Goal: Check status: Check status

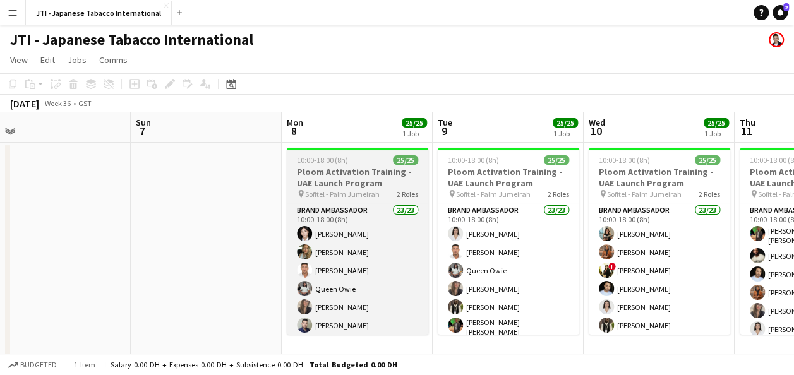
click at [345, 174] on h3 "Ploom Activation Training - UAE Launch Program" at bounding box center [357, 177] width 141 height 23
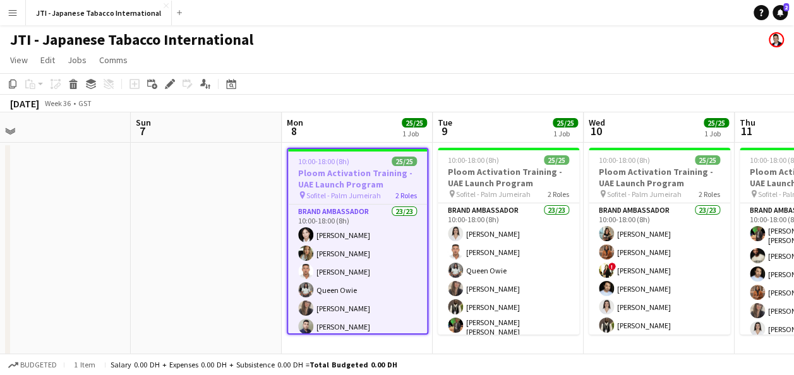
scroll to position [0, 321]
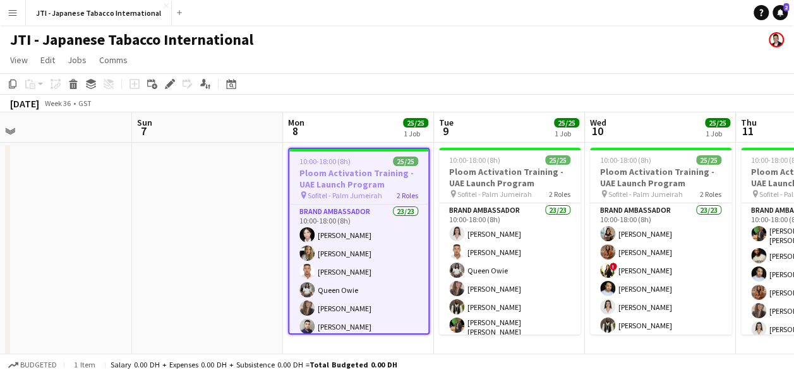
drag, startPoint x: 346, startPoint y: 192, endPoint x: 318, endPoint y: 172, distance: 34.4
click at [318, 172] on h3 "Ploom Activation Training - UAE Launch Program" at bounding box center [358, 178] width 139 height 23
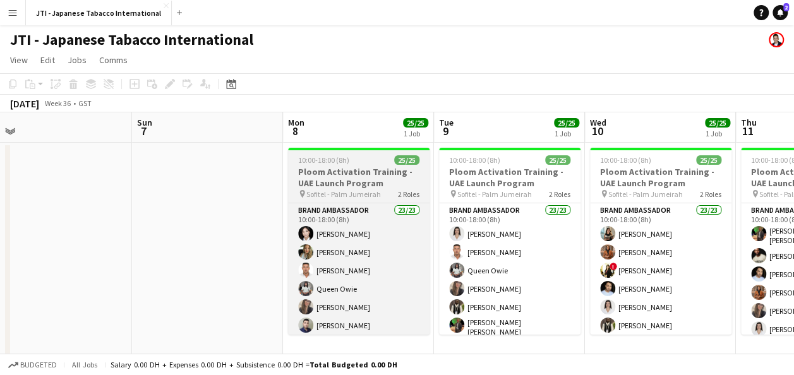
click at [318, 172] on h3 "Ploom Activation Training - UAE Launch Program" at bounding box center [358, 177] width 141 height 23
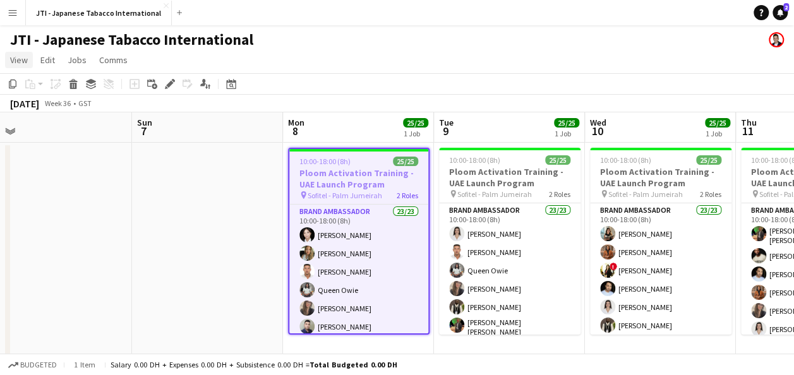
click at [23, 57] on span "View" at bounding box center [19, 59] width 18 height 11
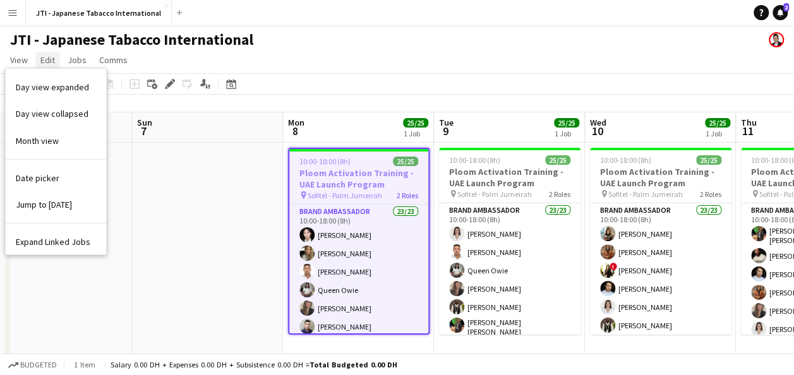
click at [47, 56] on span "Edit" at bounding box center [47, 59] width 15 height 11
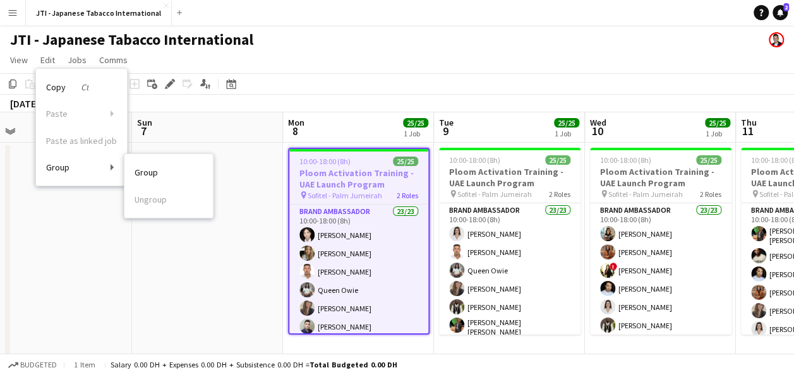
click at [133, 169] on link "Group" at bounding box center [168, 172] width 88 height 27
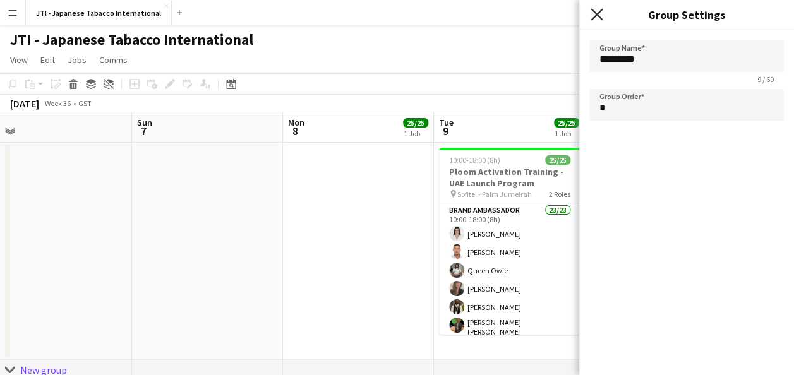
click at [597, 14] on icon "Close pop-in" at bounding box center [596, 14] width 12 height 12
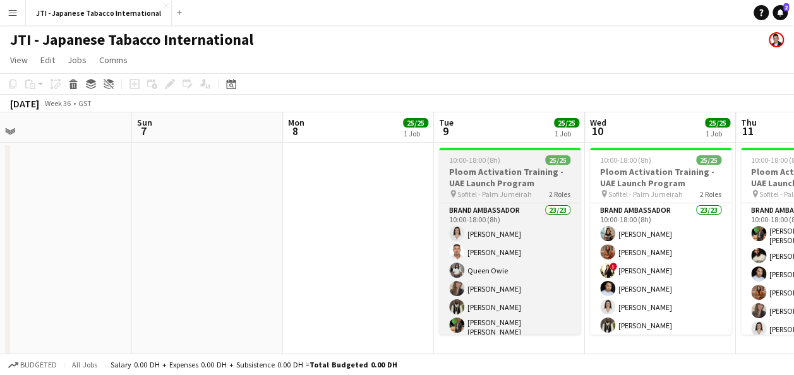
click at [506, 179] on h3 "Ploom Activation Training - UAE Launch Program" at bounding box center [509, 177] width 141 height 23
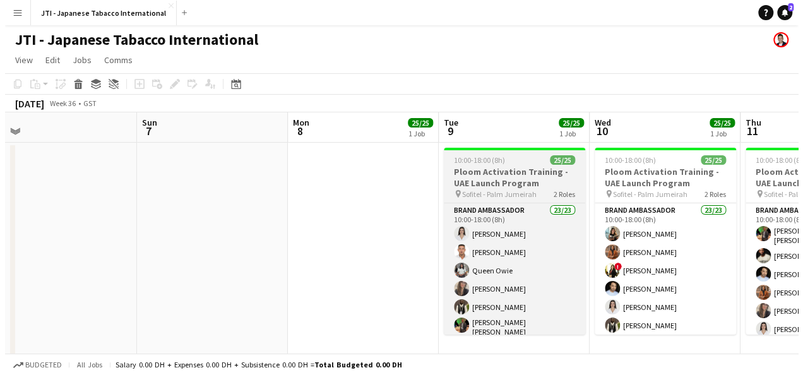
scroll to position [0, 320]
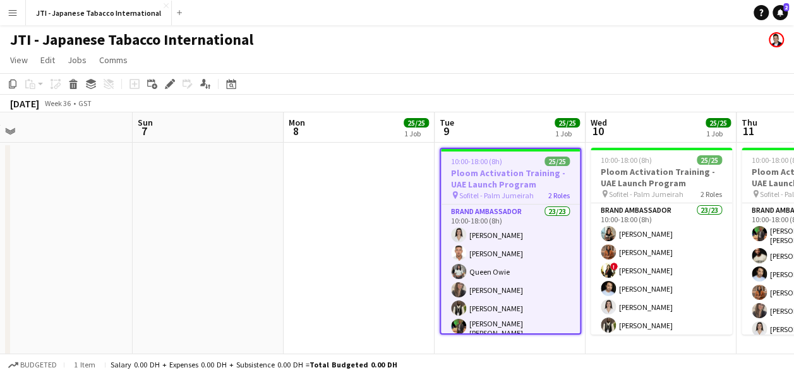
click at [507, 177] on h3 "Ploom Activation Training - UAE Launch Program" at bounding box center [510, 178] width 139 height 23
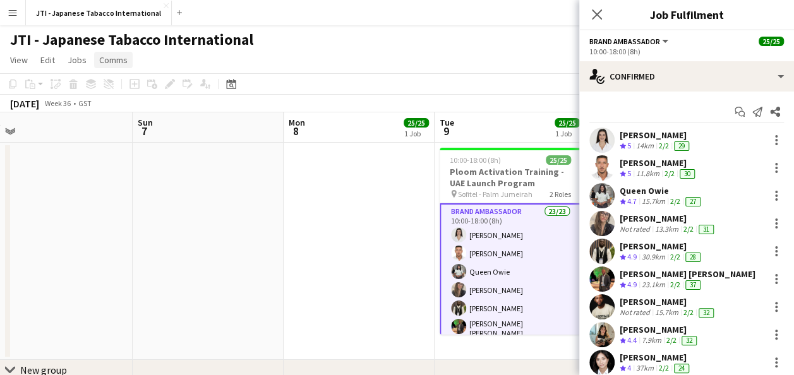
click at [99, 61] on span "Comms" at bounding box center [113, 59] width 28 height 11
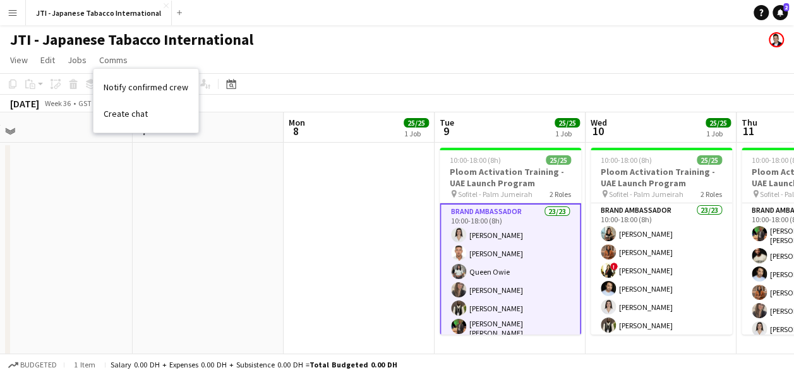
click at [335, 61] on app-page-menu "View Day view expanded Day view collapsed Month view Date picker Jump to [DATE]…" at bounding box center [397, 61] width 794 height 24
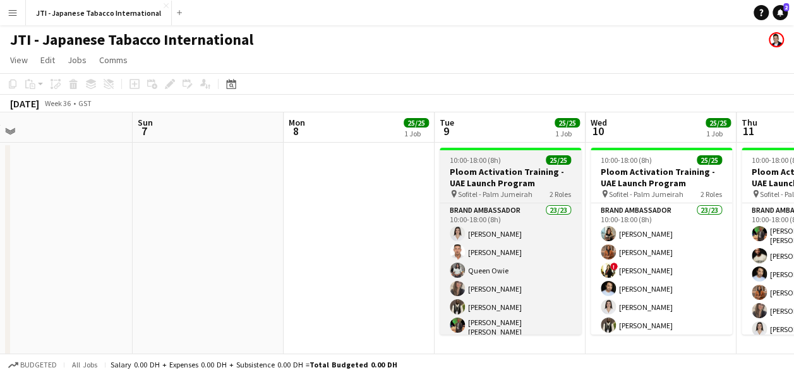
click at [501, 184] on h3 "Ploom Activation Training - UAE Launch Program" at bounding box center [510, 177] width 141 height 23
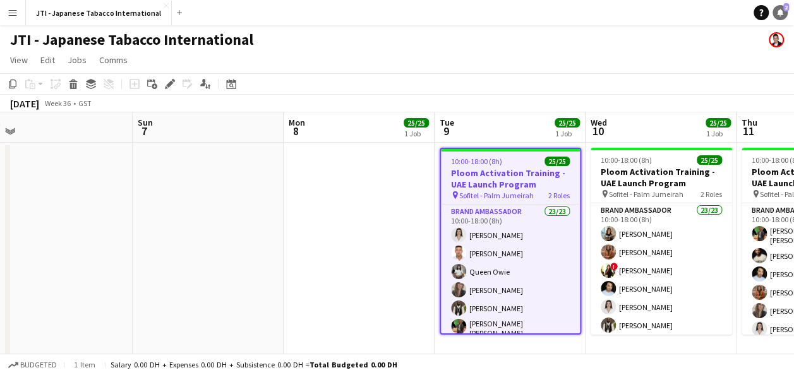
click at [778, 14] on icon at bounding box center [780, 12] width 6 height 6
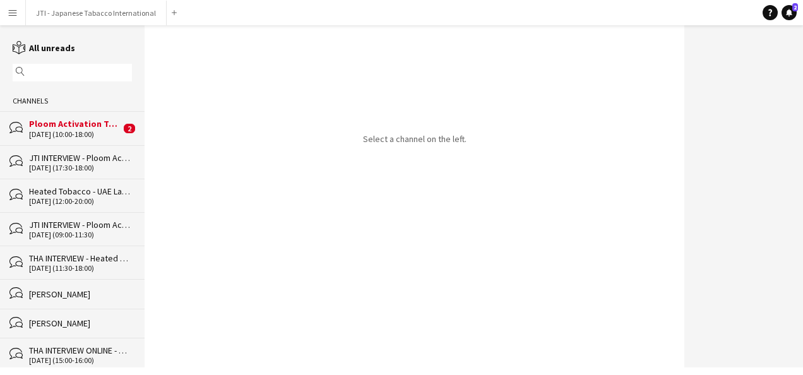
click at [81, 126] on div "Ploom Activation Training - UAE Launch Program" at bounding box center [75, 123] width 92 height 11
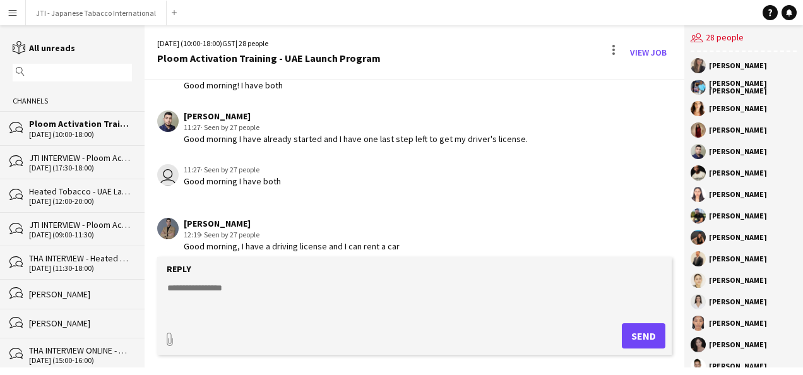
scroll to position [1768, 0]
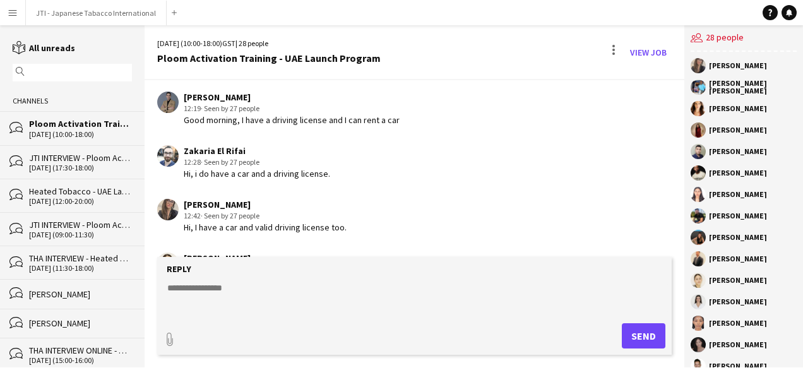
click at [746, 215] on div "[PERSON_NAME]" at bounding box center [738, 216] width 58 height 8
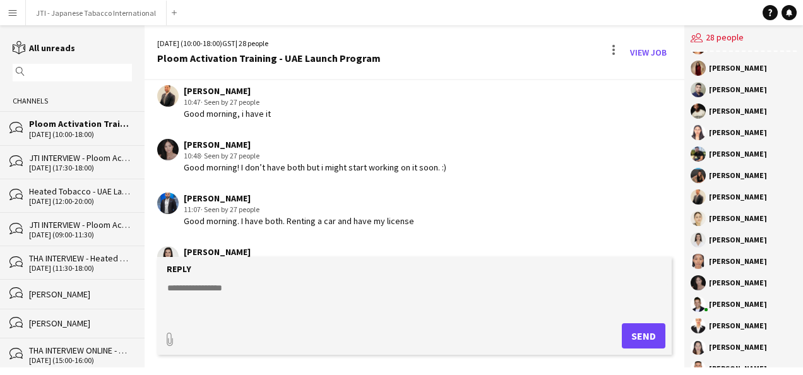
scroll to position [0, 0]
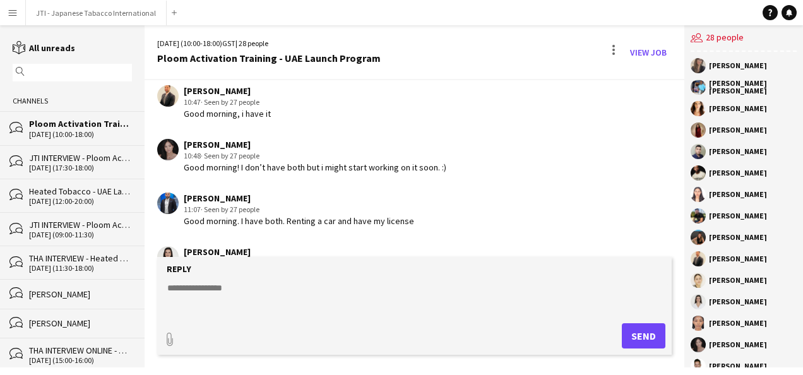
click at [703, 9] on app-navbar "Menu Boards Boards Boards All jobs Status Workforce Workforce My Workforce Recr…" at bounding box center [401, 12] width 803 height 25
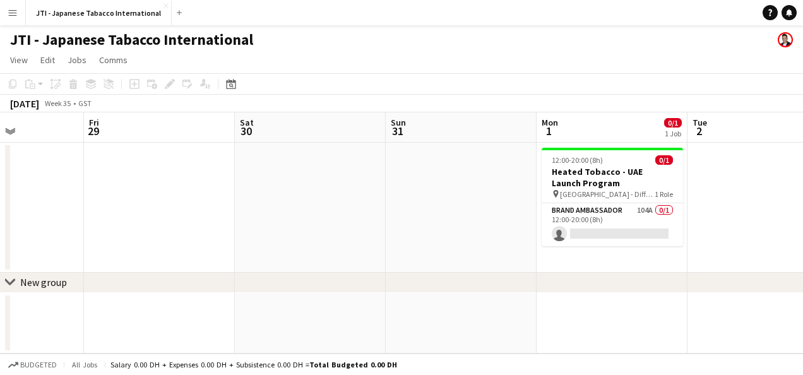
scroll to position [0, 370]
drag, startPoint x: 566, startPoint y: 248, endPoint x: 196, endPoint y: 215, distance: 371.5
click at [196, 215] on app-calendar-viewport "Tue 26 Wed 27 Thu 28 Fri 29 Sat 30 Sun 31 Mon 1 0/1 1 Job Tue 2 Wed 3 Thu 4 Fri…" at bounding box center [401, 232] width 803 height 241
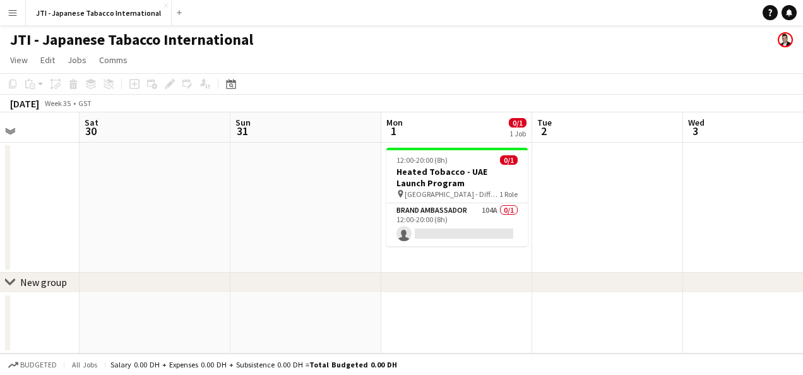
scroll to position [0, 321]
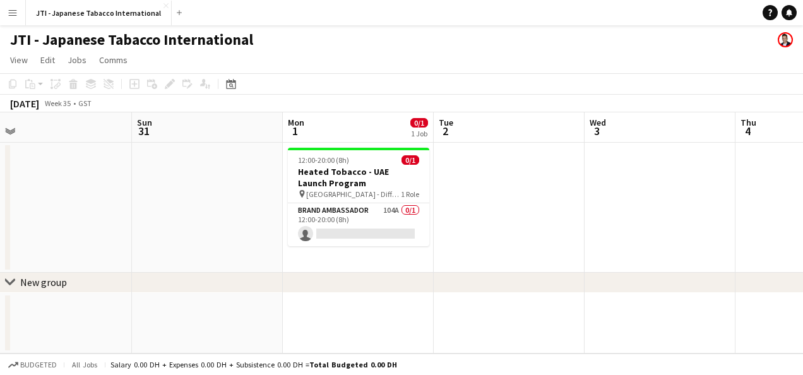
drag, startPoint x: 625, startPoint y: 208, endPoint x: 372, endPoint y: 195, distance: 252.9
click at [372, 195] on app-calendar-viewport "Thu 28 Fri 29 Sat 30 Sun 31 Mon 1 0/1 1 Job Tue 2 Wed 3 Thu 4 Fri 5 Sat 6 Sun 7…" at bounding box center [401, 232] width 803 height 241
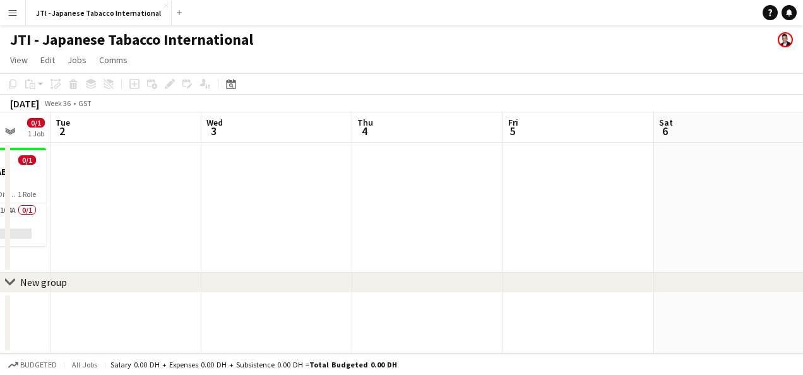
drag, startPoint x: 568, startPoint y: 191, endPoint x: 183, endPoint y: 181, distance: 384.7
click at [183, 181] on app-calendar-viewport "Sat 30 Sun 31 Mon 1 0/1 1 Job Tue 2 Wed 3 Thu 4 Fri 5 Sat 6 Sun 7 Mon 8 Tue 9 1…" at bounding box center [401, 232] width 803 height 241
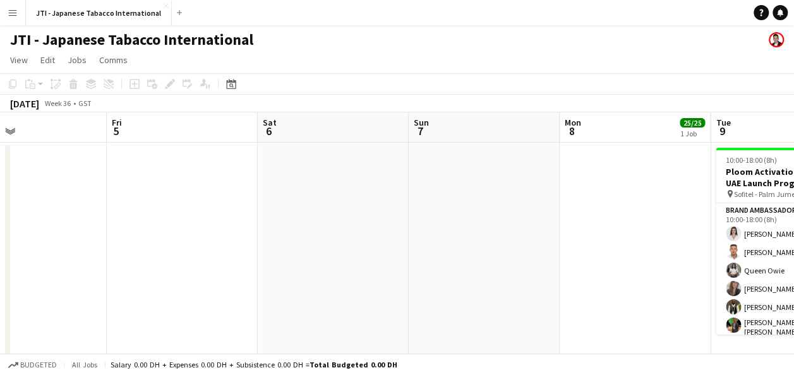
drag, startPoint x: 605, startPoint y: 191, endPoint x: 188, endPoint y: 176, distance: 417.0
click at [188, 176] on app-calendar-viewport "Mon 1 0/1 1 Job Tue 2 Wed 3 Thu 4 Fri 5 Sat 6 Sun 7 Mon 8 25/25 1 Job Tue 9 25/…" at bounding box center [397, 354] width 794 height 485
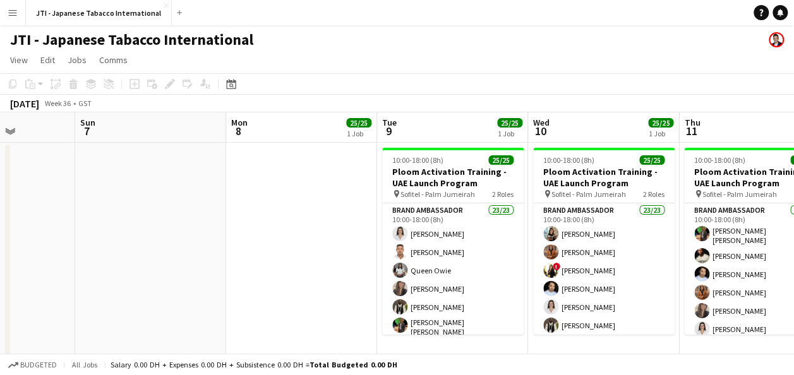
drag, startPoint x: 597, startPoint y: 245, endPoint x: 278, endPoint y: 183, distance: 324.8
click at [278, 183] on app-calendar-viewport "Wed 3 Thu 4 Fri 5 Sat 6 Sun 7 Mon 8 25/25 1 Job Tue 9 25/25 1 Job Wed 10 25/25 …" at bounding box center [397, 354] width 794 height 485
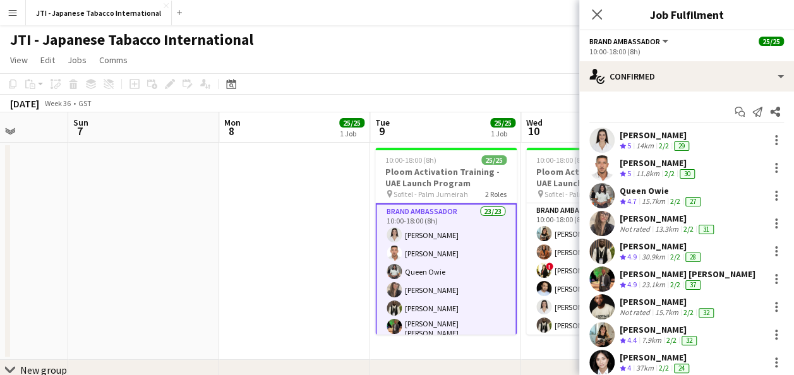
click at [505, 39] on div "JTI - Japanese Tabacco International" at bounding box center [397, 37] width 794 height 24
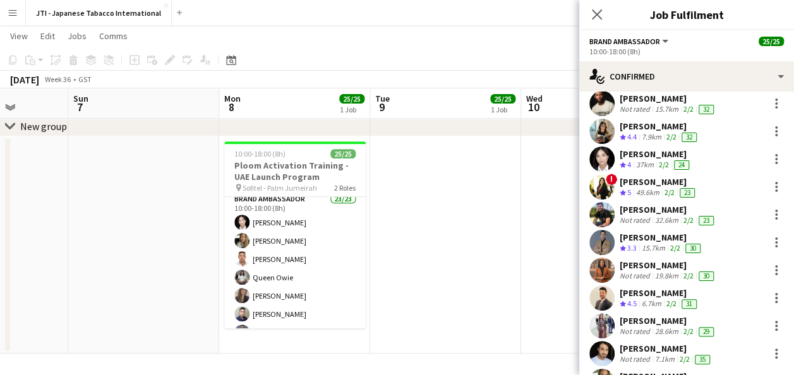
scroll to position [0, 0]
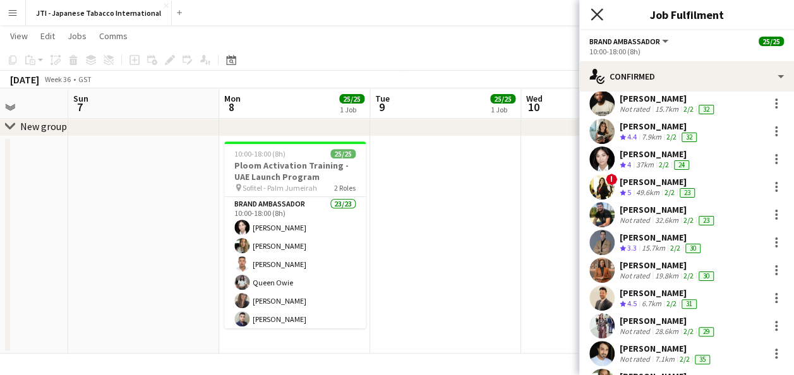
click at [594, 13] on icon at bounding box center [596, 14] width 12 height 12
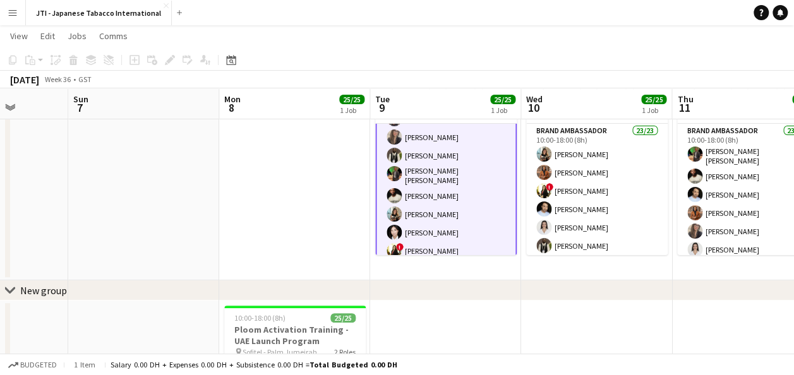
scroll to position [80, 0]
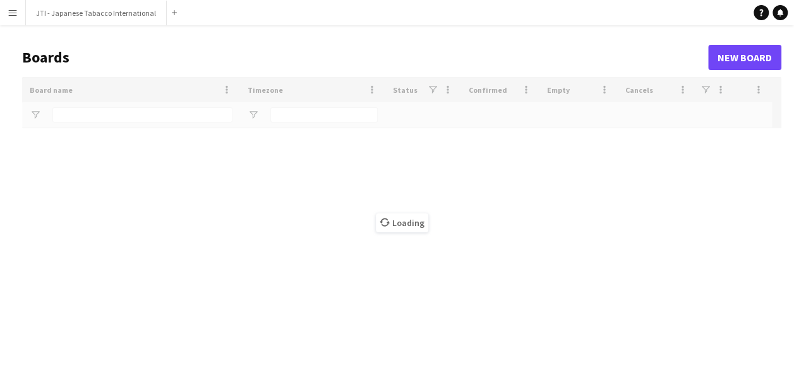
type input "***"
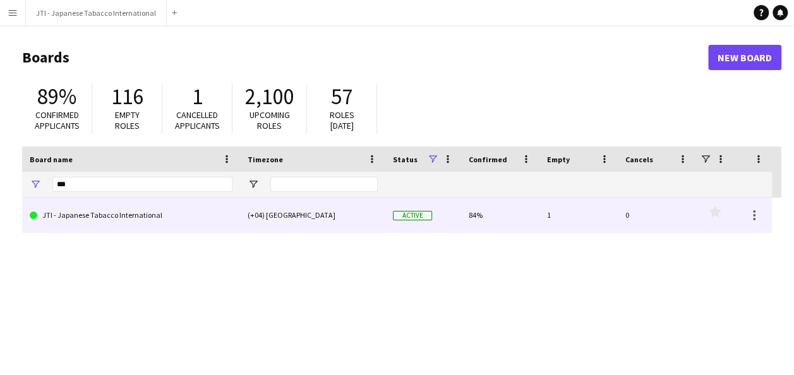
click at [121, 212] on link "JTI - Japanese Tabacco International" at bounding box center [131, 215] width 203 height 35
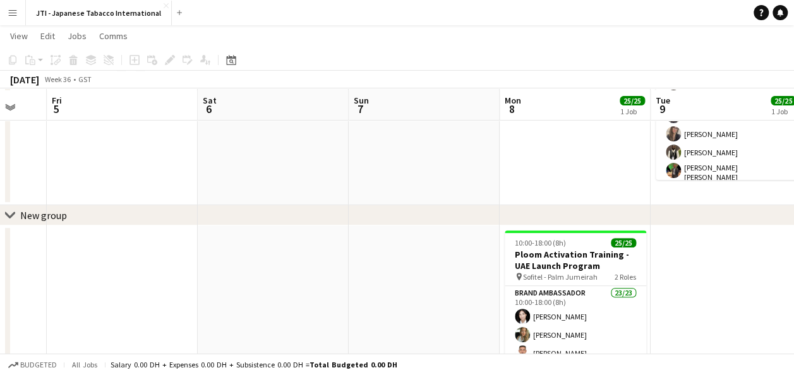
scroll to position [155, 0]
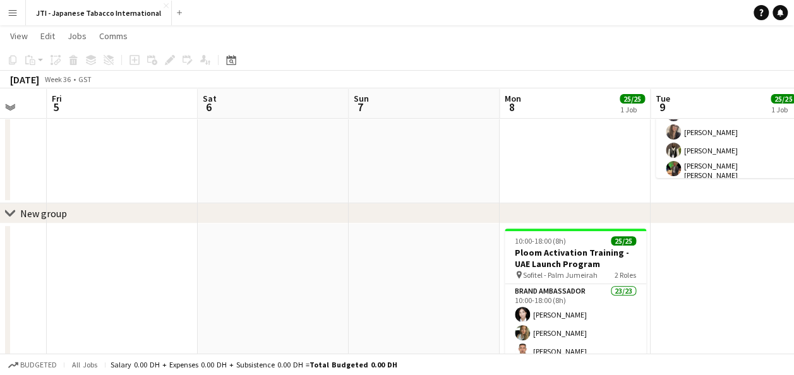
click at [39, 213] on div "New group" at bounding box center [43, 213] width 47 height 13
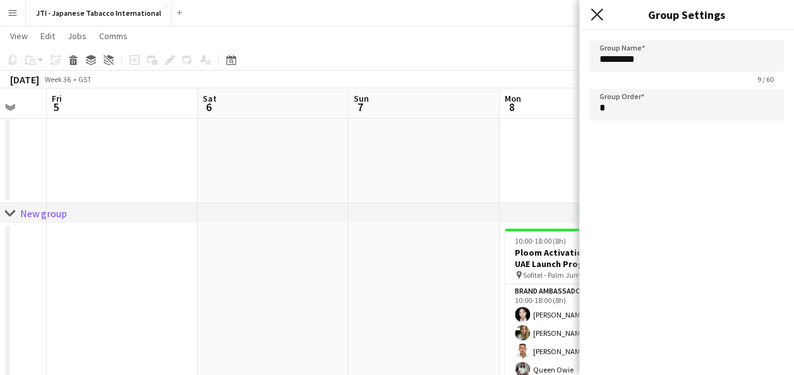
click at [600, 17] on icon at bounding box center [596, 14] width 12 height 12
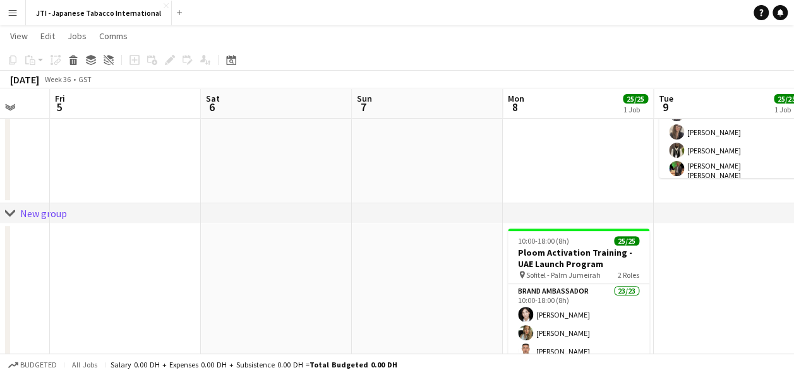
scroll to position [0, 402]
drag, startPoint x: 566, startPoint y: 256, endPoint x: 570, endPoint y: 160, distance: 96.1
click at [570, 160] on app-calendar-viewport "Tue 2 Wed 3 Thu 4 Fri 5 Sat 6 Sun 7 Mon 8 25/25 1 Job Tue 9 25/25 1 Job Wed 10 …" at bounding box center [397, 167] width 794 height 547
click at [49, 212] on div "New group" at bounding box center [43, 213] width 47 height 13
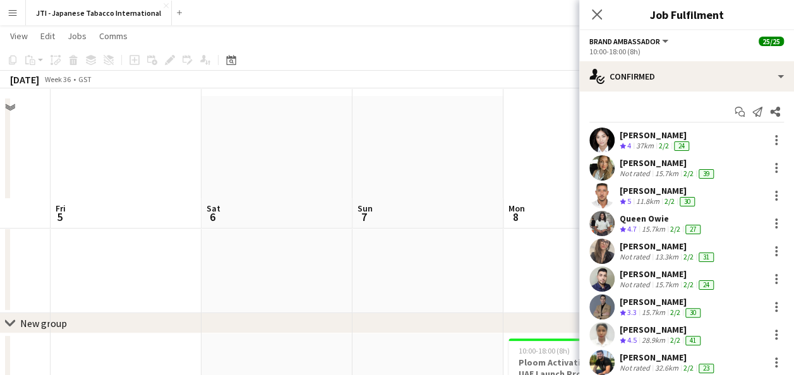
scroll to position [0, 0]
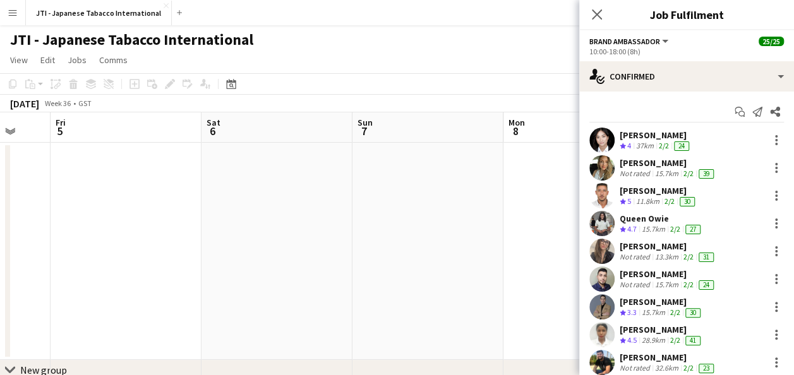
drag, startPoint x: 671, startPoint y: 204, endPoint x: 517, endPoint y: 47, distance: 219.7
click at [517, 47] on div "JTI - Japanese Tabacco International" at bounding box center [397, 37] width 794 height 24
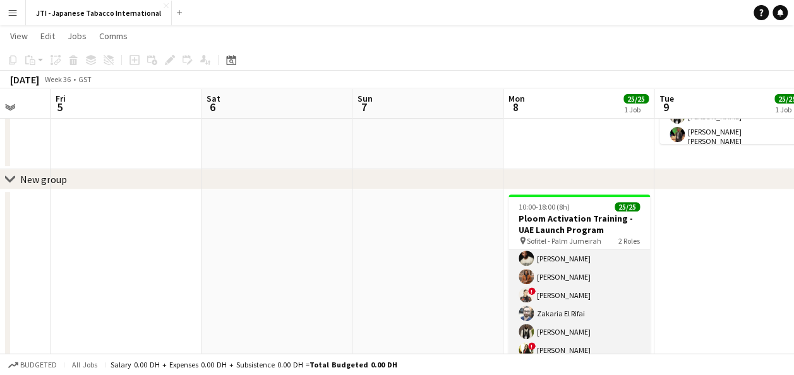
scroll to position [189, 0]
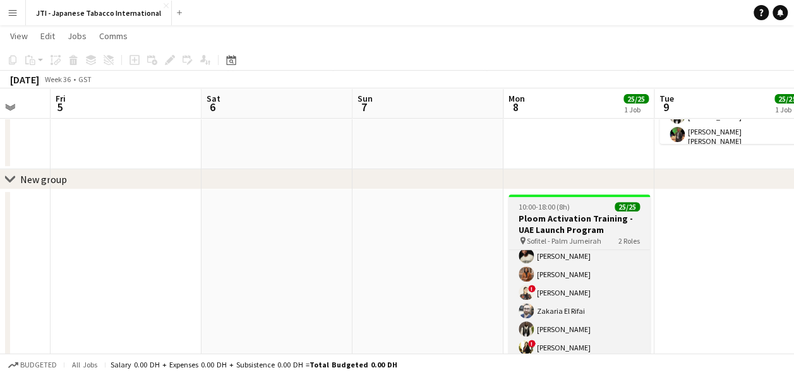
click at [603, 216] on h3 "Ploom Activation Training - UAE Launch Program" at bounding box center [578, 224] width 141 height 23
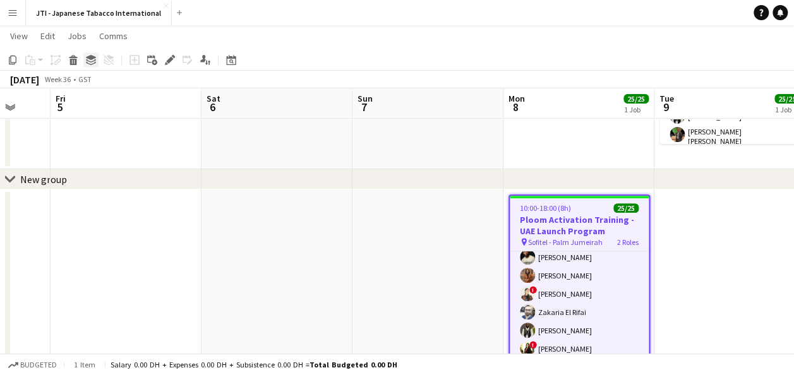
click at [92, 63] on icon "Group" at bounding box center [91, 60] width 10 height 10
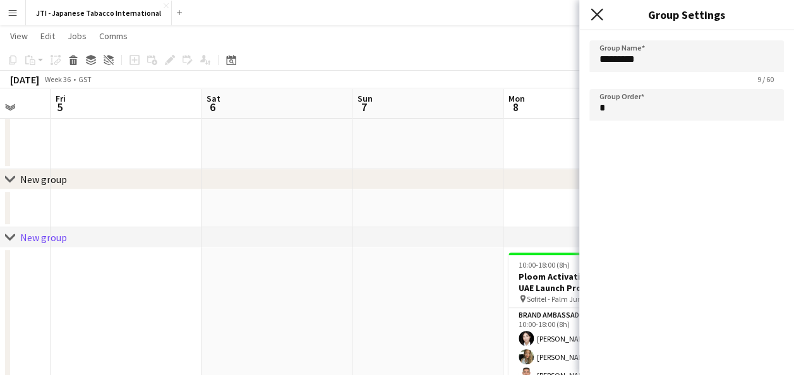
click at [594, 14] on icon "Close pop-in" at bounding box center [596, 14] width 12 height 12
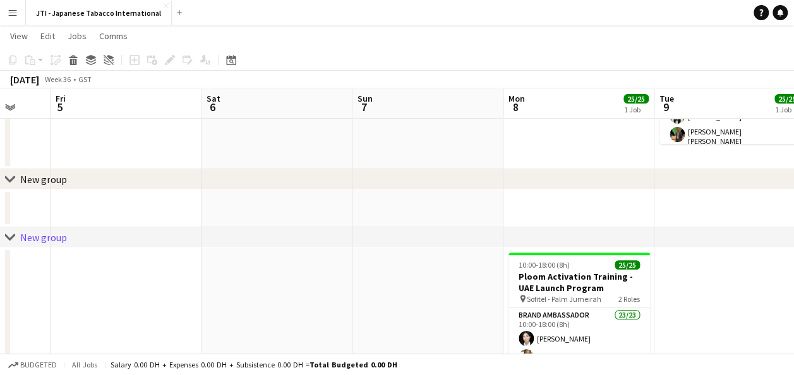
click at [8, 176] on icon "chevron-right" at bounding box center [10, 179] width 10 height 10
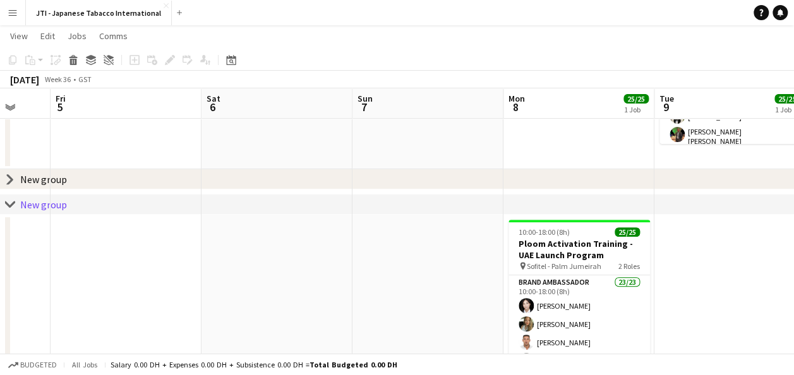
click at [5, 205] on icon "chevron-right" at bounding box center [10, 205] width 10 height 10
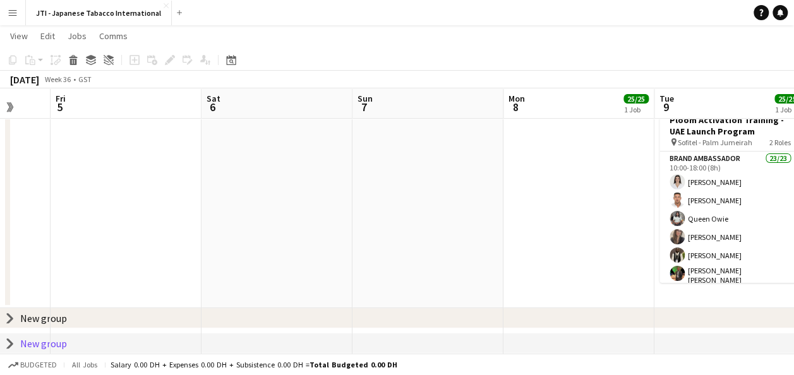
click at [11, 344] on icon at bounding box center [10, 342] width 5 height 9
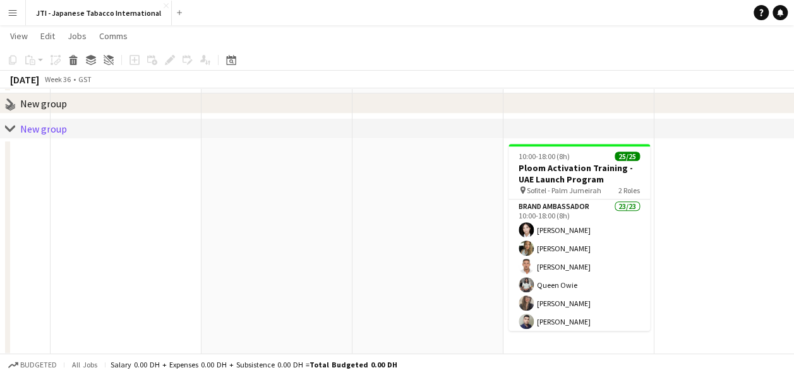
scroll to position [268, 0]
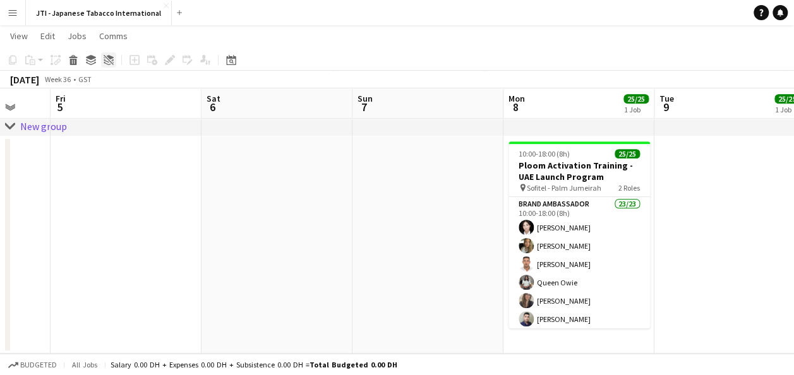
click at [105, 58] on icon at bounding box center [105, 57] width 2 height 1
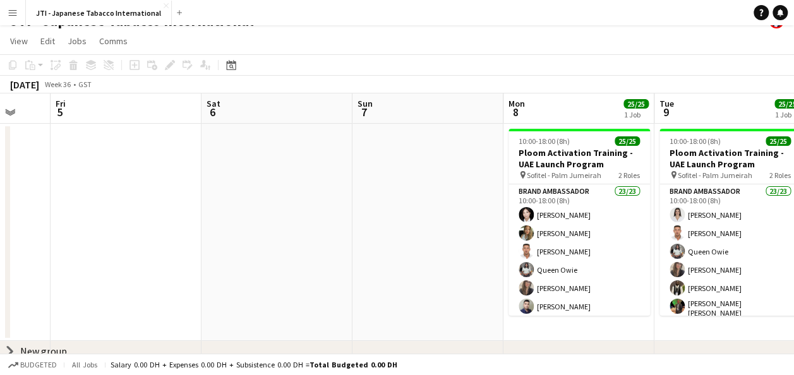
scroll to position [27, 0]
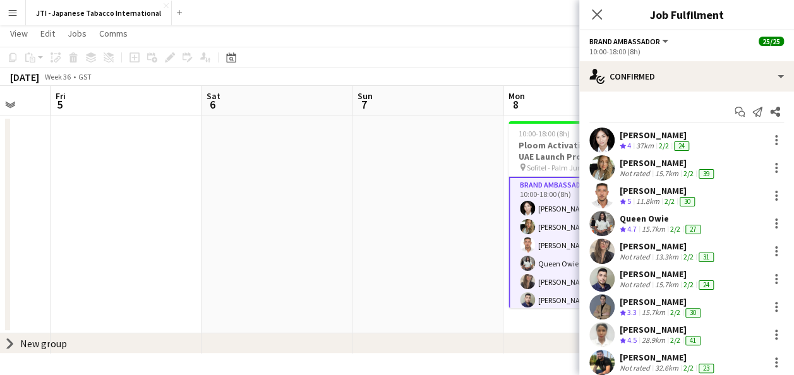
click at [659, 42] on button "Brand Ambassador" at bounding box center [629, 41] width 81 height 9
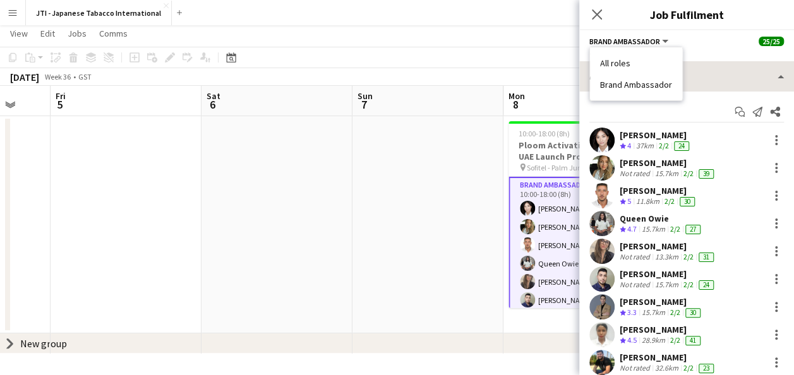
click at [630, 64] on li "All roles" at bounding box center [636, 62] width 72 height 11
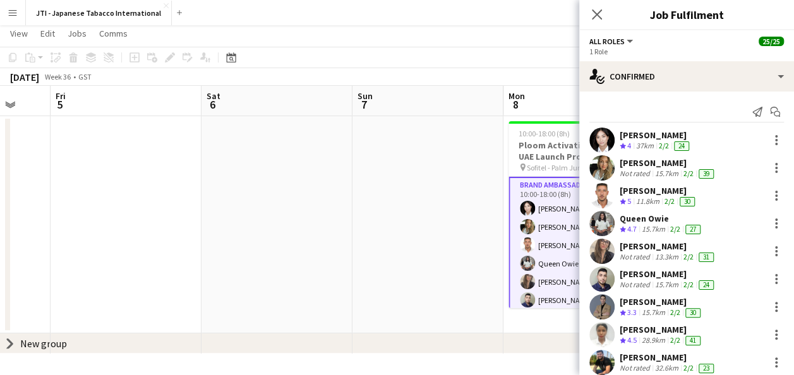
click at [625, 40] on button "All roles" at bounding box center [611, 41] width 45 height 9
click at [629, 85] on li "Brand Ambassador" at bounding box center [636, 84] width 72 height 11
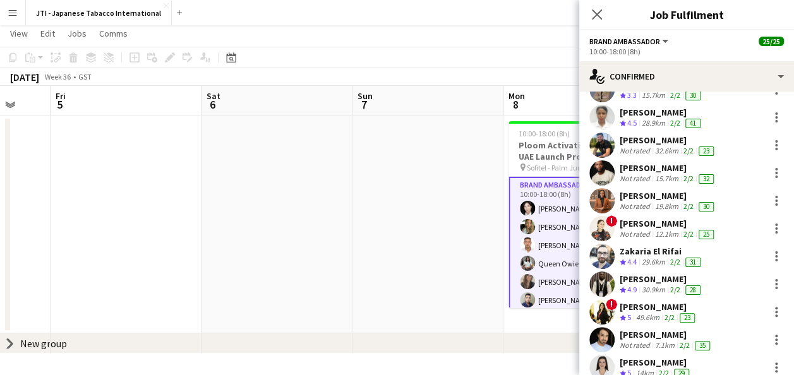
scroll to position [0, 0]
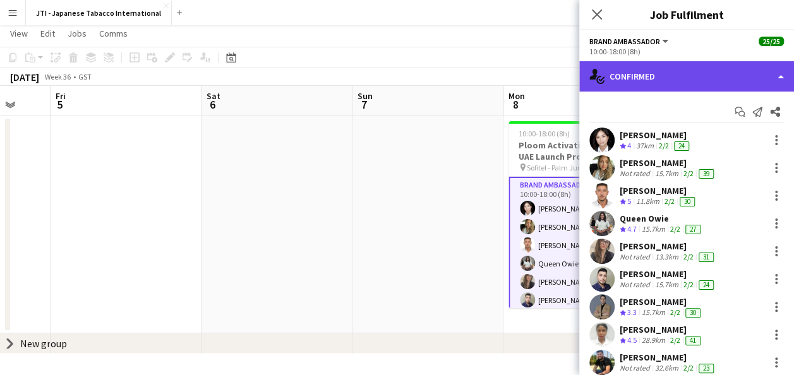
click at [666, 80] on div "single-neutral-actions-check-2 Confirmed" at bounding box center [686, 76] width 215 height 30
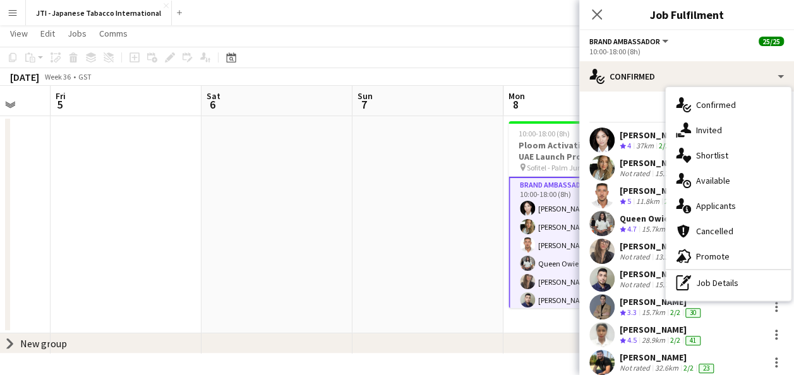
click at [712, 106] on div "single-neutral-actions-check-2 Confirmed" at bounding box center [728, 104] width 125 height 25
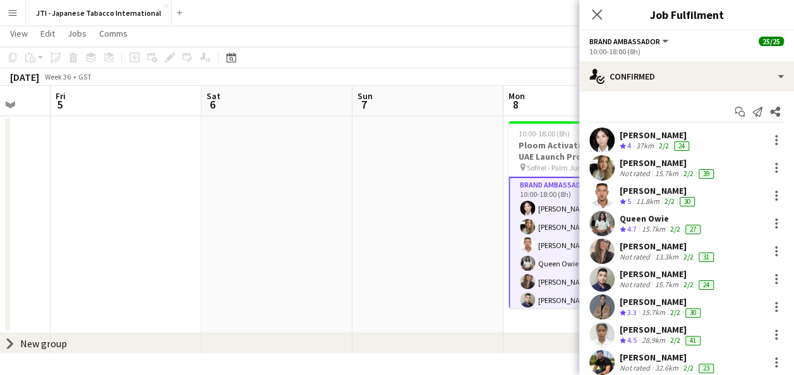
click at [560, 58] on app-toolbar "Copy Paste Paste Ctrl+V Paste with crew Ctrl+Shift+V Paste linked Job Delete Gr…" at bounding box center [397, 57] width 794 height 21
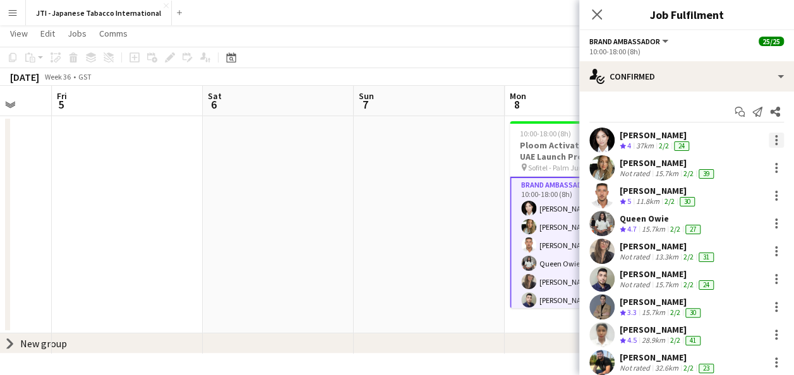
click at [769, 139] on div at bounding box center [776, 140] width 15 height 15
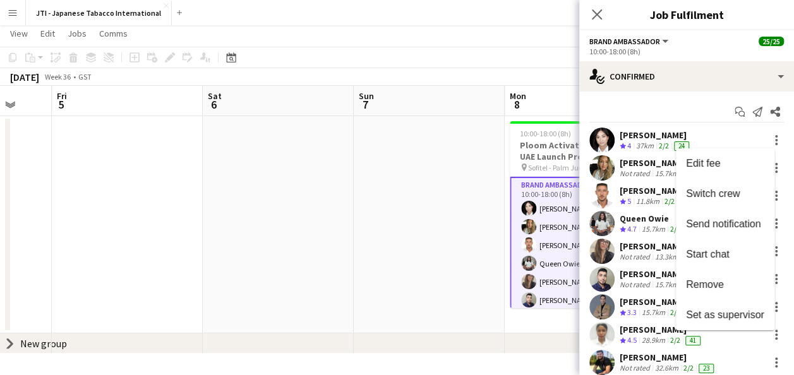
click at [537, 163] on div at bounding box center [397, 187] width 794 height 375
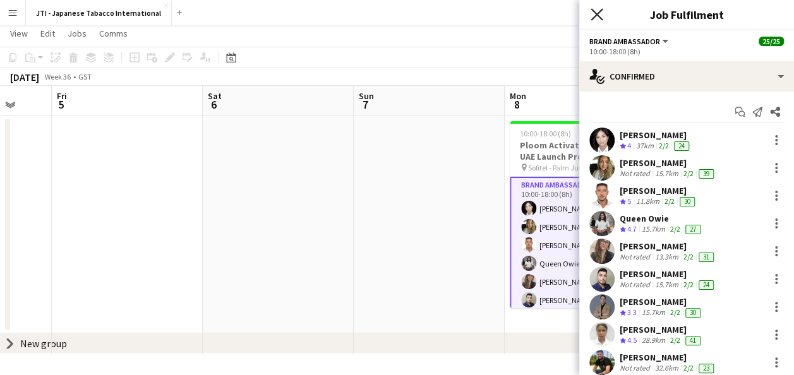
click at [595, 19] on icon "Close pop-in" at bounding box center [596, 14] width 12 height 12
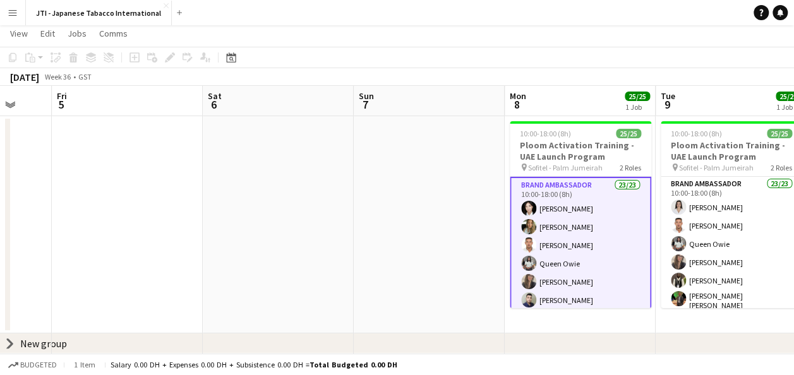
drag, startPoint x: 579, startPoint y: 236, endPoint x: 464, endPoint y: 49, distance: 220.0
click at [464, 49] on app-toolbar "Copy Paste Paste Ctrl+V Paste with crew Ctrl+Shift+V Paste linked Job Delete Gr…" at bounding box center [397, 57] width 794 height 21
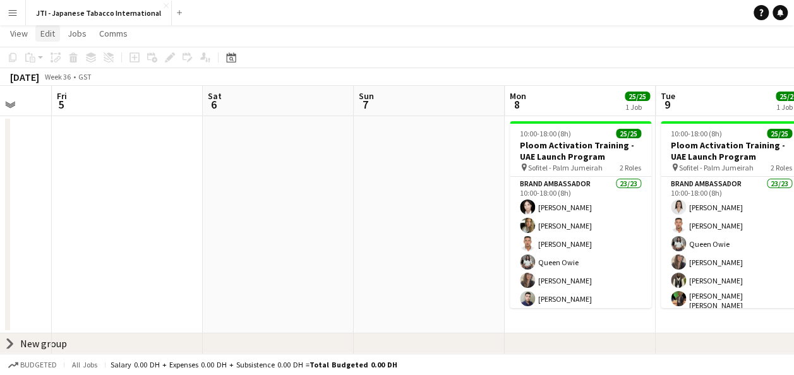
click at [45, 35] on span "Edit" at bounding box center [47, 33] width 15 height 11
click at [20, 36] on span "View" at bounding box center [19, 33] width 18 height 11
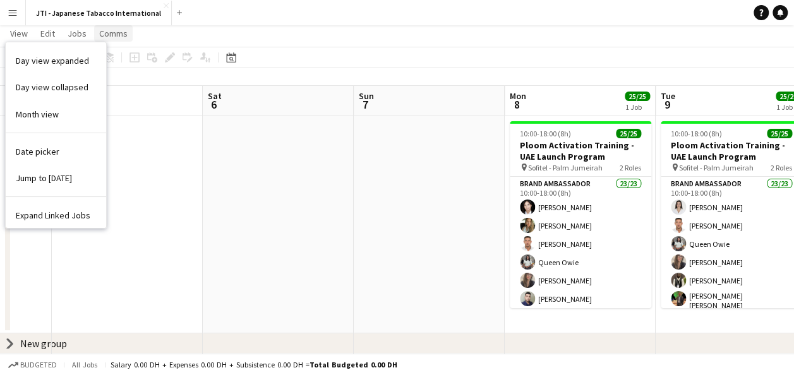
click at [110, 37] on span "Comms" at bounding box center [113, 33] width 28 height 11
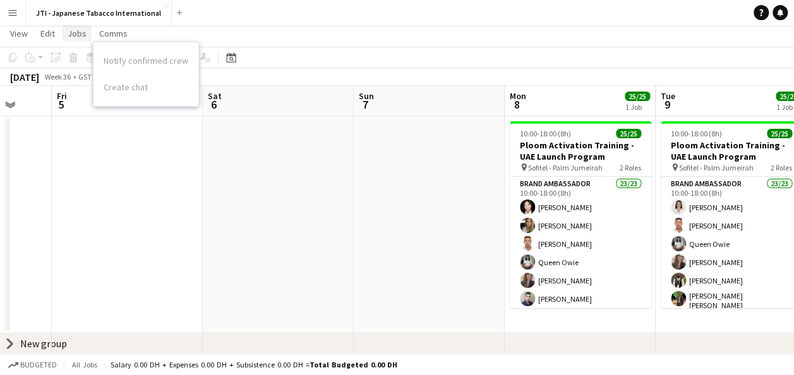
click at [78, 35] on span "Jobs" at bounding box center [77, 33] width 19 height 11
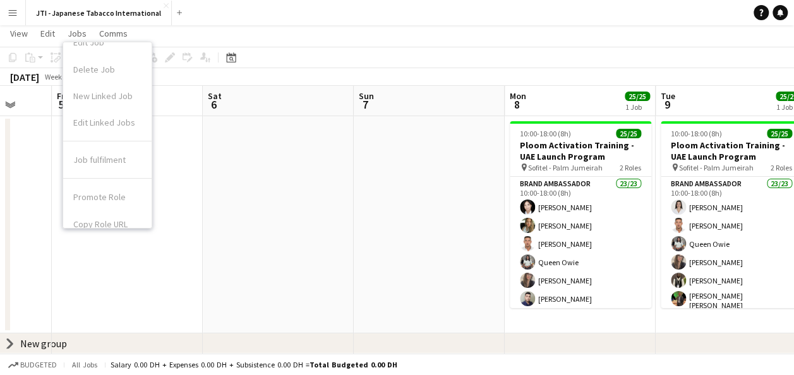
scroll to position [58, 0]
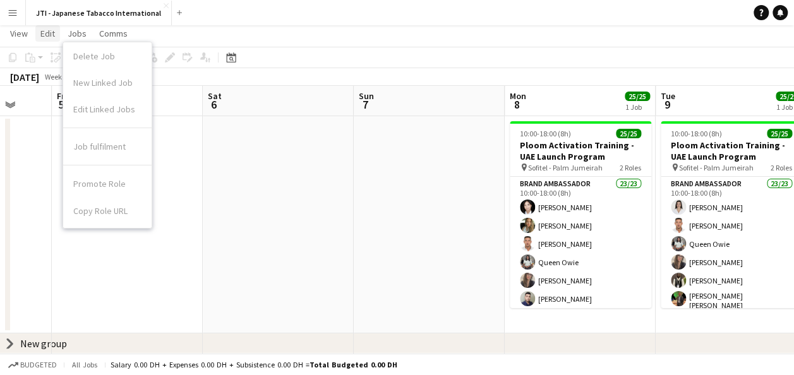
click at [48, 38] on span "Edit" at bounding box center [47, 33] width 15 height 11
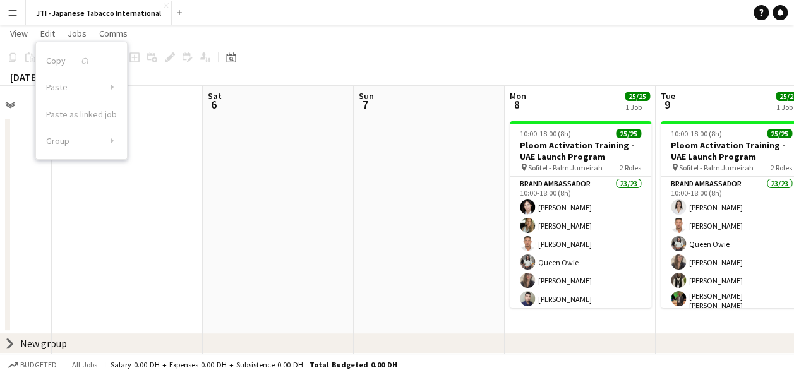
click at [282, 38] on app-page-menu "View Day view expanded Day view collapsed Month view Date picker Jump to [DATE]…" at bounding box center [397, 35] width 794 height 24
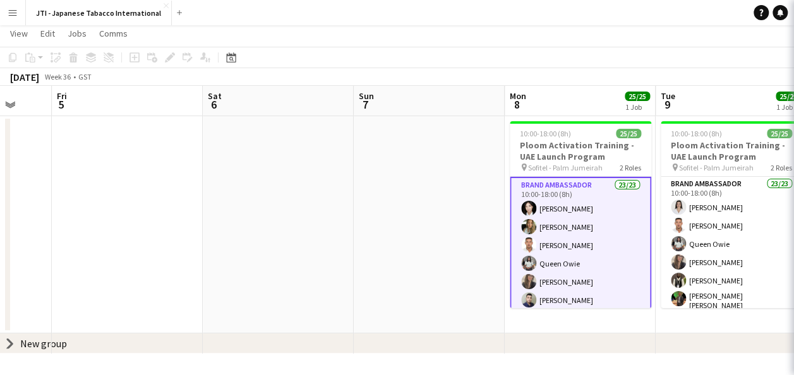
scroll to position [0, 403]
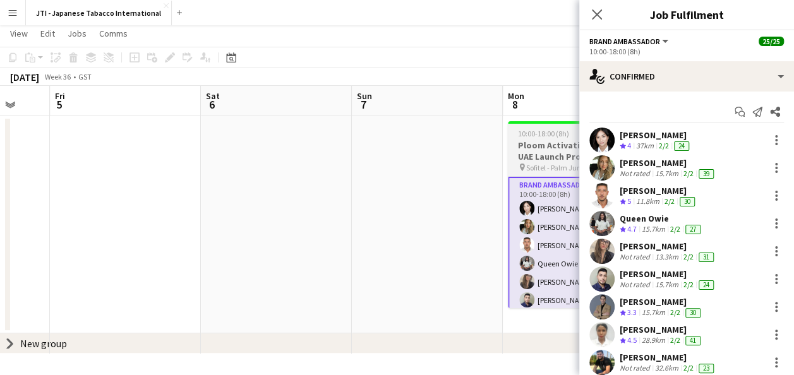
click at [541, 146] on h3 "Ploom Activation Training - UAE Launch Program" at bounding box center [578, 151] width 141 height 23
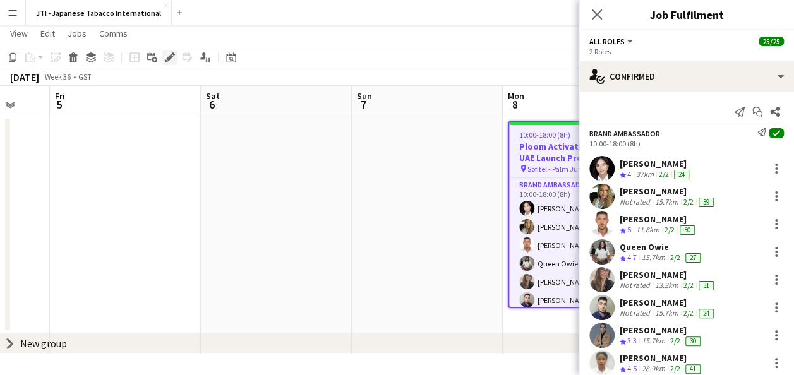
click at [172, 58] on icon "Edit" at bounding box center [170, 57] width 10 height 10
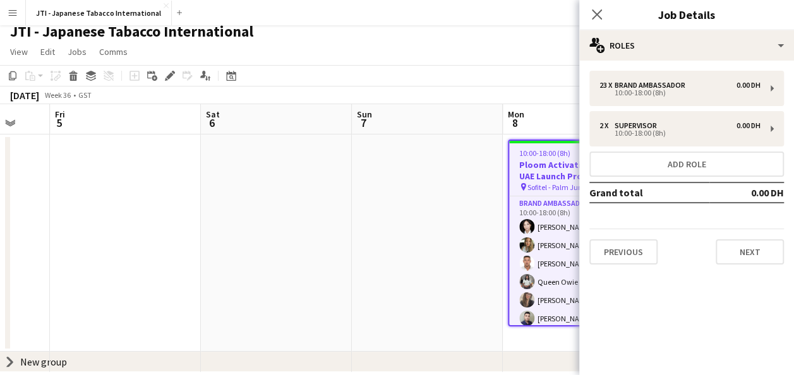
scroll to position [0, 0]
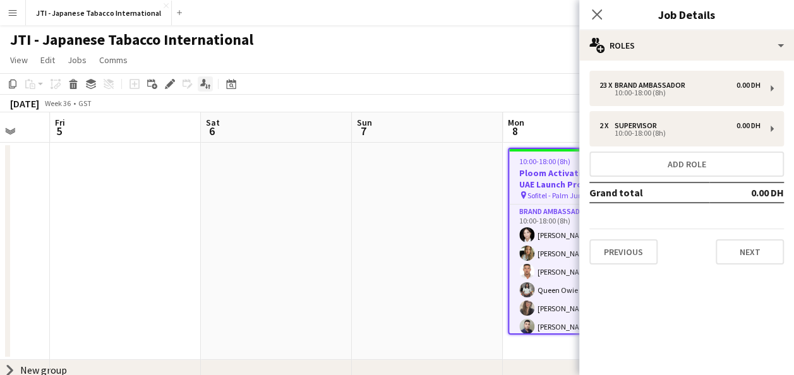
click at [206, 85] on icon at bounding box center [206, 86] width 3 height 5
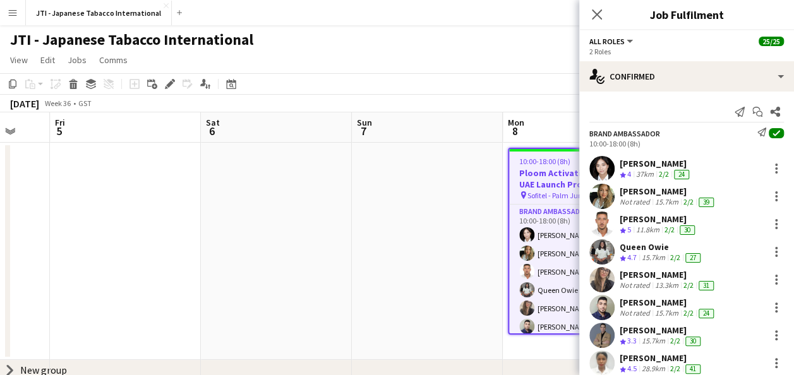
click at [317, 44] on div "JTI - Japanese Tabacco International" at bounding box center [397, 37] width 794 height 24
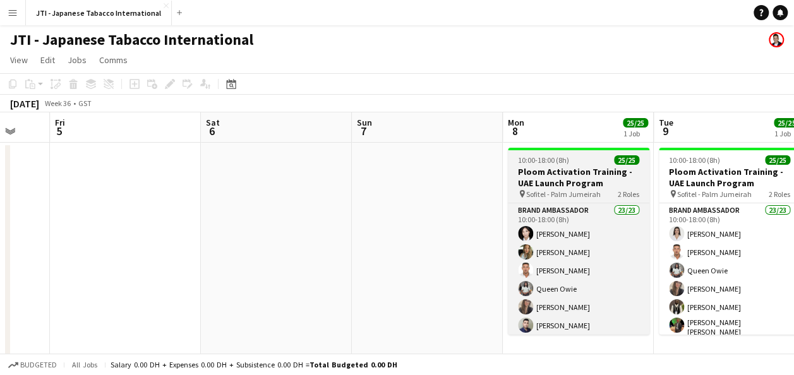
click at [577, 176] on h3 "Ploom Activation Training - UAE Launch Program" at bounding box center [578, 177] width 141 height 23
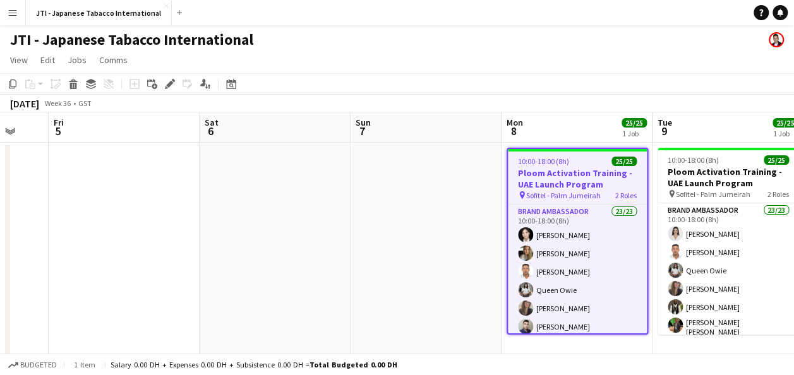
drag, startPoint x: 580, startPoint y: 175, endPoint x: 565, endPoint y: 174, distance: 15.2
click at [565, 174] on h3 "Ploom Activation Training - UAE Launch Program" at bounding box center [577, 178] width 139 height 23
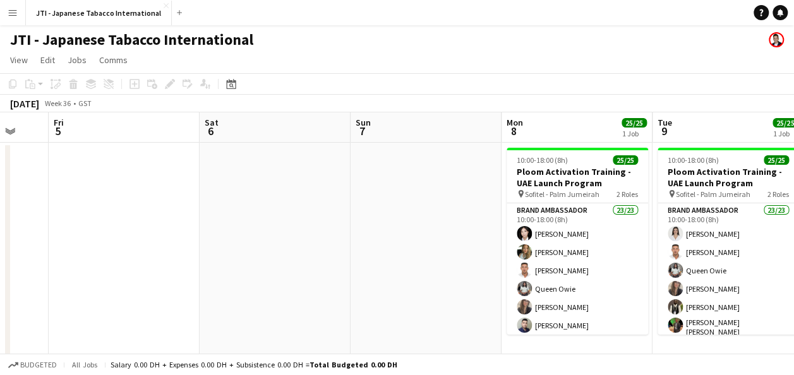
drag, startPoint x: 570, startPoint y: 173, endPoint x: 498, endPoint y: 66, distance: 129.3
click at [498, 66] on app-page-menu "View Day view expanded Day view collapsed Month view Date picker Jump to [DATE]…" at bounding box center [397, 61] width 794 height 24
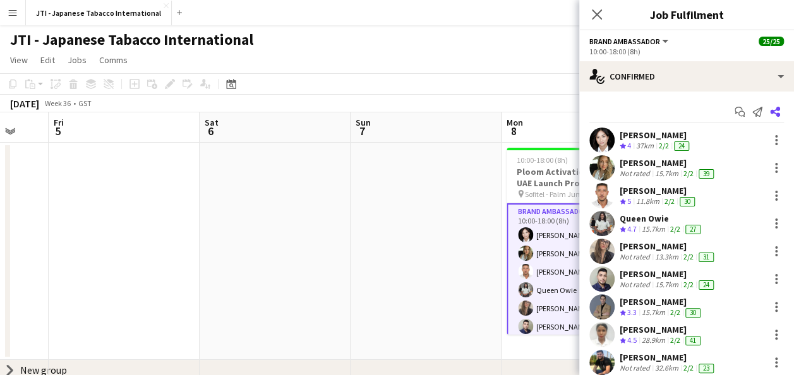
click at [770, 114] on icon at bounding box center [775, 112] width 10 height 10
click at [770, 112] on icon "Share" at bounding box center [775, 112] width 10 height 10
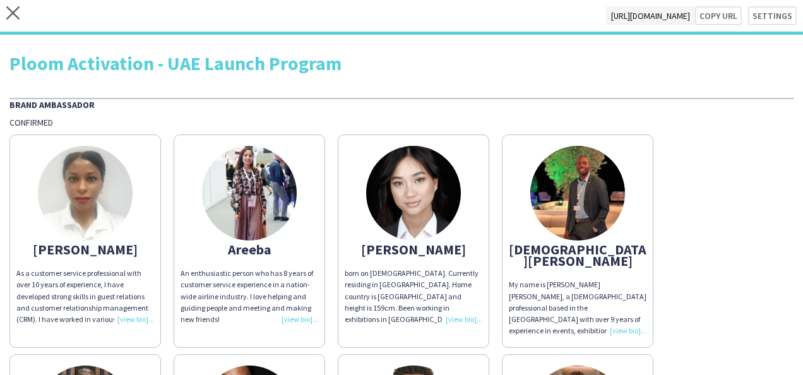
click at [135, 320] on div "As a customer service professional with over 10 years of experience, I have dev…" at bounding box center [85, 296] width 138 height 57
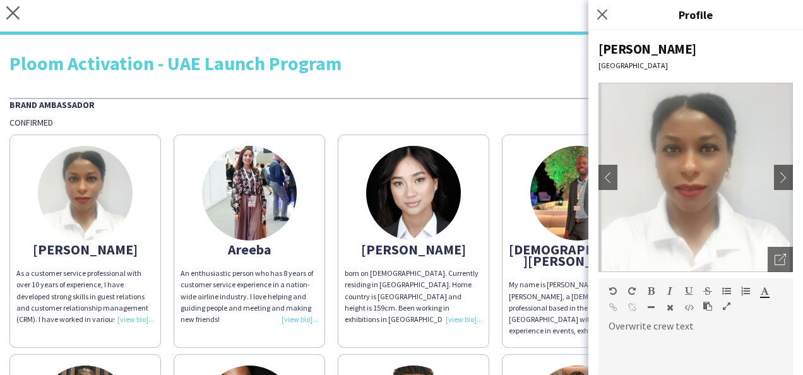
click at [215, 232] on app-share-pages-crew-card "Areeba An enthusiastic person who has 8 years of customer service experience in…" at bounding box center [250, 241] width 152 height 213
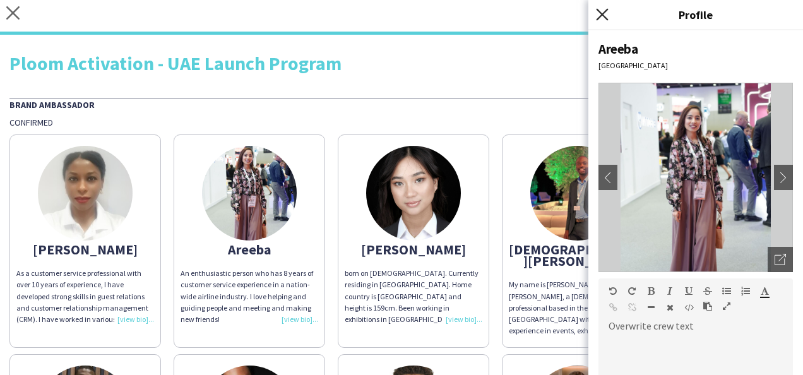
click at [606, 14] on icon "Close pop-in" at bounding box center [602, 14] width 12 height 12
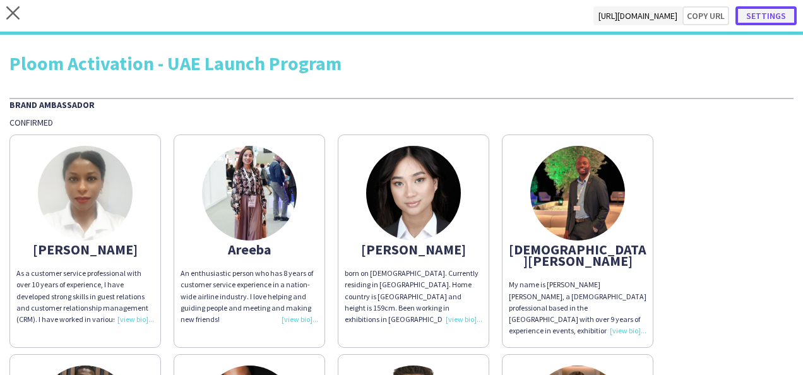
click at [769, 20] on button "Settings" at bounding box center [766, 15] width 61 height 19
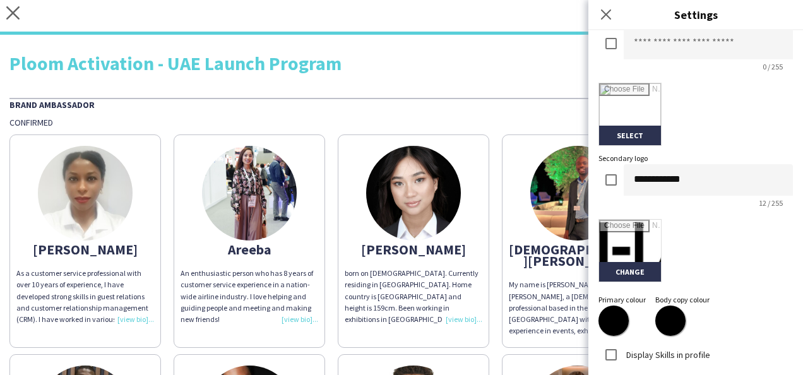
scroll to position [355, 0]
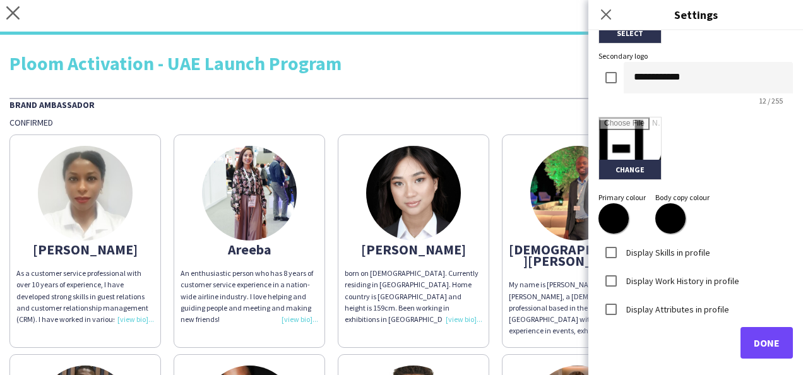
click at [497, 68] on div "Ploom Activation - UAE Launch Program" at bounding box center [401, 63] width 784 height 19
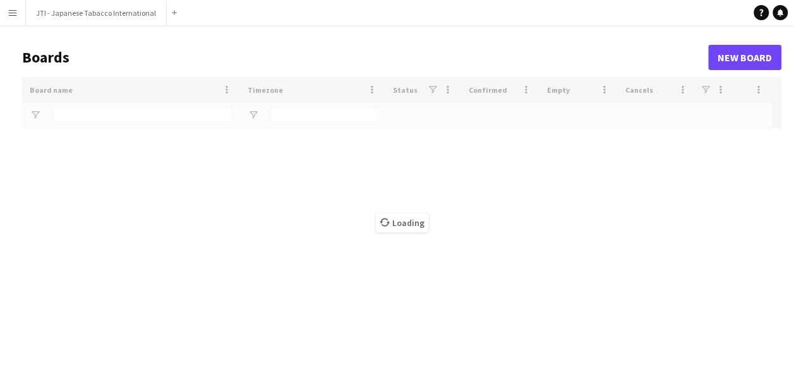
type input "***"
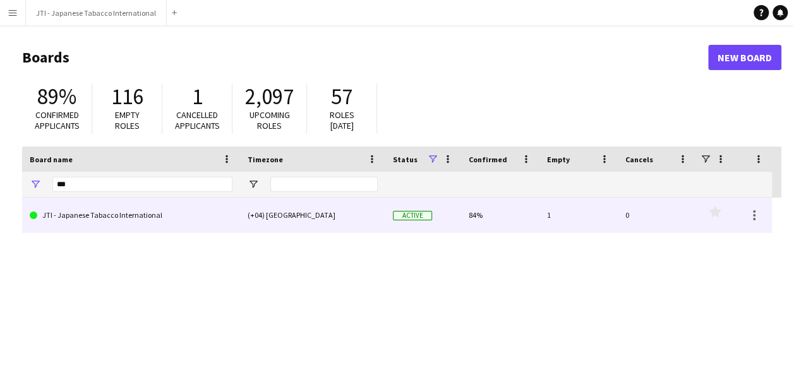
click at [149, 218] on link "JTI - Japanese Tabacco International" at bounding box center [131, 215] width 203 height 35
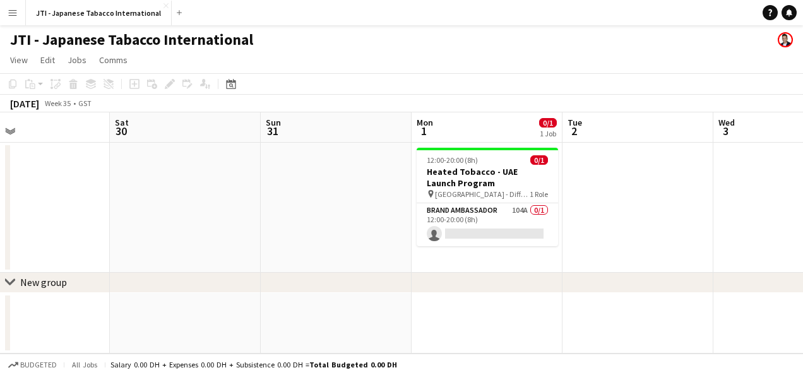
scroll to position [0, 536]
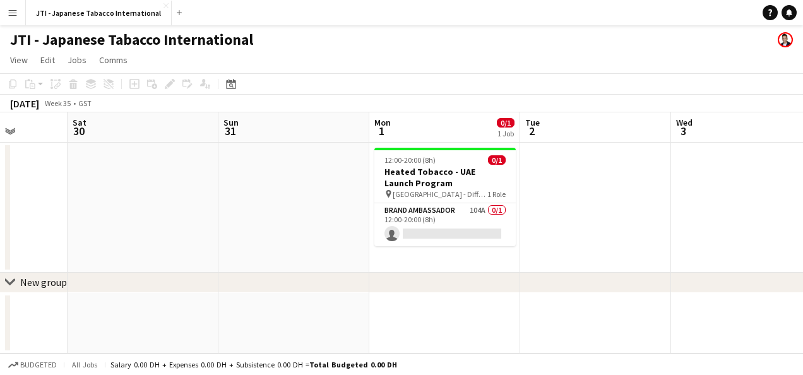
drag, startPoint x: 663, startPoint y: 226, endPoint x: 127, endPoint y: 232, distance: 536.2
click at [127, 232] on app-calendar-viewport "Tue 26 Wed 27 Thu 28 Fri 29 Sat 30 Sun 31 Mon 1 0/1 1 Job Tue 2 Wed 3 Thu 4 Fri…" at bounding box center [401, 232] width 803 height 241
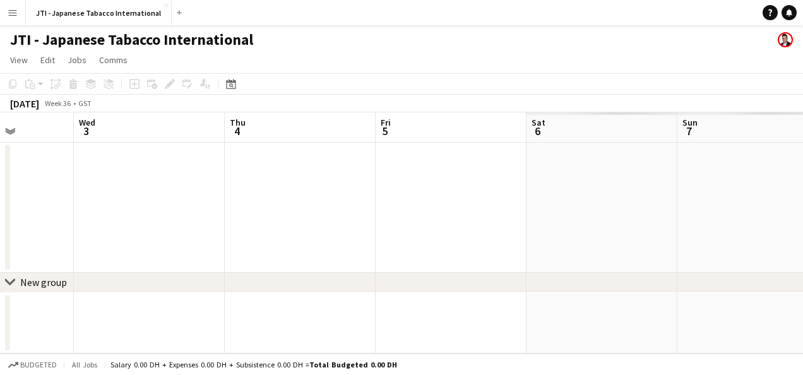
drag, startPoint x: 626, startPoint y: 221, endPoint x: 0, endPoint y: 201, distance: 626.8
click at [0, 202] on html "Menu Boards Boards Boards All jobs Status Workforce Workforce My Workforce Recr…" at bounding box center [401, 187] width 803 height 375
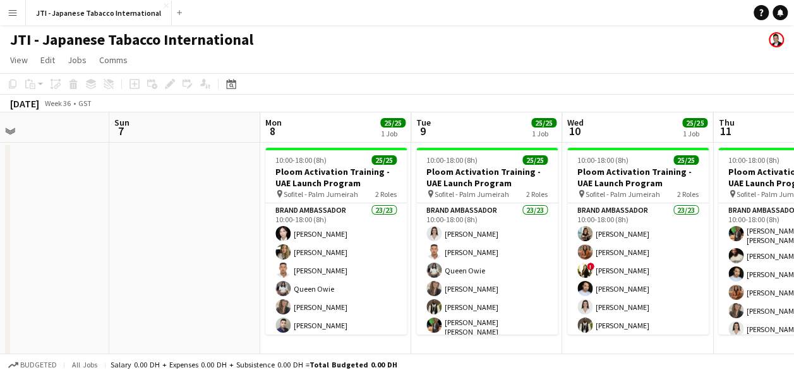
scroll to position [0, 464]
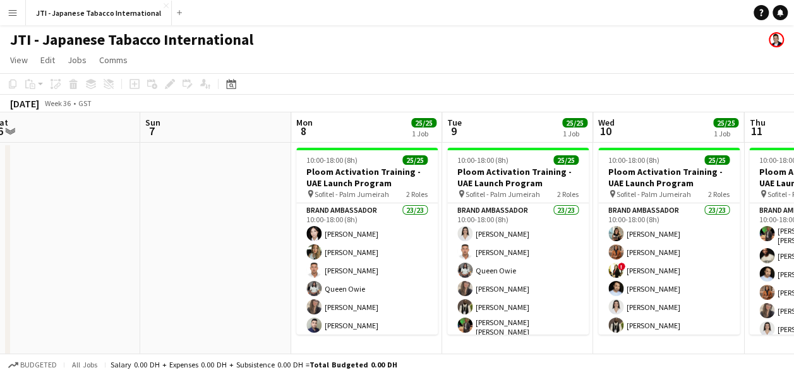
drag, startPoint x: 636, startPoint y: 201, endPoint x: 99, endPoint y: 207, distance: 537.4
click at [99, 207] on app-calendar-viewport "Wed 3 Thu 4 Fri 5 Sat 6 Sun 7 Mon 8 25/25 1 Job Tue 9 25/25 1 Job Wed 10 25/25 …" at bounding box center [397, 265] width 794 height 306
click at [11, 10] on app-icon "Menu" at bounding box center [13, 13] width 10 height 10
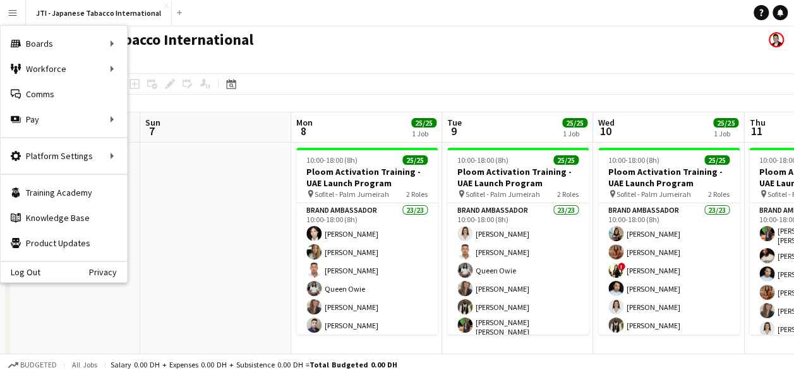
click at [356, 64] on app-page-menu "View Day view expanded Day view collapsed Month view Date picker Jump to [DATE]…" at bounding box center [397, 61] width 794 height 24
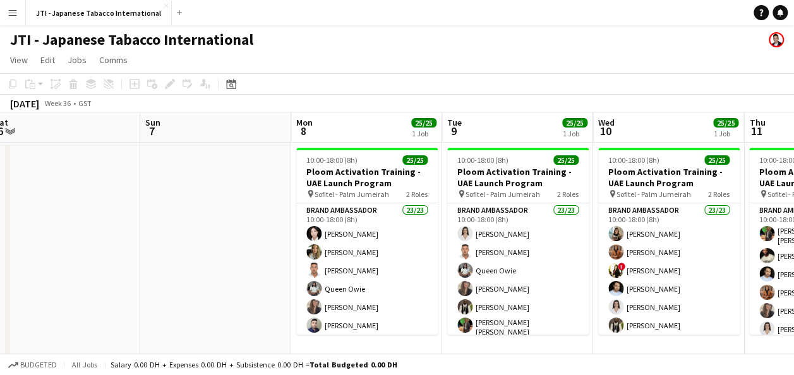
click at [422, 126] on span "25/25" at bounding box center [423, 122] width 25 height 9
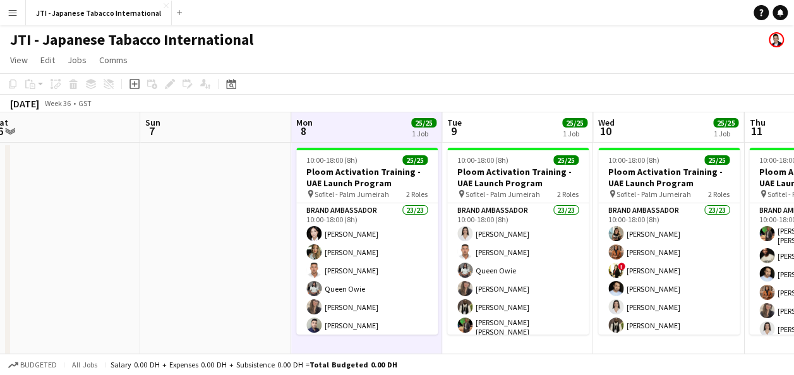
click at [393, 126] on app-board-header-date "Mon 8 25/25 1 Job" at bounding box center [366, 127] width 151 height 30
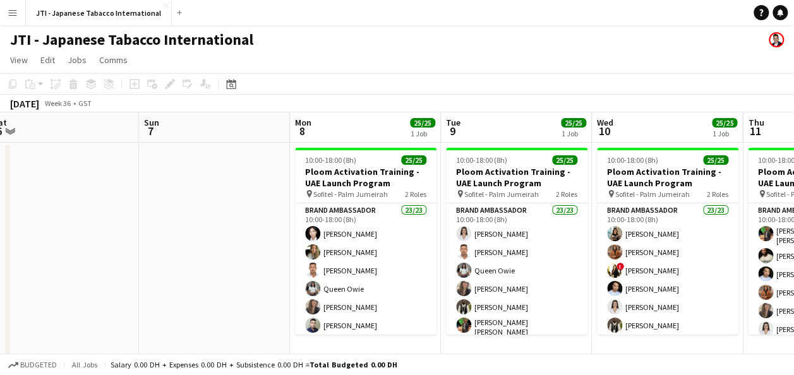
click at [393, 126] on app-board-header-date "Mon 8 25/25 1 Job" at bounding box center [365, 127] width 151 height 30
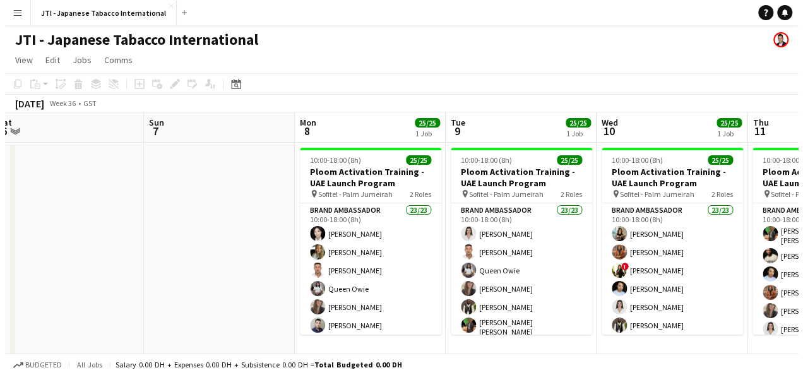
scroll to position [0, 465]
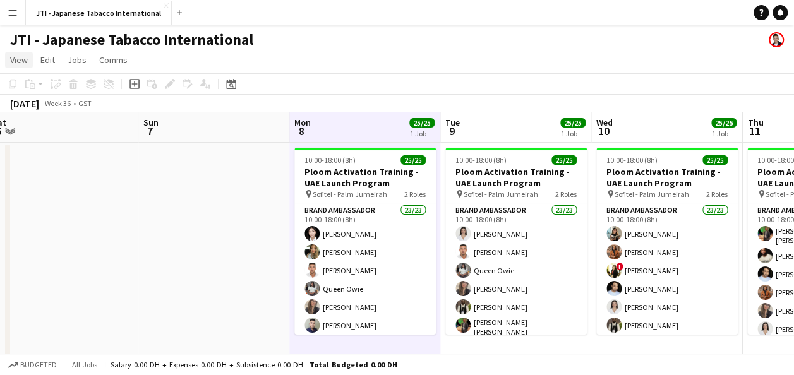
click at [20, 61] on span "View" at bounding box center [19, 59] width 18 height 11
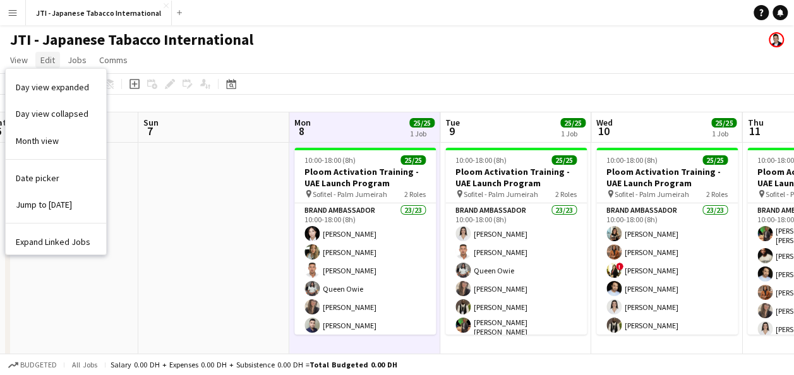
click at [44, 61] on span "Edit" at bounding box center [47, 59] width 15 height 11
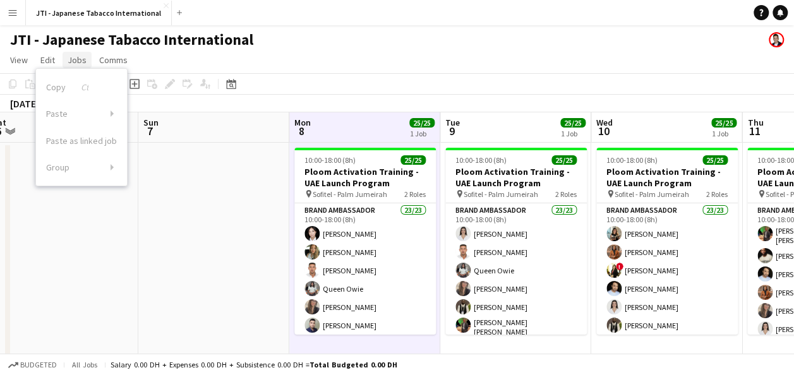
click at [78, 57] on span "Jobs" at bounding box center [77, 59] width 19 height 11
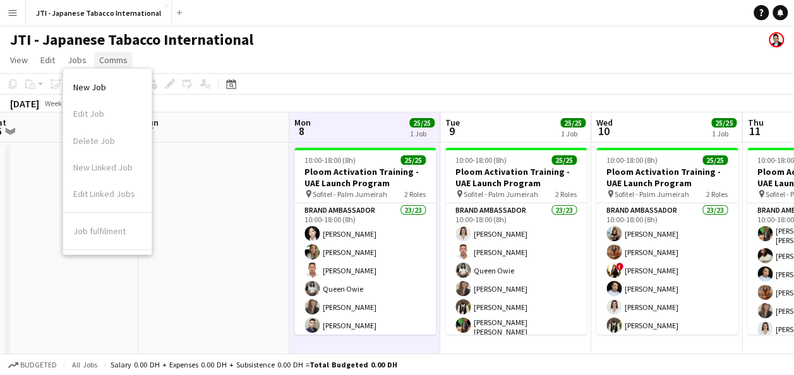
click at [103, 59] on span "Comms" at bounding box center [113, 59] width 28 height 11
click at [11, 8] on app-icon "Menu" at bounding box center [13, 13] width 10 height 10
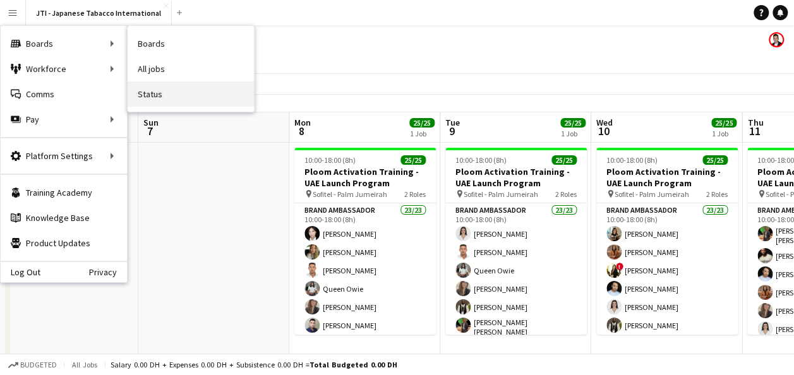
click at [158, 91] on link "Status" at bounding box center [191, 93] width 126 height 25
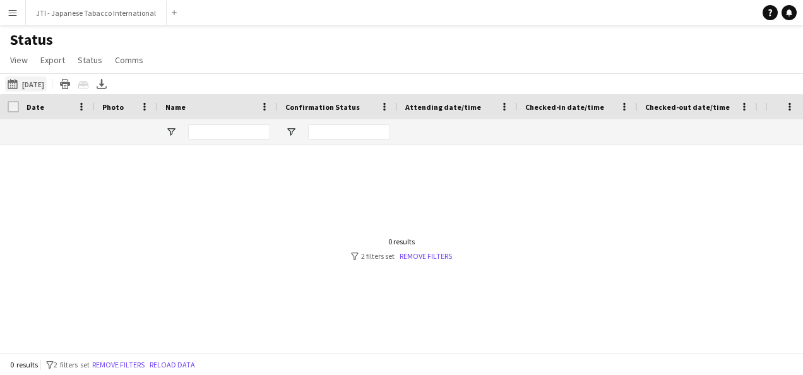
click at [47, 80] on button "27-08-2025 to 02-09-2025 01-09-2025" at bounding box center [26, 83] width 42 height 15
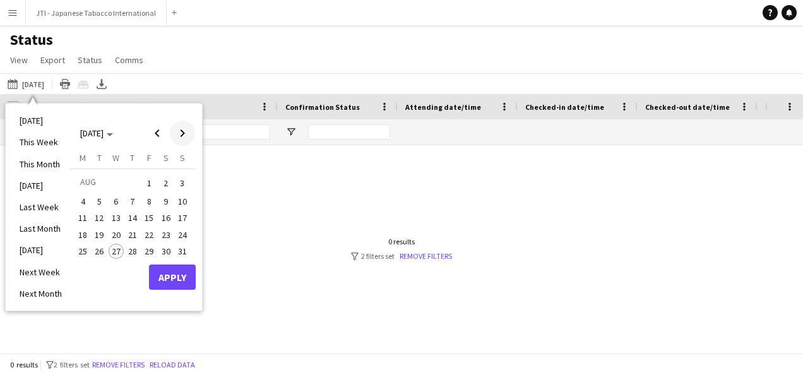
click at [182, 129] on span "Next month" at bounding box center [182, 133] width 25 height 25
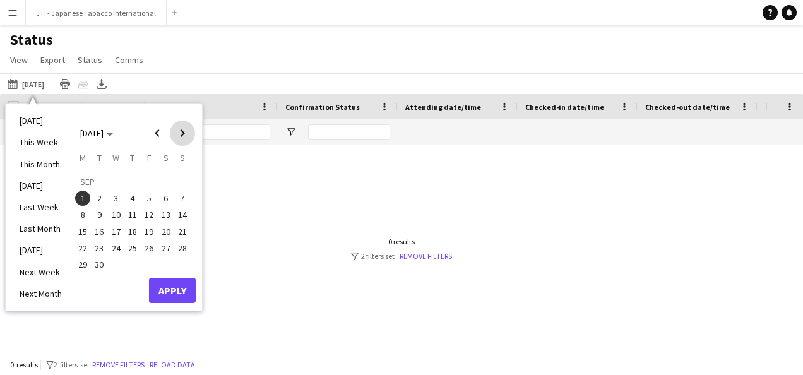
click at [183, 129] on span "Next month" at bounding box center [182, 133] width 25 height 25
click at [157, 133] on span "Previous month" at bounding box center [157, 133] width 25 height 25
click at [80, 218] on span "8" at bounding box center [82, 214] width 15 height 15
click at [183, 287] on button "Apply" at bounding box center [172, 290] width 47 height 25
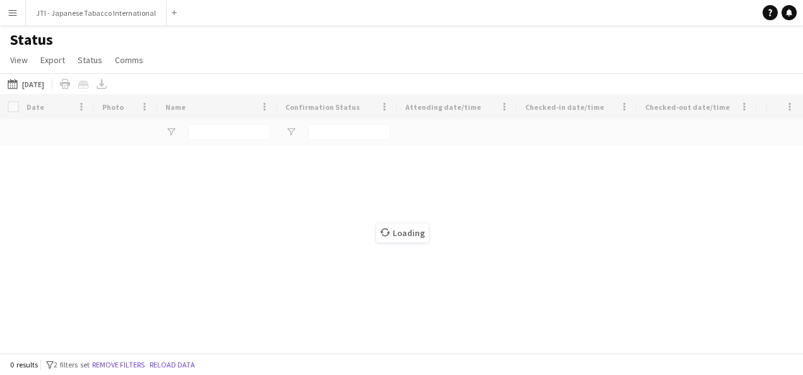
type input "**********"
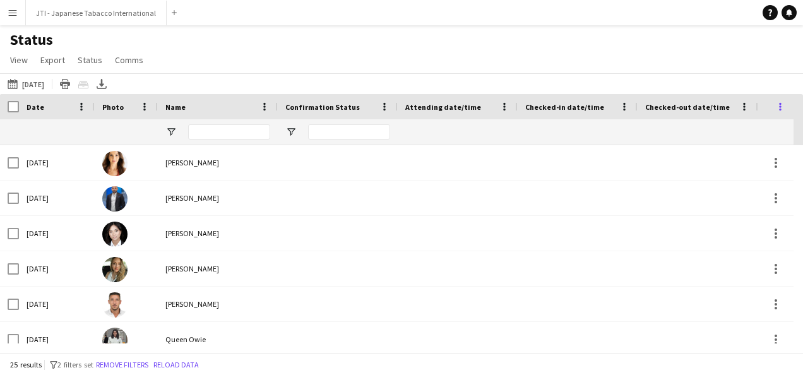
click at [781, 108] on span at bounding box center [780, 106] width 11 height 11
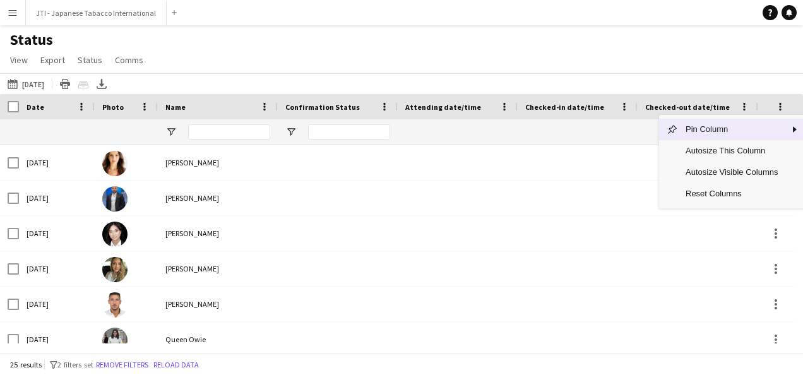
click at [519, 55] on div "Status View Views Default view New view Update view Delete view Edit name Custo…" at bounding box center [401, 51] width 803 height 43
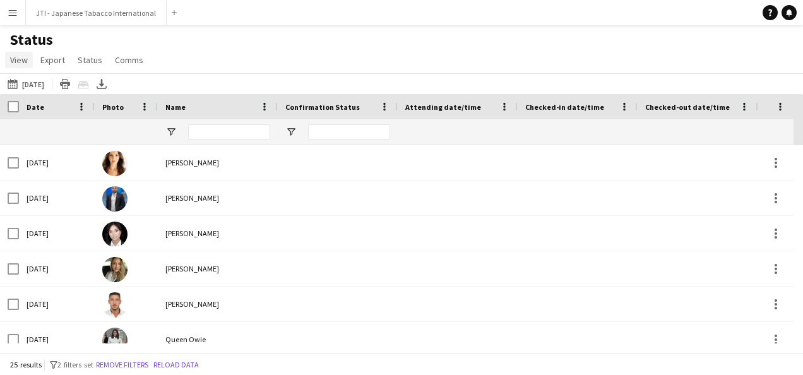
click at [23, 61] on span "View" at bounding box center [19, 59] width 18 height 11
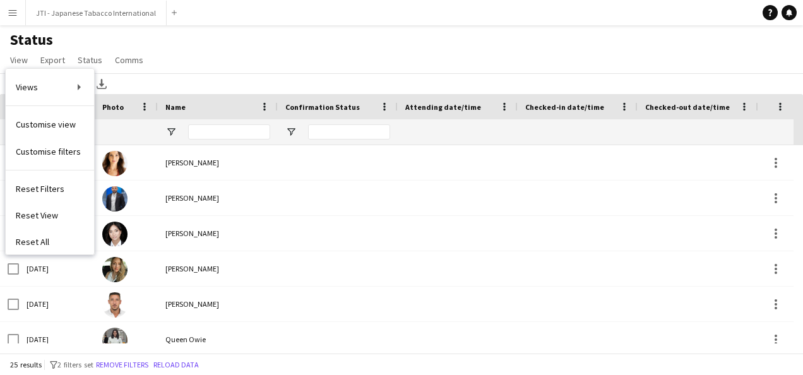
click at [47, 153] on span "Customise filters" at bounding box center [48, 151] width 65 height 11
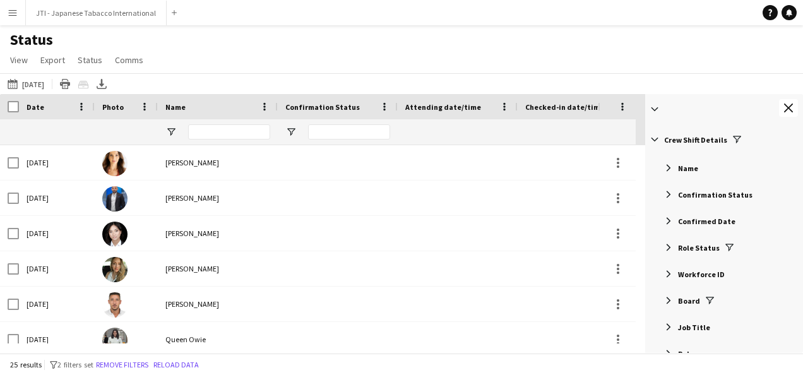
click at [691, 167] on span "Name" at bounding box center [688, 168] width 20 height 9
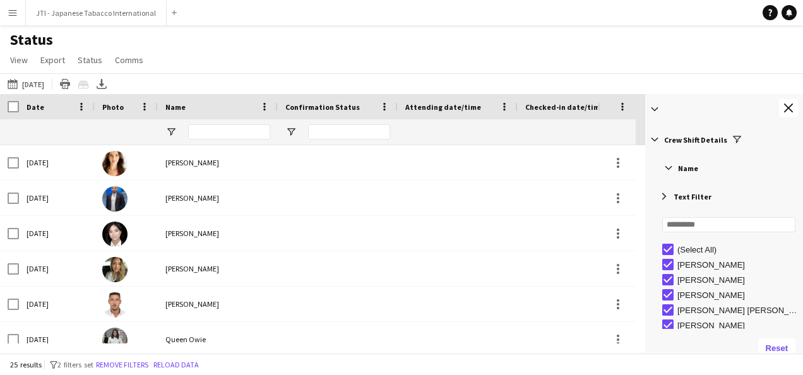
click at [691, 167] on span "Name" at bounding box center [688, 168] width 20 height 9
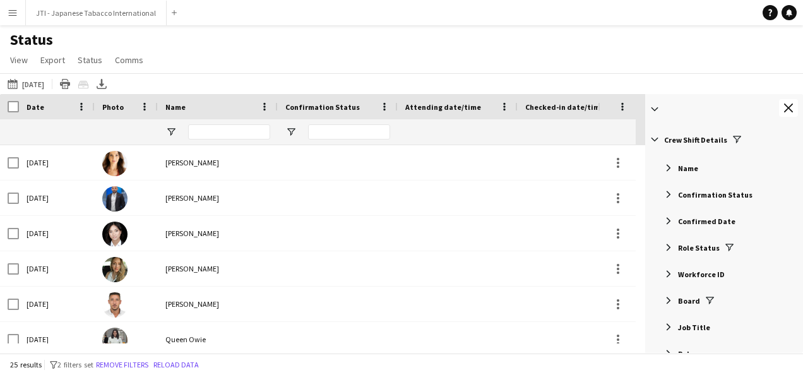
click at [691, 194] on span "Confirmation Status" at bounding box center [715, 194] width 75 height 9
click at [692, 193] on span "Confirmation Status" at bounding box center [715, 194] width 75 height 9
click at [734, 138] on span "Filter List 67 Filters" at bounding box center [736, 139] width 11 height 11
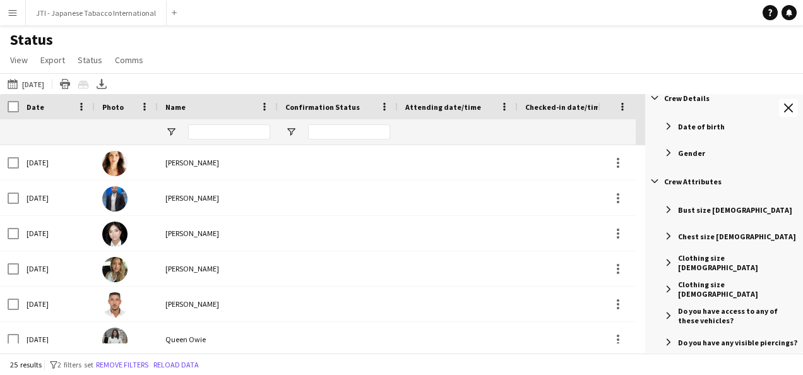
scroll to position [63, 0]
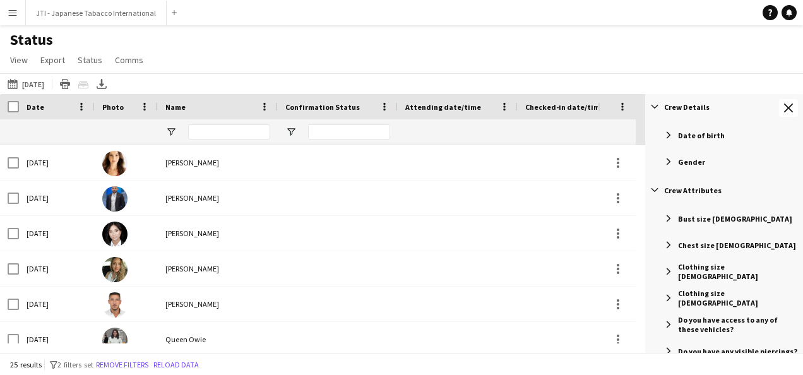
click at [712, 219] on span "Bust size FEMALE" at bounding box center [735, 218] width 114 height 9
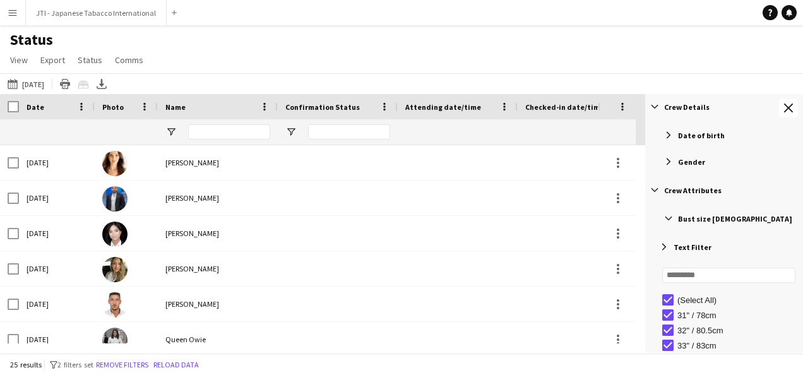
click at [710, 220] on span "Bust size FEMALE" at bounding box center [735, 218] width 114 height 9
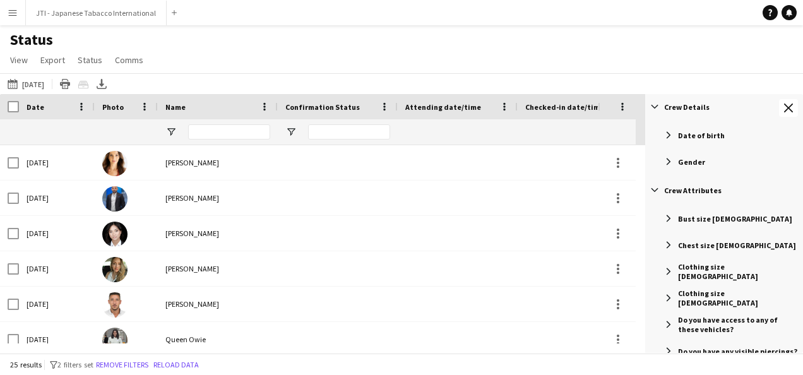
click at [675, 188] on span "Crew Attributes" at bounding box center [692, 190] width 57 height 9
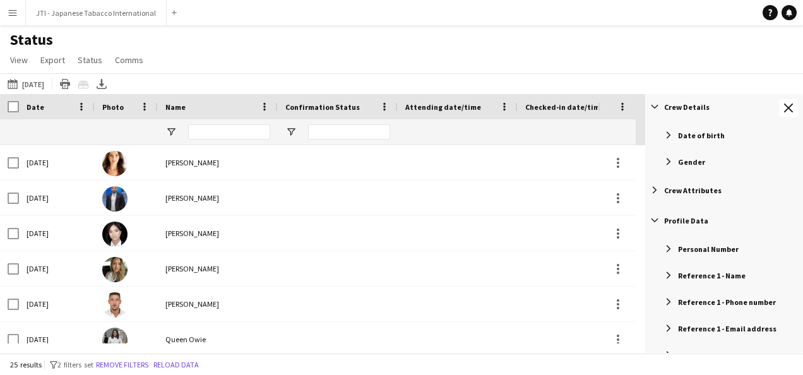
click at [682, 220] on span "Profile Data" at bounding box center [686, 220] width 44 height 9
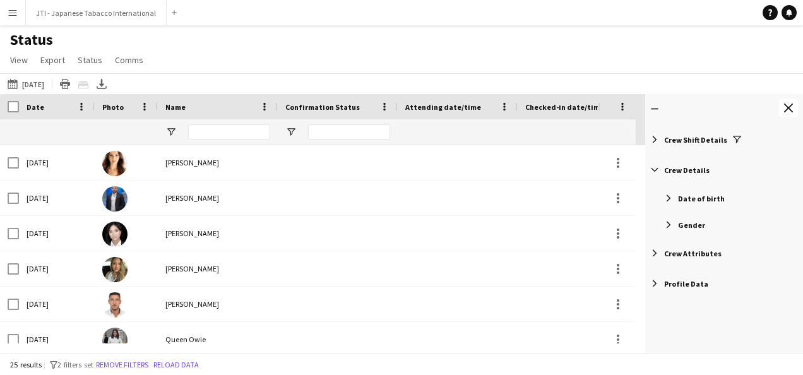
click at [693, 254] on span "Crew Attributes" at bounding box center [692, 253] width 57 height 9
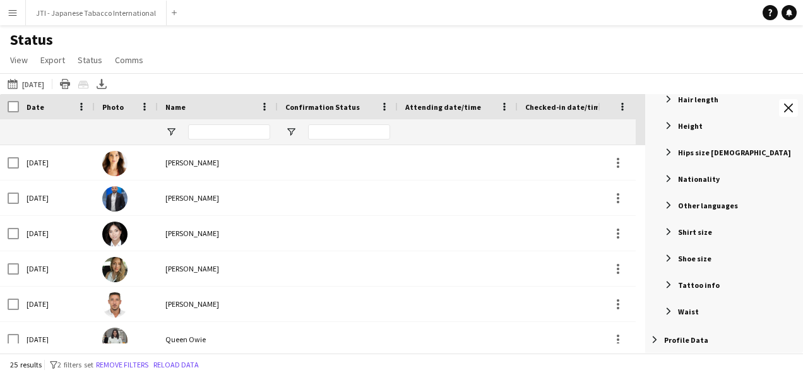
scroll to position [450, 0]
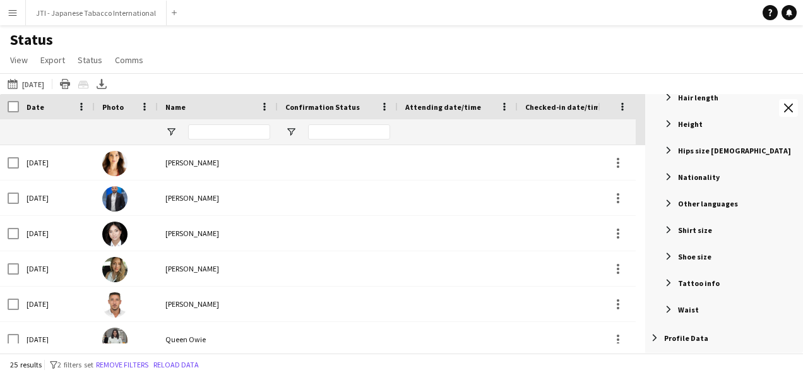
click at [698, 259] on span "Shoe size" at bounding box center [694, 256] width 33 height 9
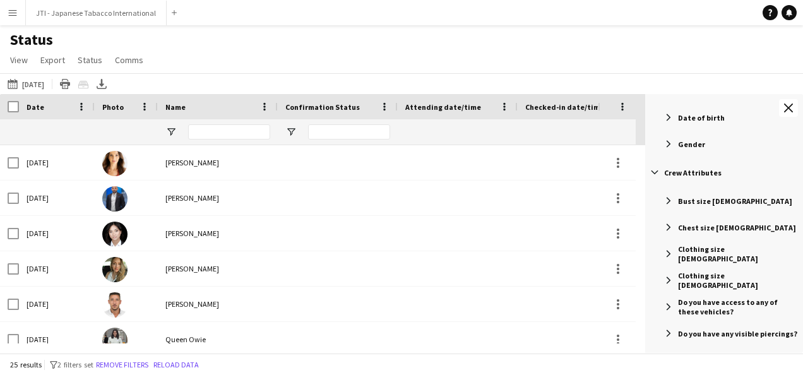
scroll to position [0, 0]
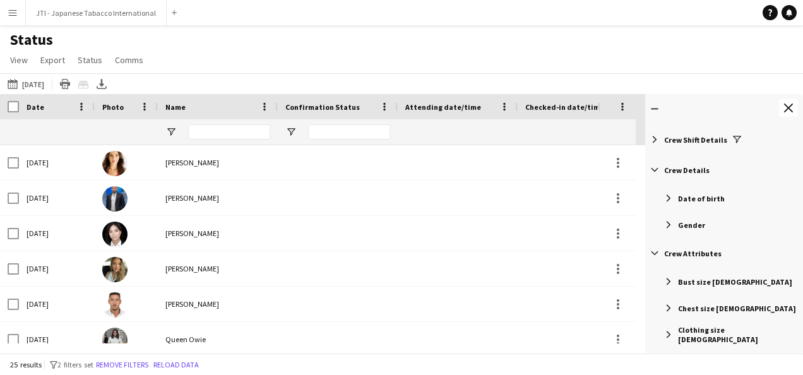
click at [699, 170] on span "Crew Details" at bounding box center [686, 169] width 45 height 9
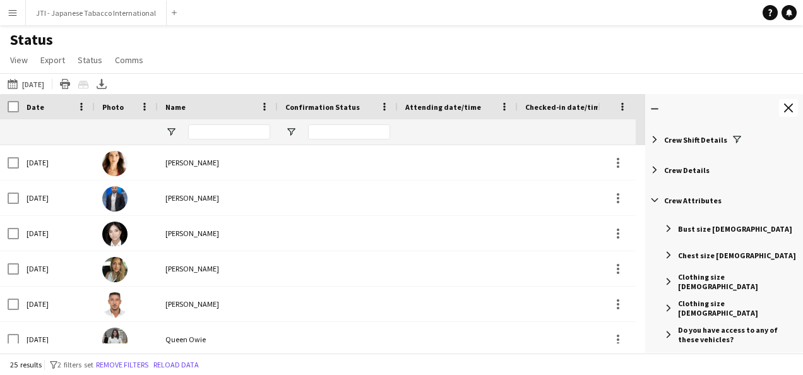
click at [702, 203] on span "Crew Attributes" at bounding box center [692, 200] width 57 height 9
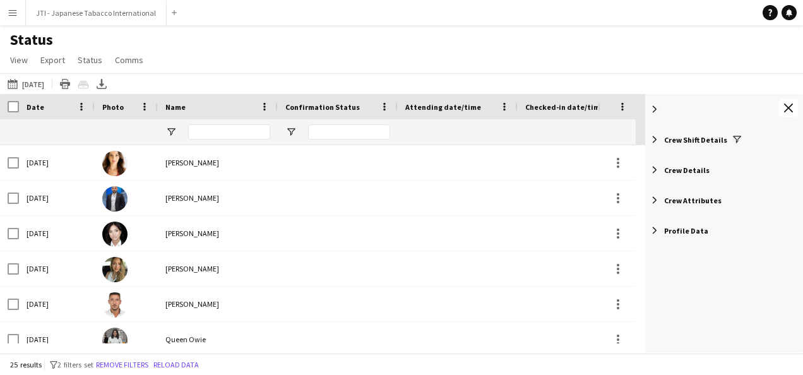
click at [694, 168] on span "Crew Details" at bounding box center [686, 169] width 45 height 9
click at [701, 140] on span "Crew Shift Details" at bounding box center [695, 139] width 63 height 9
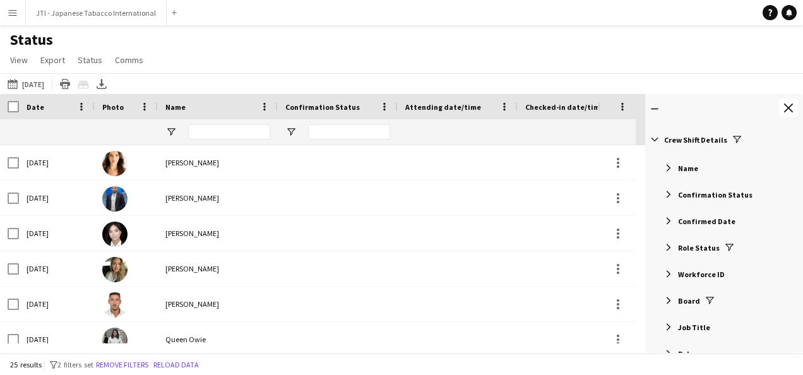
click at [702, 193] on span "Confirmation Status" at bounding box center [715, 194] width 75 height 9
click at [702, 191] on span "Confirmation Status" at bounding box center [715, 194] width 75 height 9
type input "***"
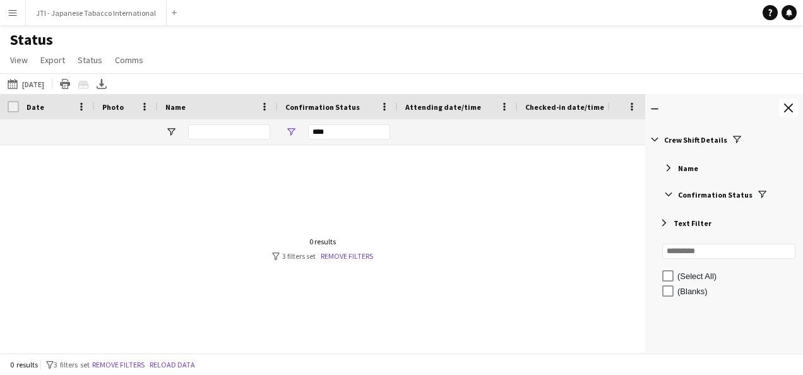
click at [687, 167] on span "Name" at bounding box center [688, 168] width 20 height 9
click at [526, 228] on div at bounding box center [303, 244] width 607 height 198
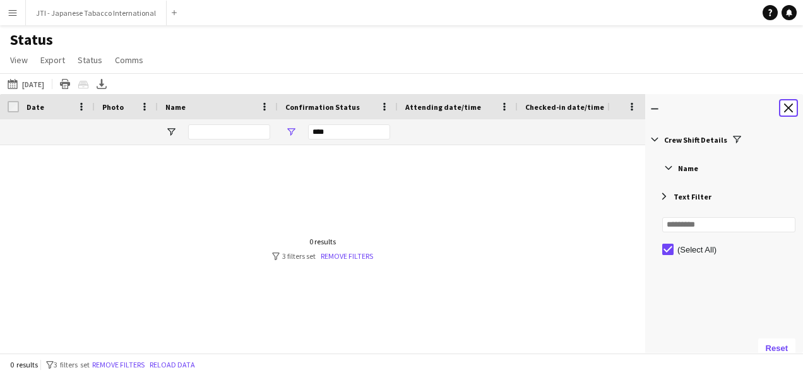
click at [796, 106] on button "Close tool panel" at bounding box center [788, 108] width 19 height 18
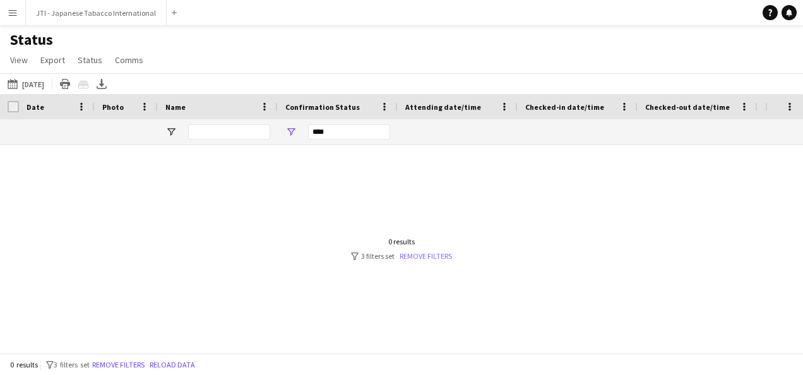
click at [422, 258] on link "Remove filters" at bounding box center [426, 255] width 52 height 9
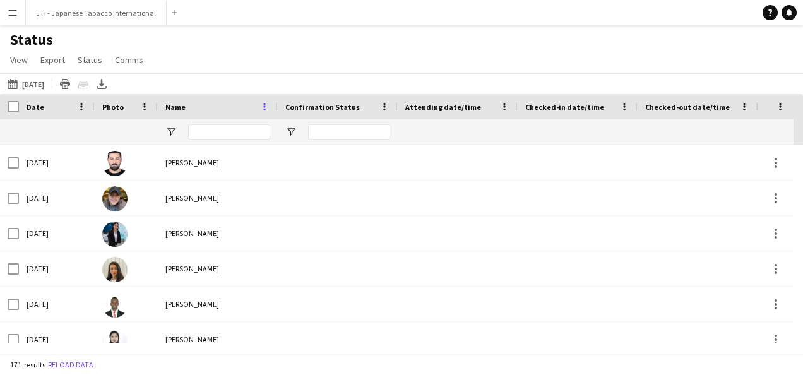
click at [263, 107] on span at bounding box center [264, 106] width 11 height 11
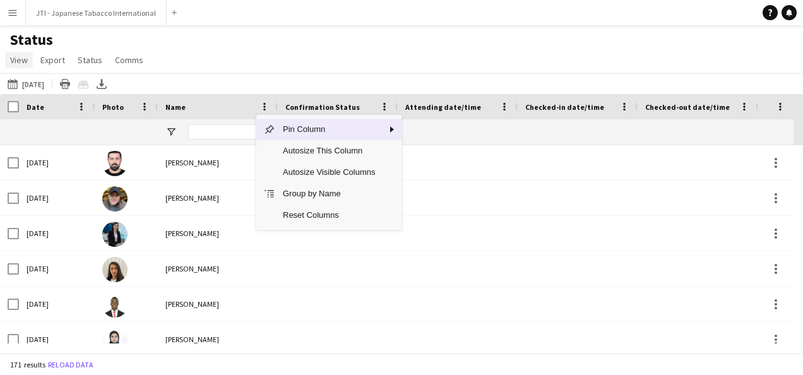
click at [16, 59] on span "View" at bounding box center [19, 59] width 18 height 11
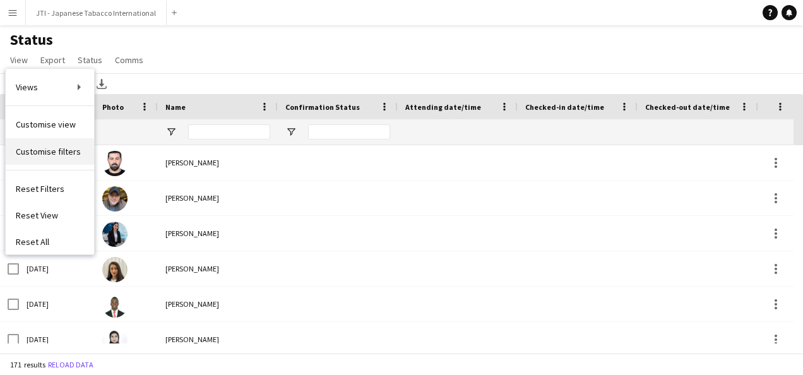
click at [41, 146] on span "Customise filters" at bounding box center [48, 151] width 65 height 11
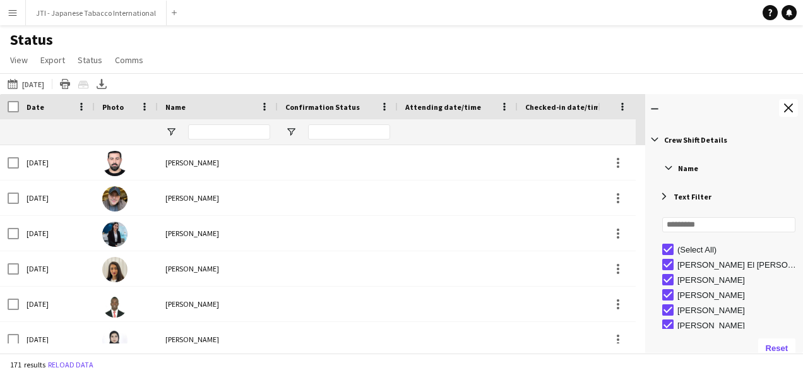
click at [696, 195] on span "Text Filter" at bounding box center [693, 196] width 38 height 9
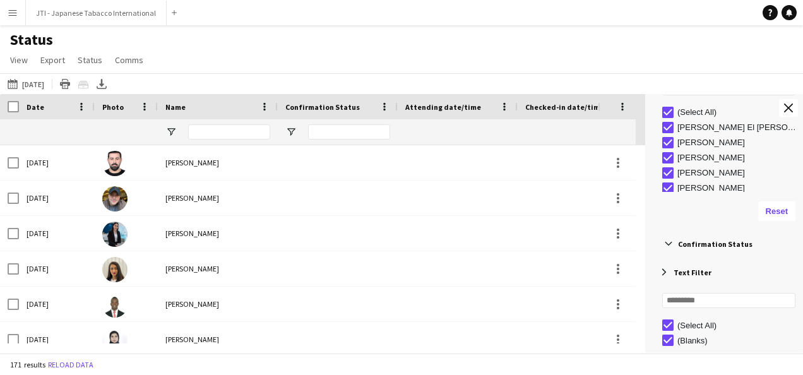
scroll to position [253, 0]
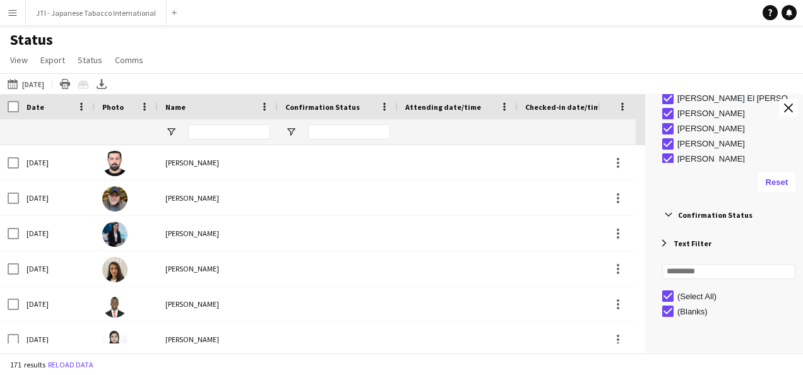
click at [700, 213] on span "Confirmation Status" at bounding box center [715, 214] width 75 height 9
click at [703, 242] on span "Confirmed Date" at bounding box center [706, 241] width 57 height 9
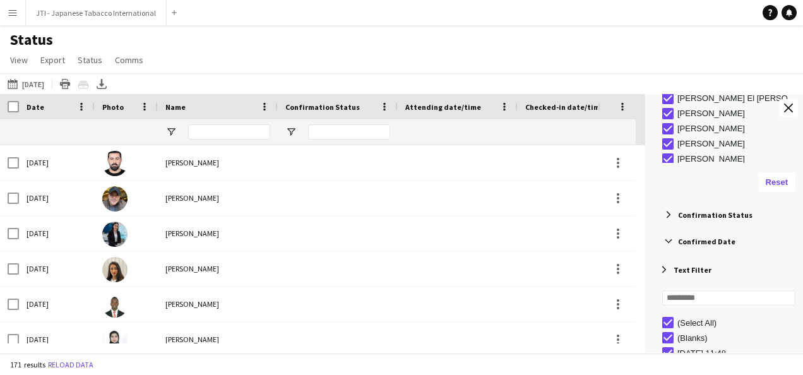
click at [703, 243] on span "Confirmed Date" at bounding box center [706, 241] width 57 height 9
click at [789, 109] on app-icon "Close tool panel" at bounding box center [788, 108] width 9 height 9
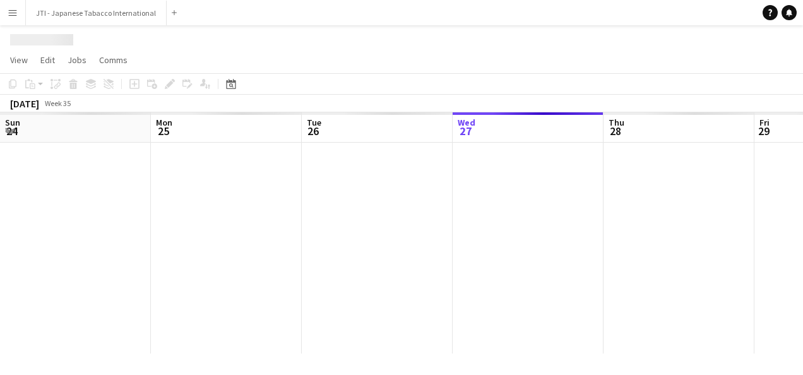
scroll to position [0, 302]
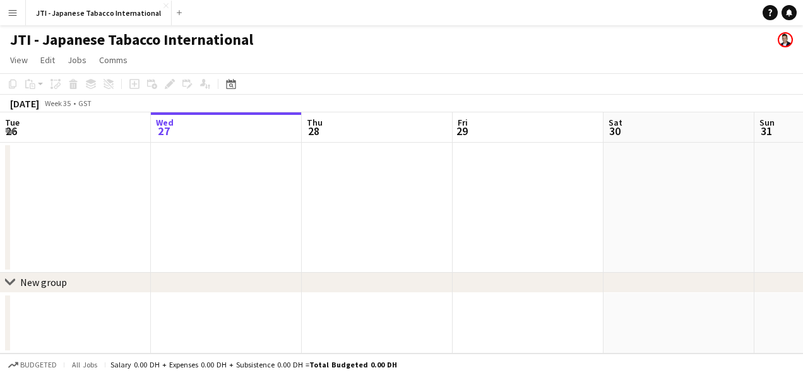
click at [8, 6] on button "Menu" at bounding box center [12, 12] width 25 height 25
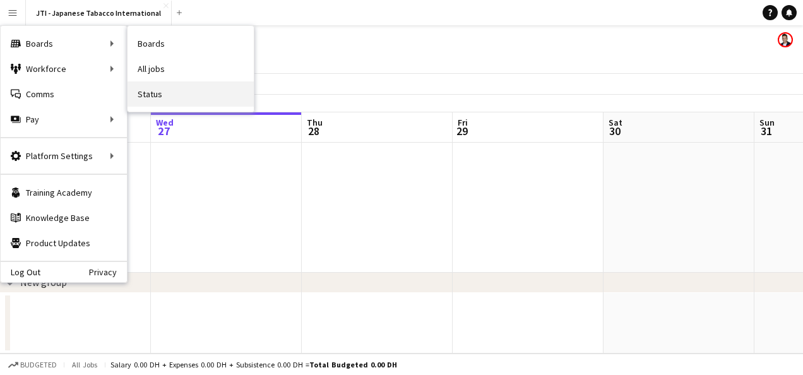
click at [157, 89] on link "Status" at bounding box center [191, 93] width 126 height 25
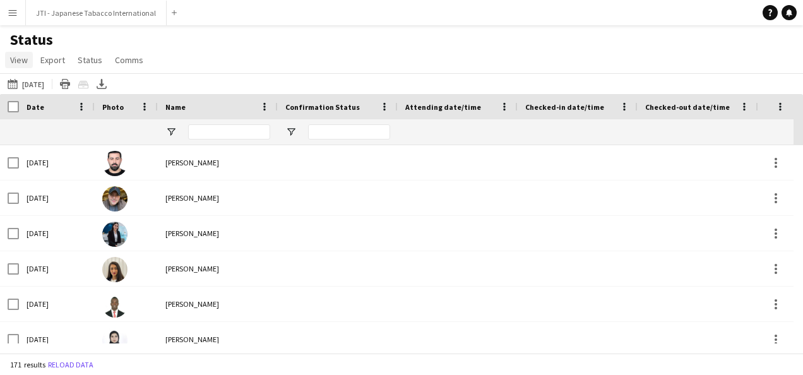
click at [18, 59] on span "View" at bounding box center [19, 59] width 18 height 11
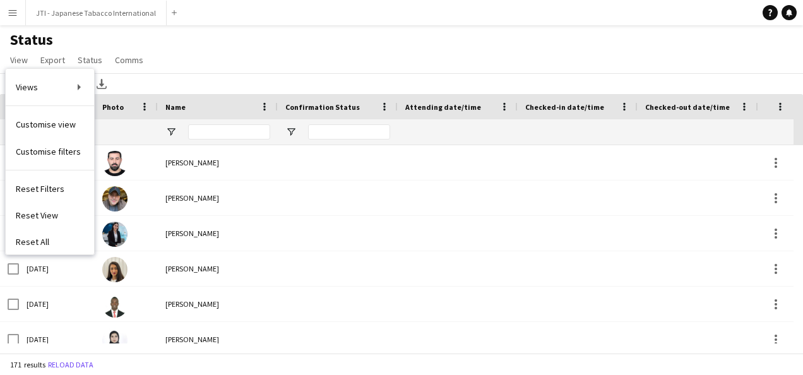
click at [14, 16] on app-icon "Menu" at bounding box center [13, 13] width 10 height 10
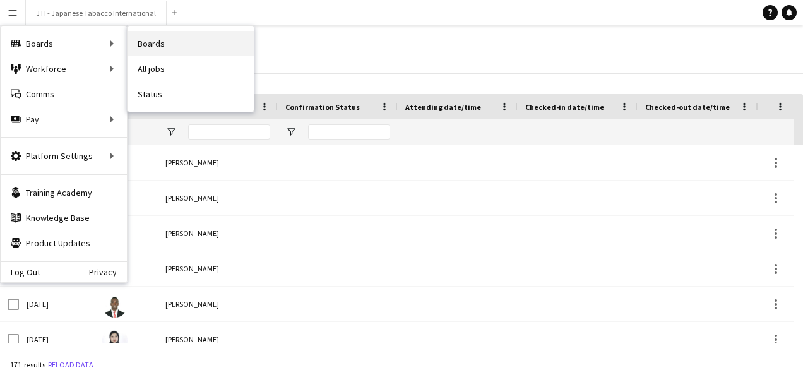
click at [215, 43] on link "Boards" at bounding box center [191, 43] width 126 height 25
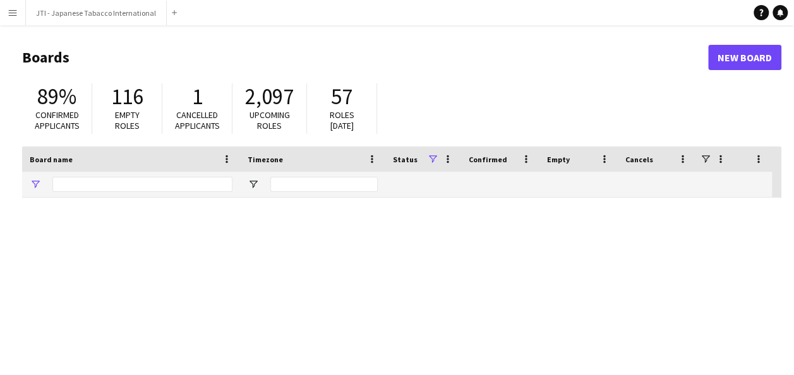
type input "***"
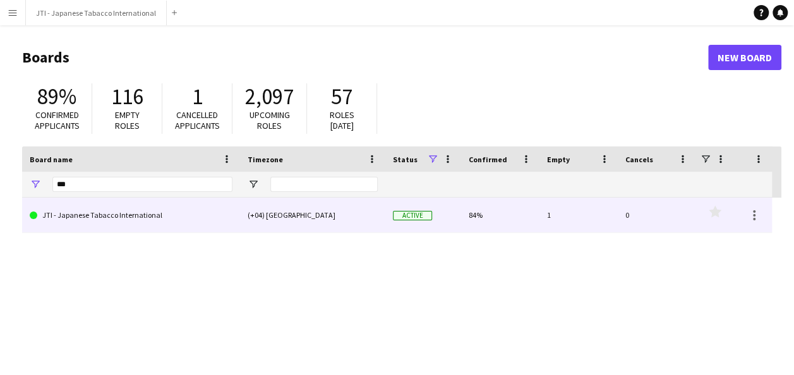
click at [141, 216] on link "JTI - Japanese Tabacco International" at bounding box center [131, 215] width 203 height 35
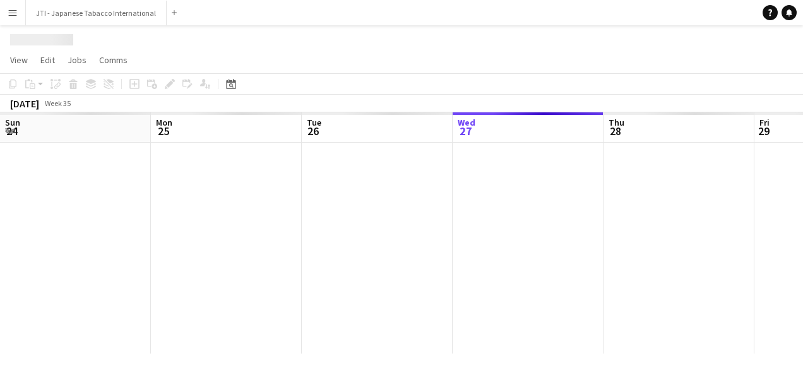
scroll to position [0, 302]
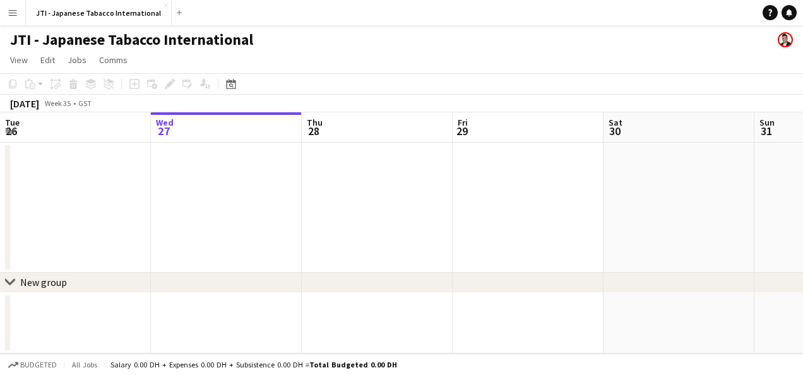
click at [15, 14] on app-icon "Menu" at bounding box center [13, 13] width 10 height 10
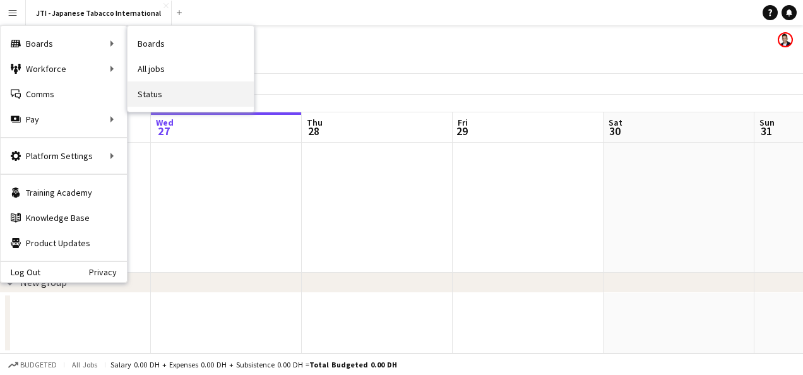
click at [159, 97] on link "Status" at bounding box center [191, 93] width 126 height 25
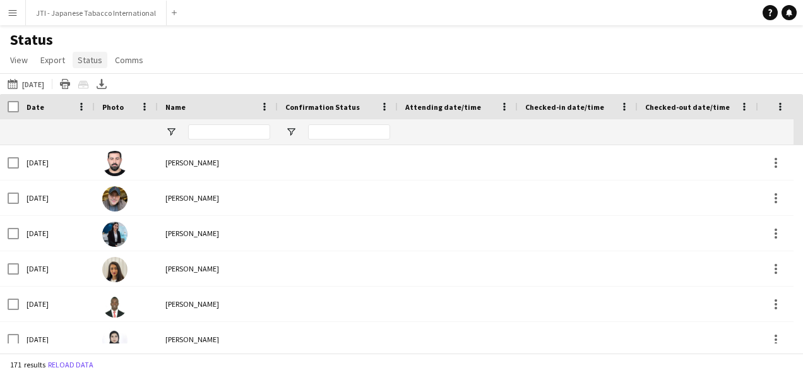
click at [91, 57] on span "Status" at bounding box center [90, 59] width 25 height 11
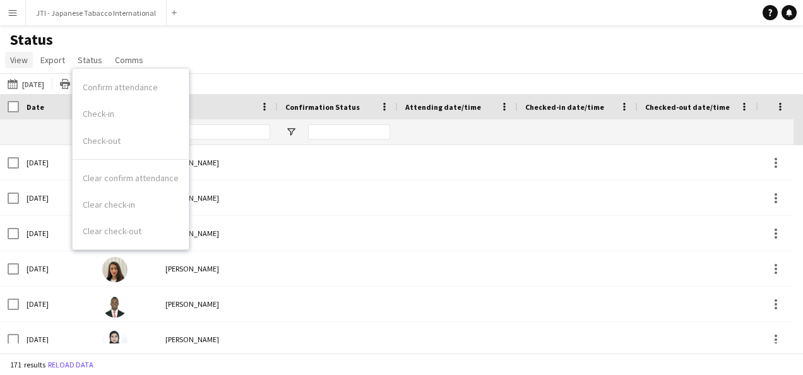
click at [20, 58] on span "View" at bounding box center [19, 59] width 18 height 11
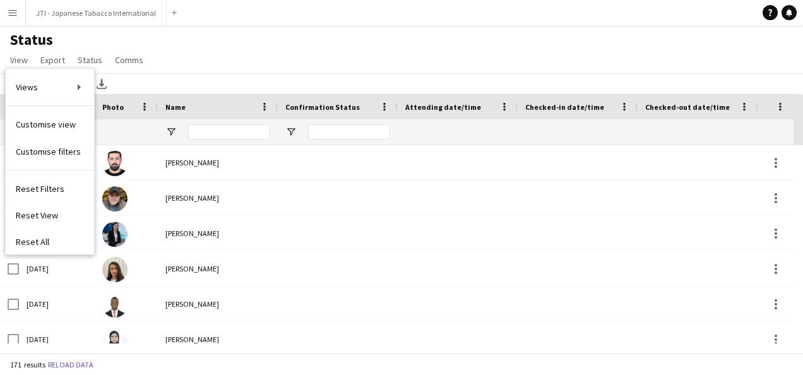
click at [56, 150] on span "Customise filters" at bounding box center [48, 151] width 65 height 11
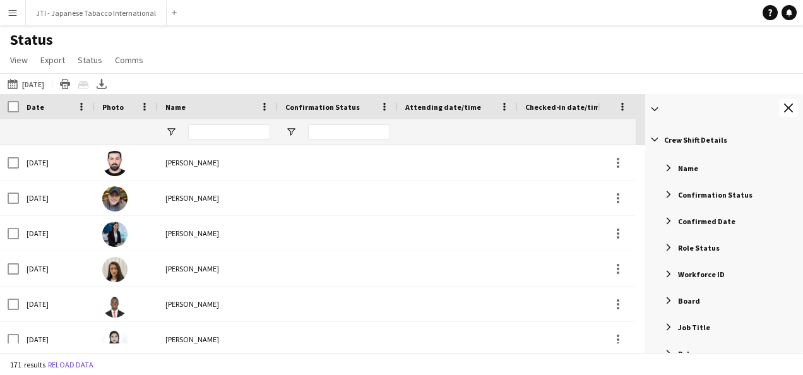
click at [708, 193] on span "Confirmation Status" at bounding box center [715, 194] width 75 height 9
click at [214, 49] on div "Status View Views Default view New view Update view Delete view Edit name Custo…" at bounding box center [401, 51] width 803 height 43
click at [44, 82] on button "08-09-2025 08-09-2025" at bounding box center [26, 83] width 42 height 15
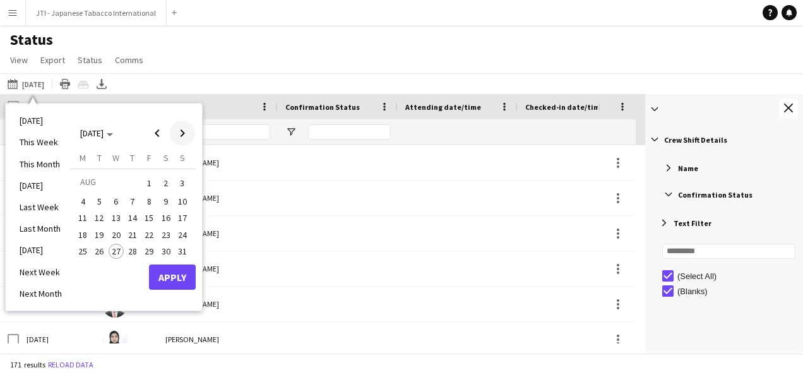
click at [183, 131] on span "Next month" at bounding box center [182, 133] width 25 height 25
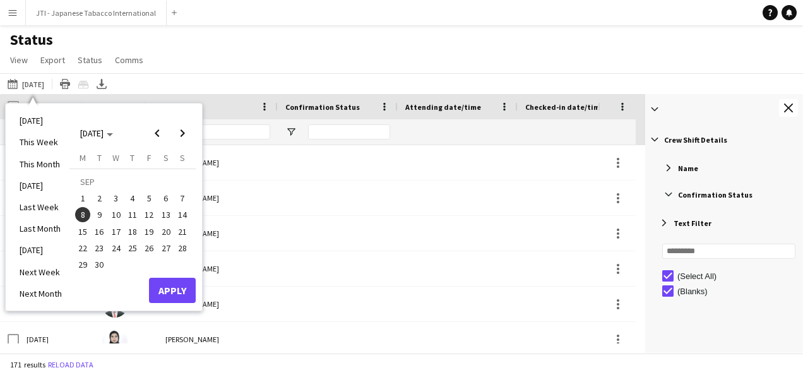
click at [82, 215] on span "8" at bounding box center [82, 214] width 15 height 15
click at [169, 282] on button "Apply" at bounding box center [172, 290] width 47 height 25
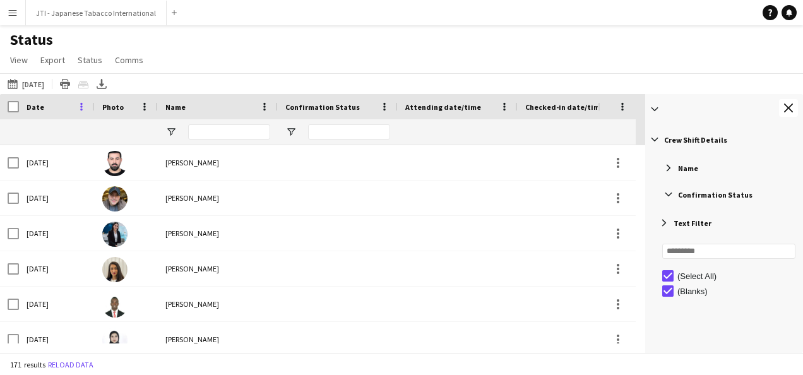
click at [85, 109] on span at bounding box center [81, 106] width 11 height 11
click at [81, 105] on span at bounding box center [81, 106] width 11 height 11
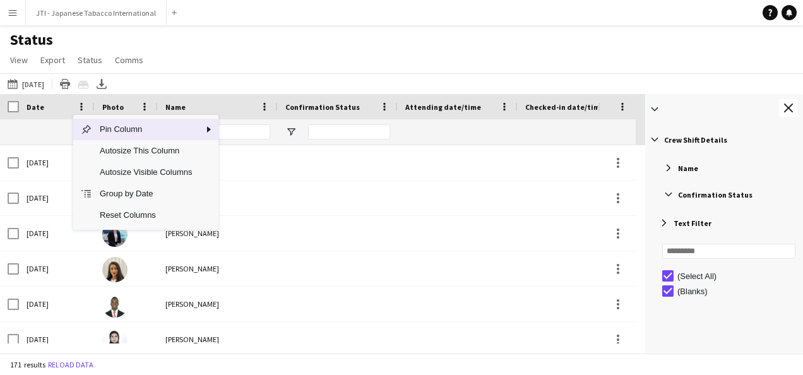
click at [213, 69] on div "Status View Views Default view New view Update view Delete view Edit name Custo…" at bounding box center [401, 51] width 803 height 43
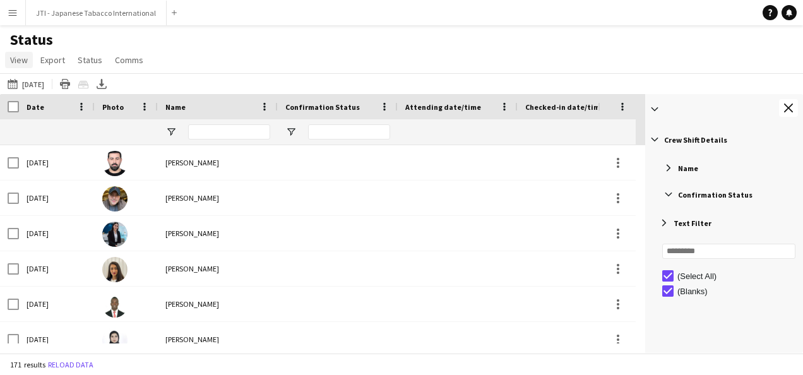
click at [28, 61] on link "View" at bounding box center [19, 60] width 28 height 16
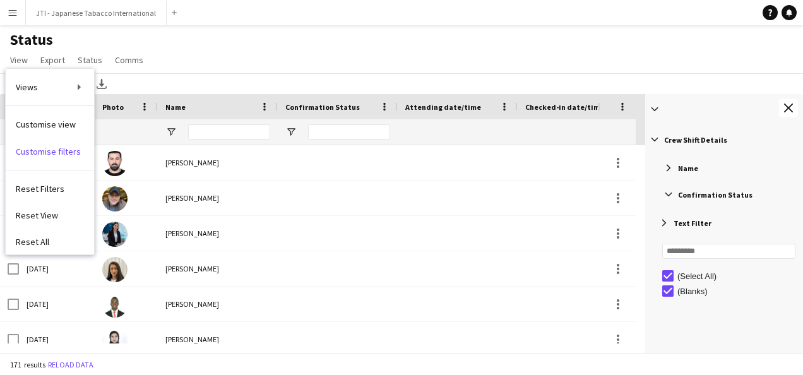
click at [51, 187] on span "Reset Filters" at bounding box center [40, 188] width 49 height 11
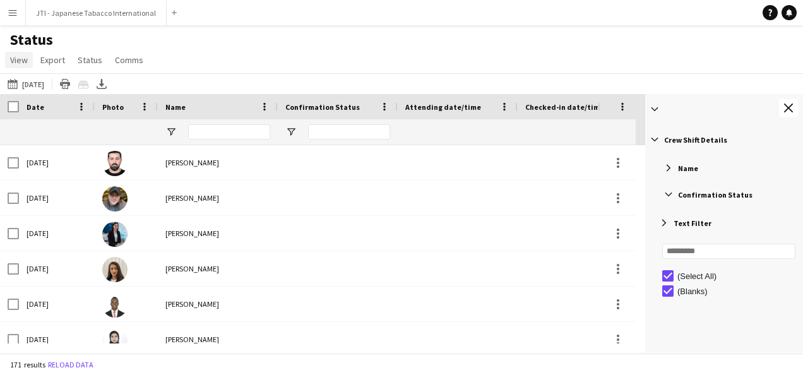
click at [24, 64] on span "View" at bounding box center [19, 59] width 18 height 11
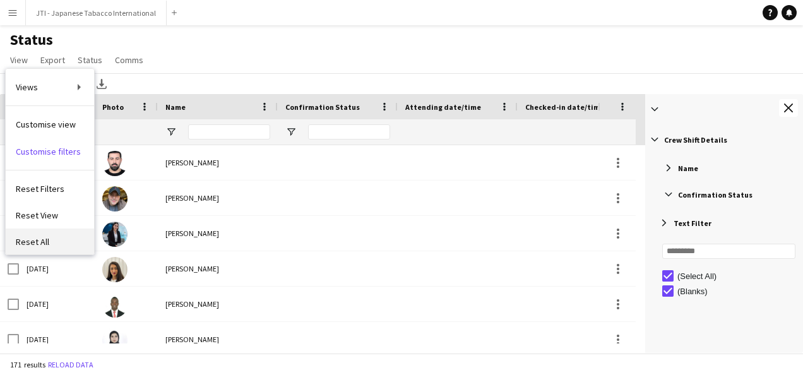
click at [39, 246] on span "Reset All" at bounding box center [32, 241] width 33 height 11
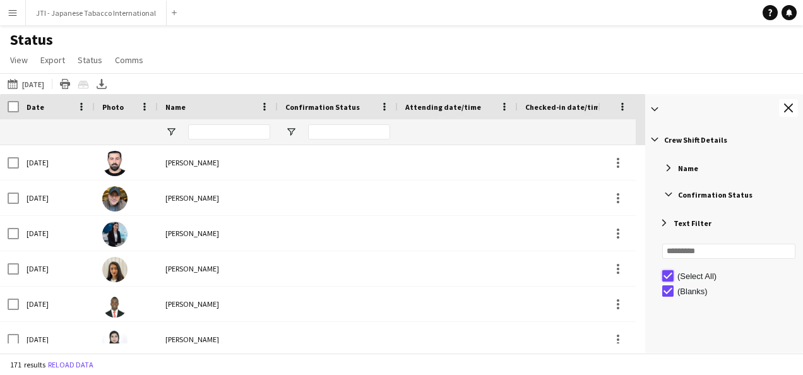
type input "***"
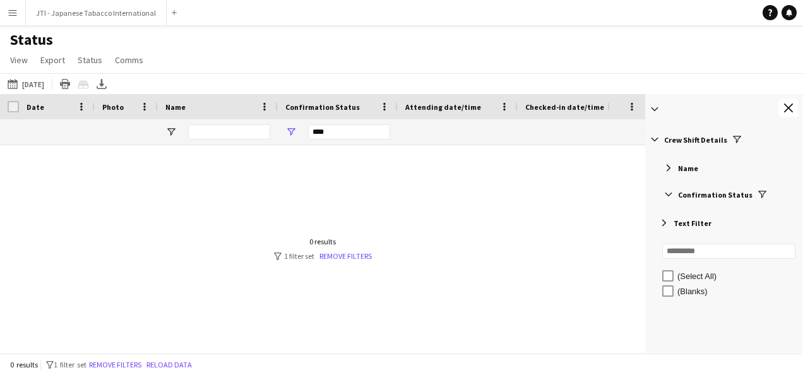
click at [731, 194] on span "Confirmation Status" at bounding box center [715, 194] width 75 height 9
click at [757, 193] on span "Filter List 67 Filters" at bounding box center [762, 194] width 11 height 11
click at [693, 222] on span "Text Filter" at bounding box center [693, 222] width 38 height 9
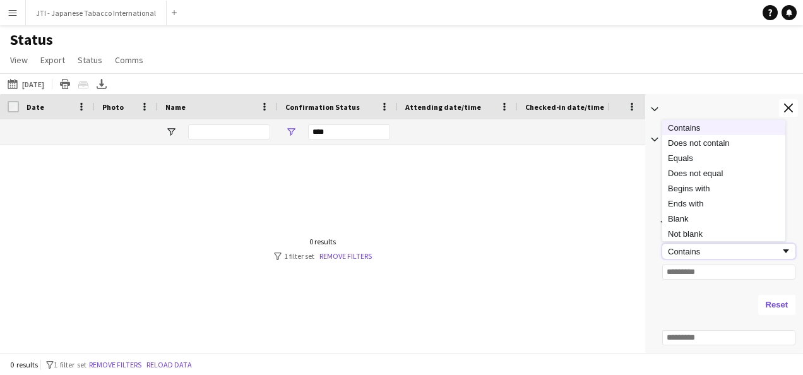
click at [706, 253] on div "Contains" at bounding box center [724, 251] width 112 height 9
click at [706, 251] on div "Contains" at bounding box center [724, 251] width 112 height 9
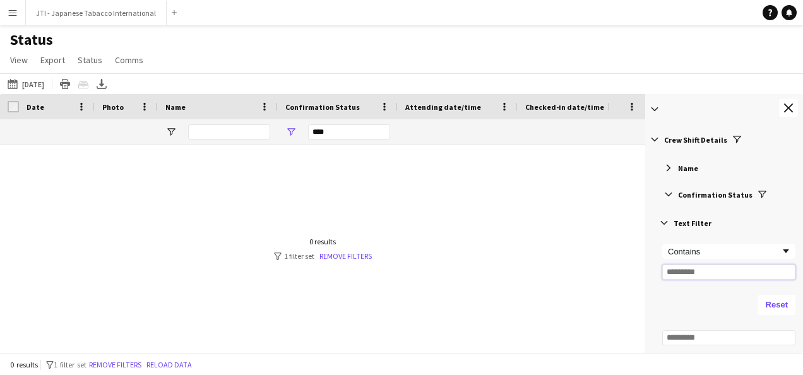
click at [710, 273] on input "Filter Value" at bounding box center [728, 272] width 133 height 15
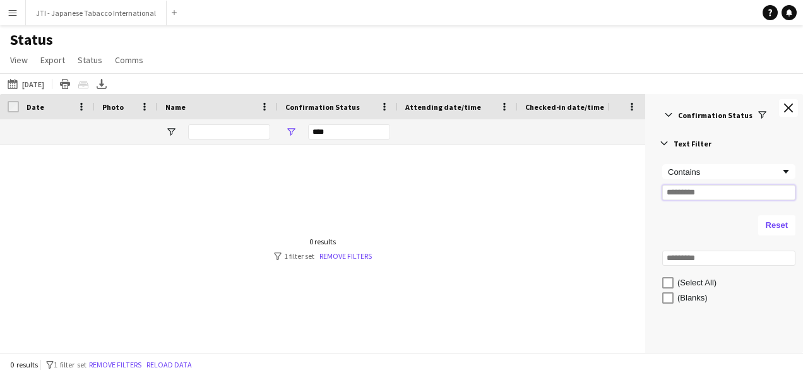
scroll to position [63, 0]
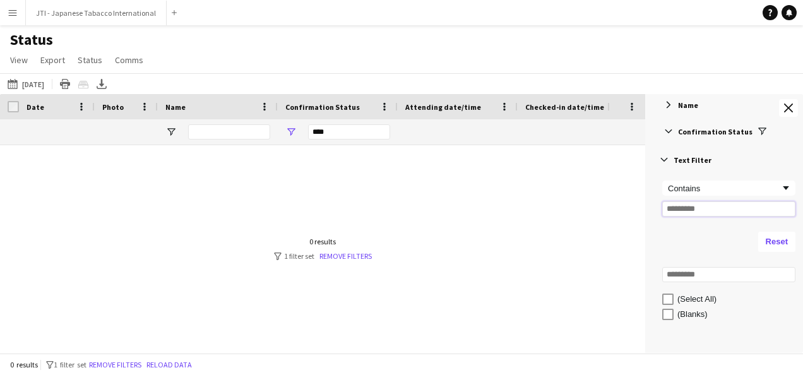
type input "*"
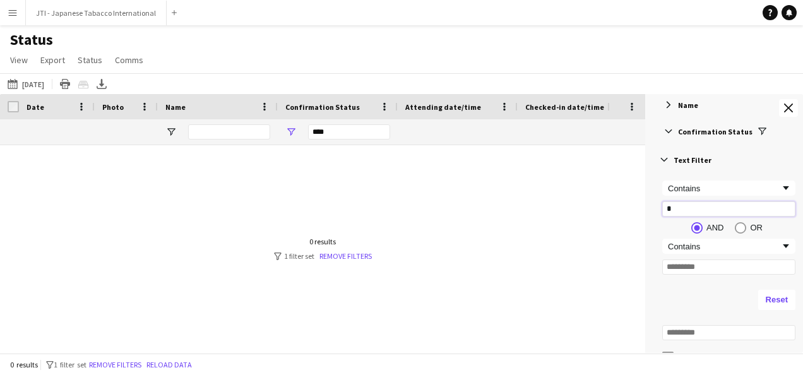
type input "*"
type input "**"
type input "***"
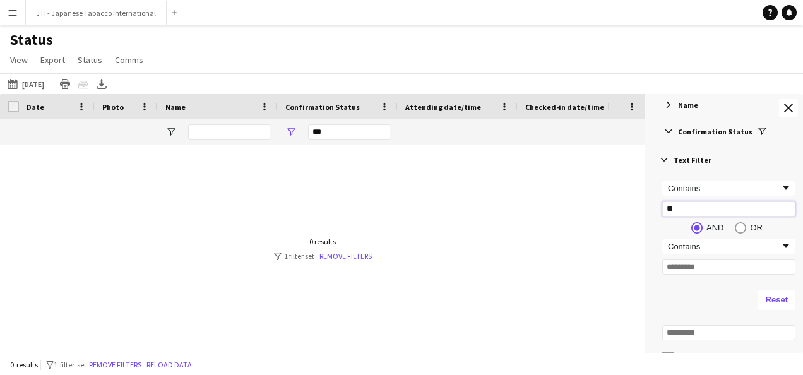
type input "*"
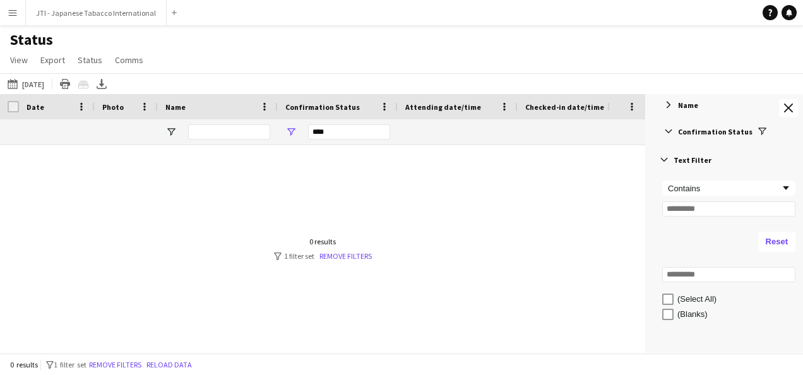
click at [666, 160] on span "Filter List 67 Filters" at bounding box center [664, 159] width 11 height 11
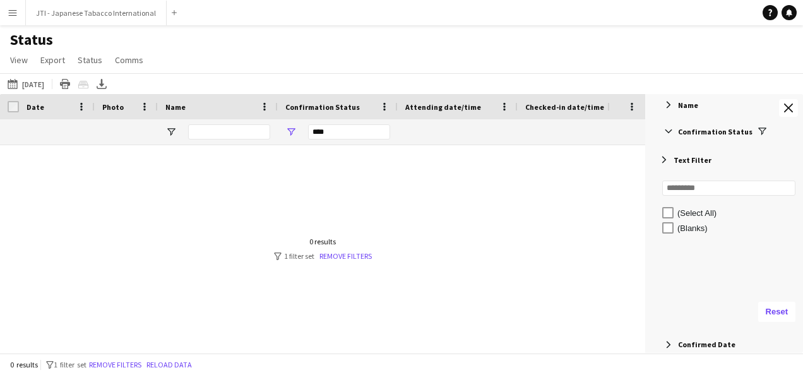
click at [757, 134] on span "Filter List 67 Filters" at bounding box center [762, 131] width 11 height 11
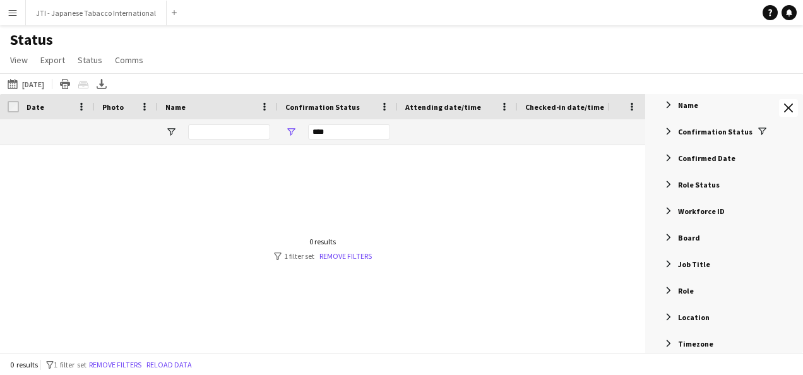
click at [722, 157] on span "Confirmed Date" at bounding box center [706, 157] width 57 height 9
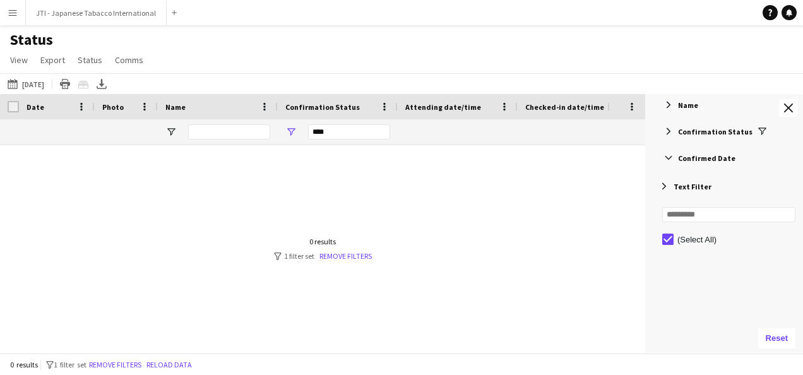
click at [691, 160] on span "Confirmed Date" at bounding box center [706, 157] width 57 height 9
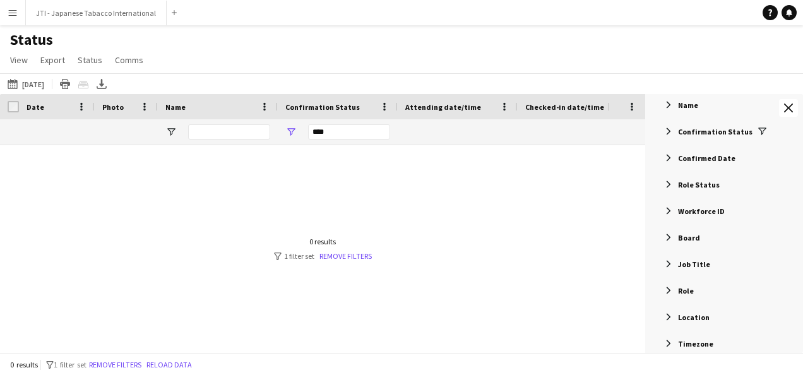
click at [690, 233] on span "Board" at bounding box center [689, 237] width 22 height 9
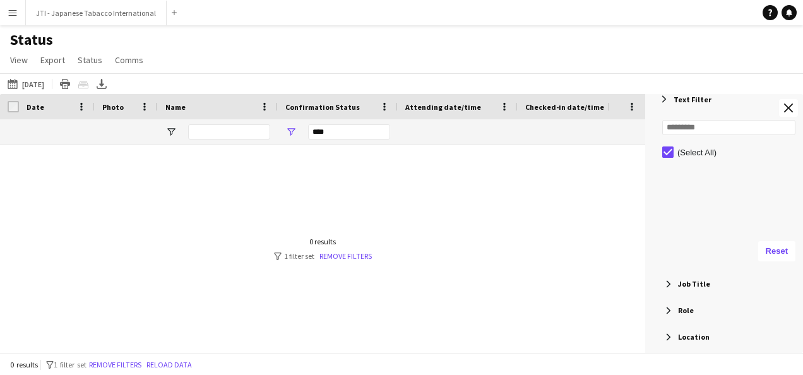
scroll to position [253, 0]
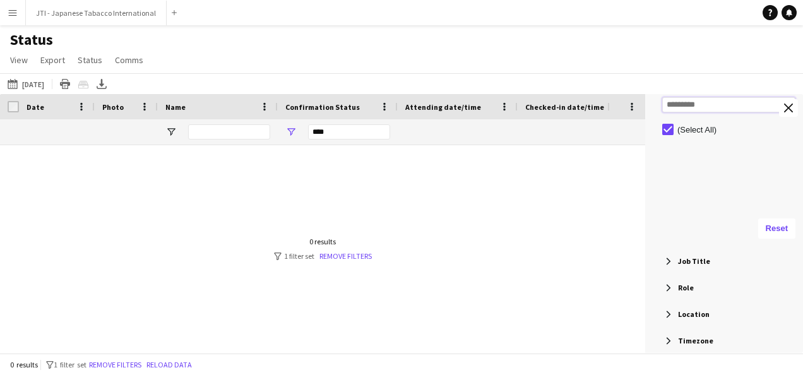
click at [699, 107] on input "Search filter values" at bounding box center [728, 104] width 133 height 15
type input "*"
click at [784, 110] on button "Close tool panel" at bounding box center [788, 108] width 19 height 18
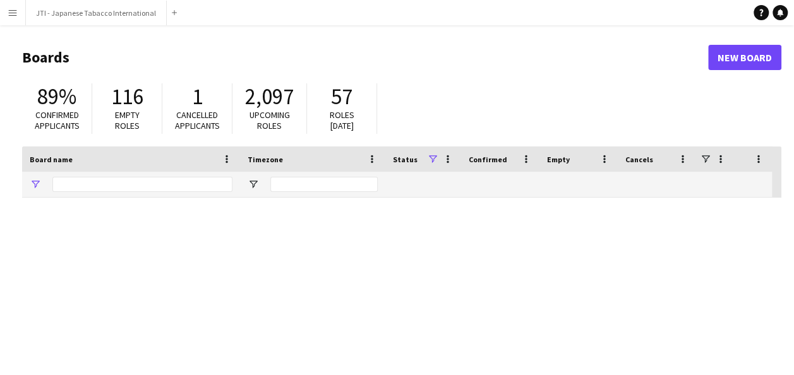
type input "***"
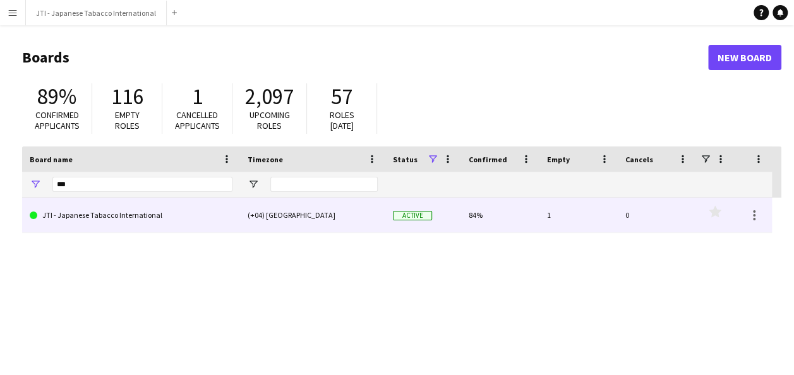
click at [87, 211] on link "JTI - Japanese Tabacco International" at bounding box center [131, 215] width 203 height 35
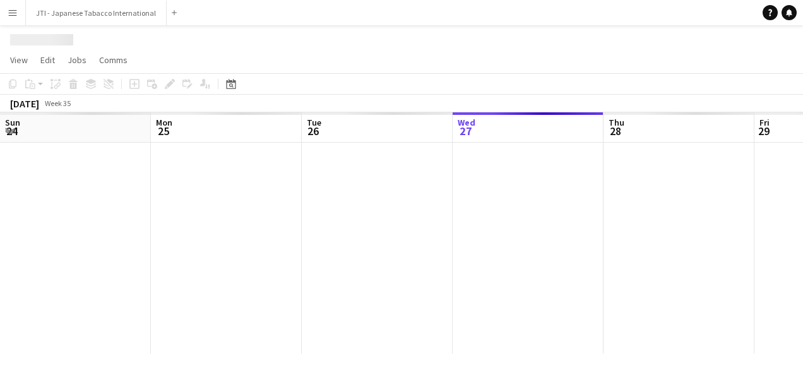
scroll to position [0, 302]
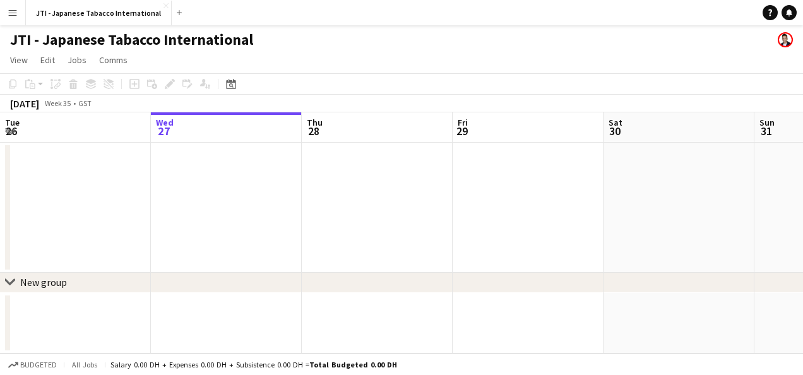
click at [305, 56] on app-page-menu "View Day view expanded Day view collapsed Month view Date picker Jump to [DATE]…" at bounding box center [401, 61] width 803 height 24
click at [17, 15] on app-icon "Menu" at bounding box center [13, 13] width 10 height 10
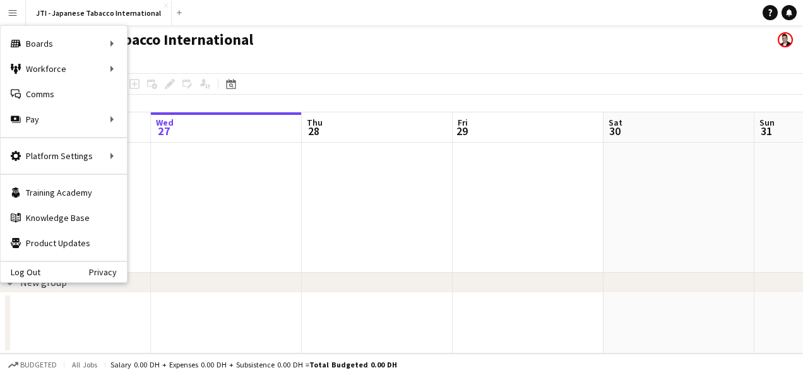
click at [426, 48] on div "JTI - Japanese Tabacco International" at bounding box center [401, 37] width 803 height 24
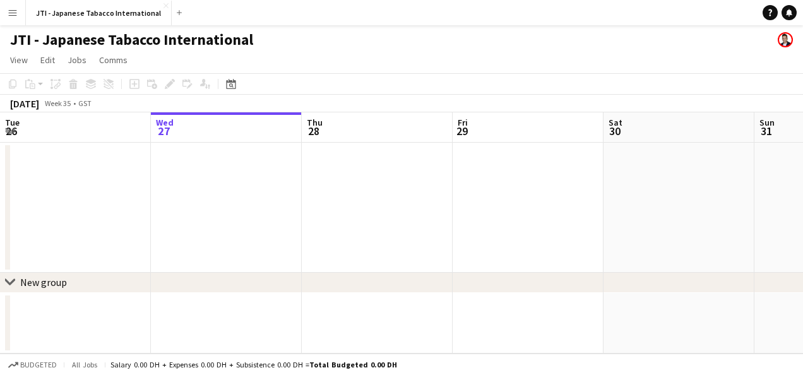
click at [13, 10] on app-icon "Menu" at bounding box center [13, 13] width 10 height 10
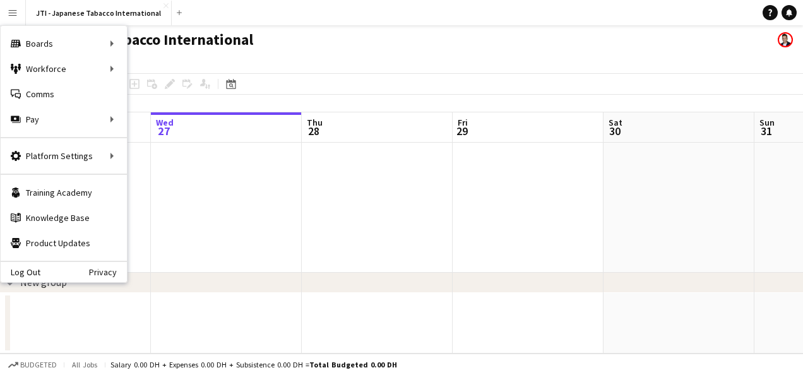
scroll to position [0, 301]
click at [556, 202] on app-date-cell at bounding box center [529, 208] width 151 height 130
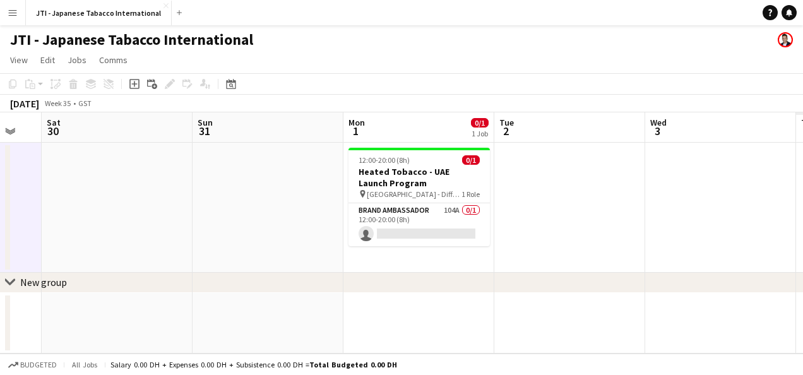
drag, startPoint x: 639, startPoint y: 205, endPoint x: 76, endPoint y: 216, distance: 562.8
click at [76, 216] on app-calendar-viewport "Tue 26 Wed 27 Thu 28 Fri 29 Sat 30 Sun 31 Mon 1 0/1 1 Job Tue 2 Wed 3 Thu 4 Fri…" at bounding box center [401, 232] width 803 height 241
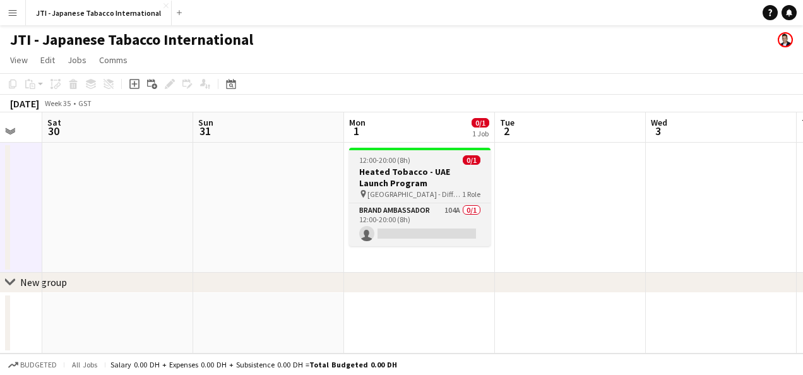
click at [400, 163] on span "12:00-20:00 (8h)" at bounding box center [384, 159] width 51 height 9
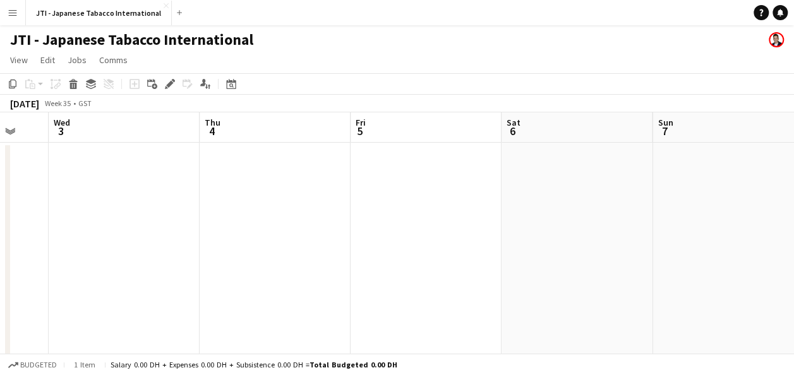
drag, startPoint x: 633, startPoint y: 218, endPoint x: -3, endPoint y: 227, distance: 635.3
click at [0, 227] on html "Menu Boards Boards Boards All jobs Status Workforce Workforce My Workforce Recr…" at bounding box center [397, 220] width 794 height 440
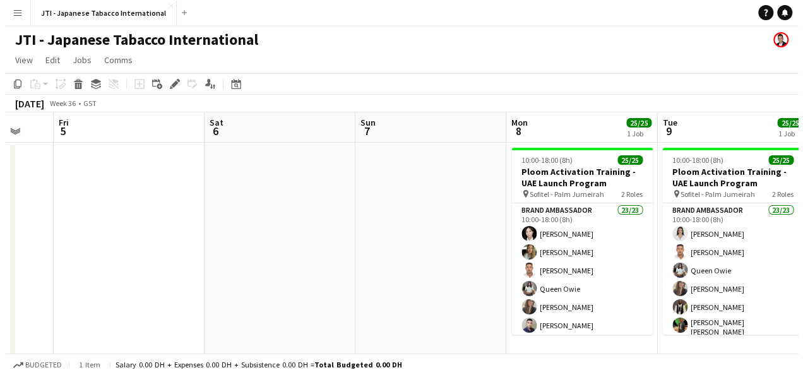
scroll to position [0, 474]
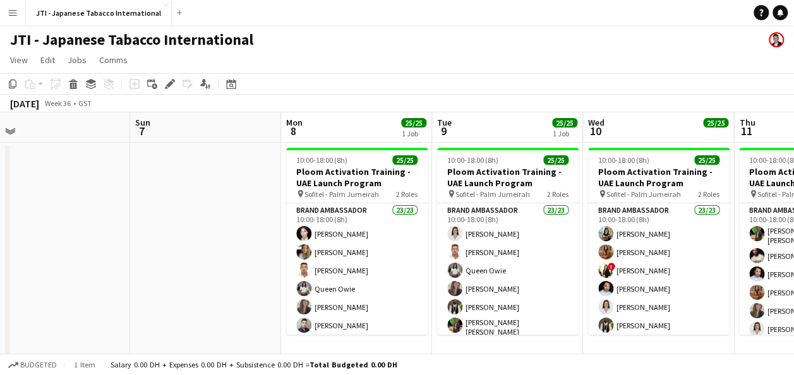
drag, startPoint x: 484, startPoint y: 244, endPoint x: -3, endPoint y: 252, distance: 486.3
click at [0, 252] on html "Menu Boards Boards Boards All jobs Status Workforce Workforce My Workforce Recr…" at bounding box center [397, 220] width 794 height 440
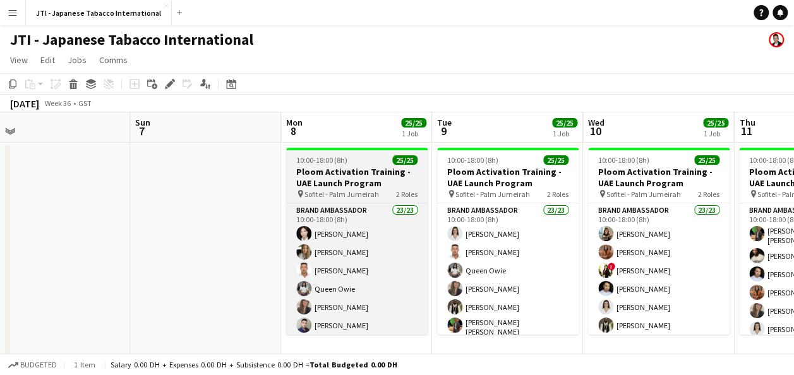
click at [347, 173] on h3 "Ploom Activation Training - UAE Launch Program" at bounding box center [356, 177] width 141 height 23
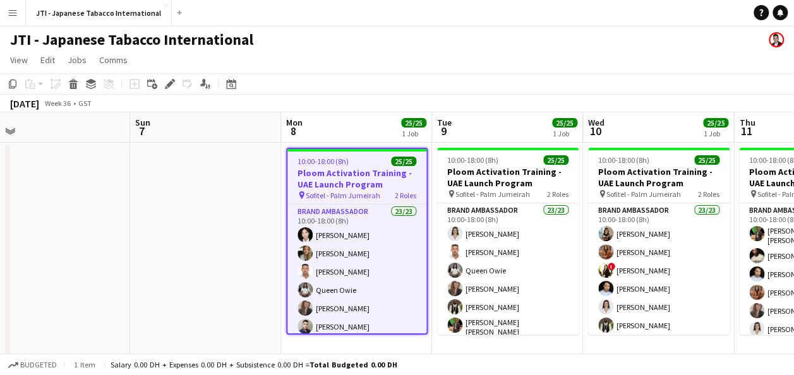
click at [13, 16] on app-icon "Menu" at bounding box center [13, 13] width 10 height 10
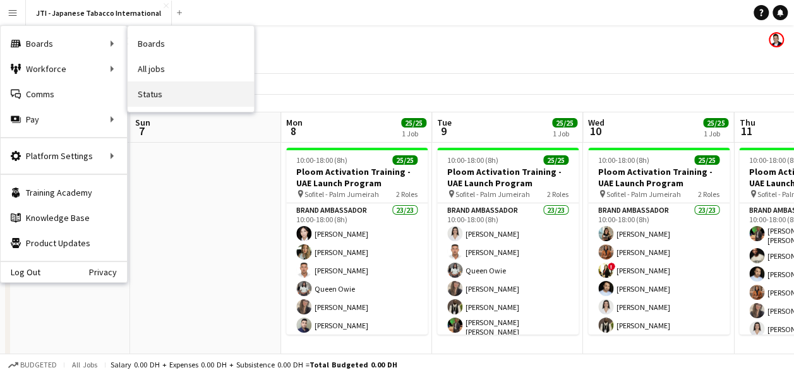
click at [159, 93] on link "Status" at bounding box center [191, 93] width 126 height 25
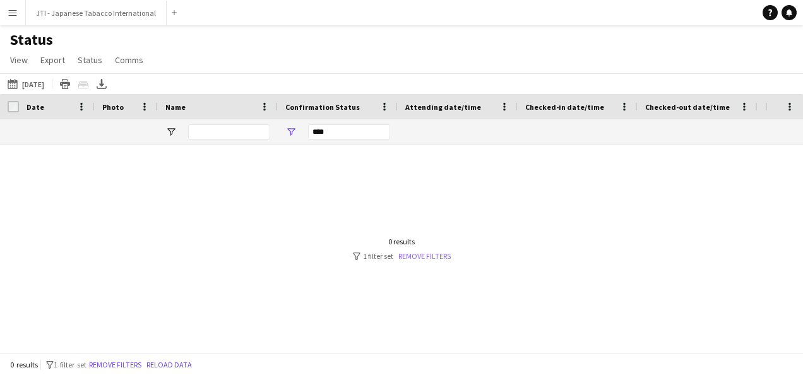
click at [431, 255] on link "Remove filters" at bounding box center [424, 255] width 52 height 9
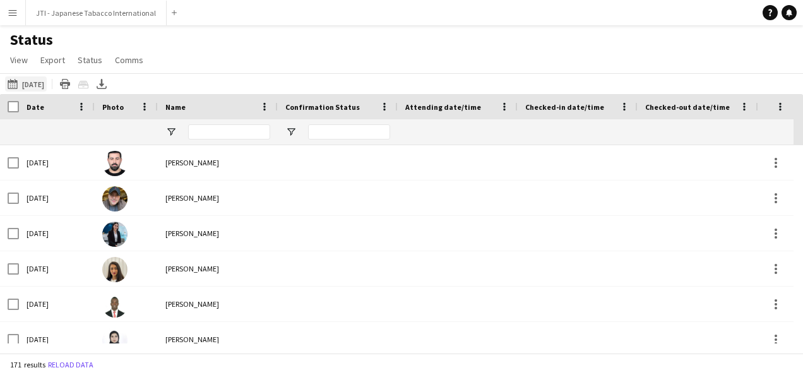
click at [15, 81] on app-icon "27-08-2025 to 02-09-2025" at bounding box center [15, 84] width 15 height 10
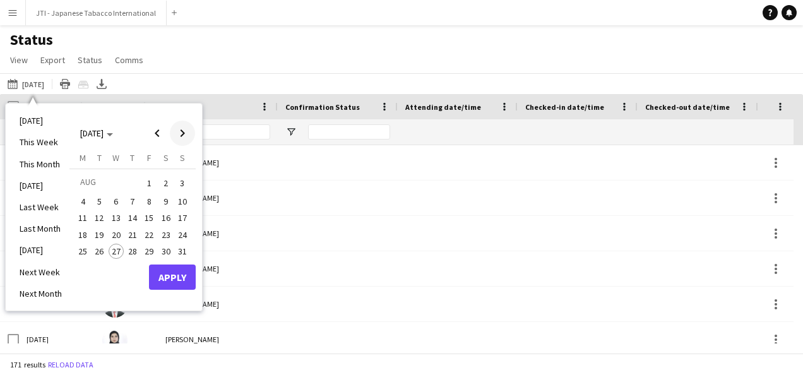
click at [175, 131] on span "Next month" at bounding box center [182, 133] width 25 height 25
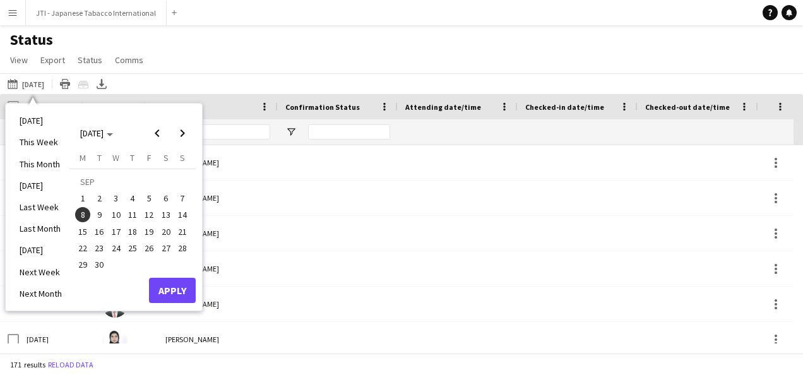
click at [82, 213] on span "8" at bounding box center [82, 214] width 15 height 15
click at [172, 286] on button "Apply" at bounding box center [172, 290] width 47 height 25
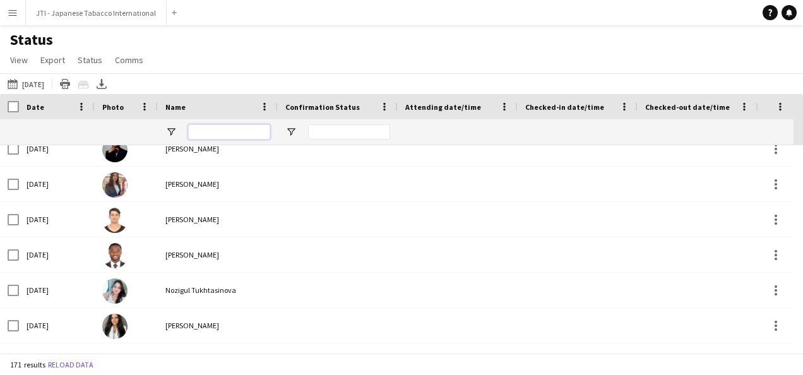
click at [203, 131] on input "Name Filter Input" at bounding box center [229, 131] width 82 height 15
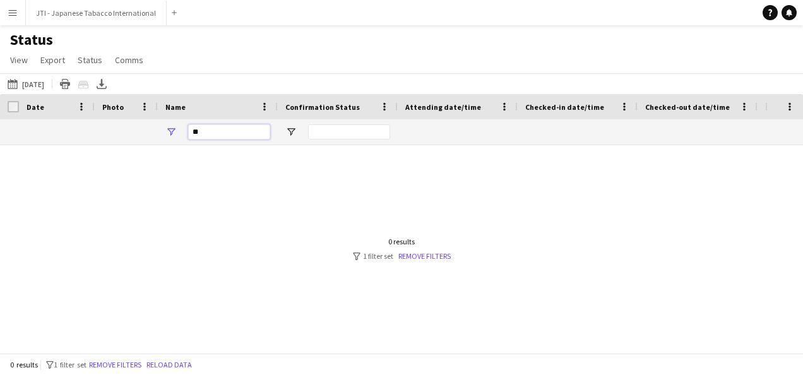
type input "*"
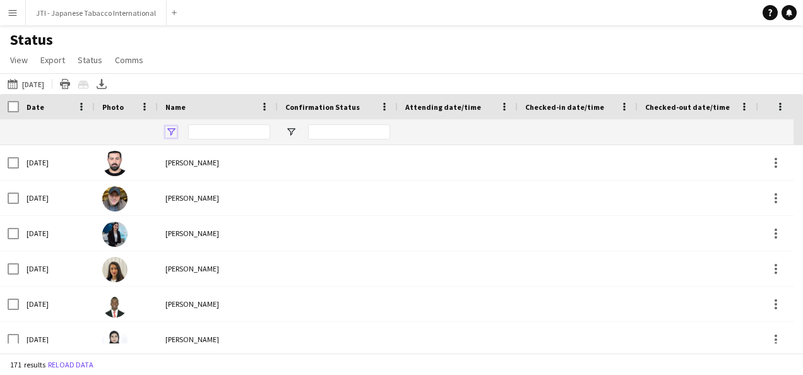
click at [174, 128] on span "Open Filter Menu" at bounding box center [170, 131] width 11 height 11
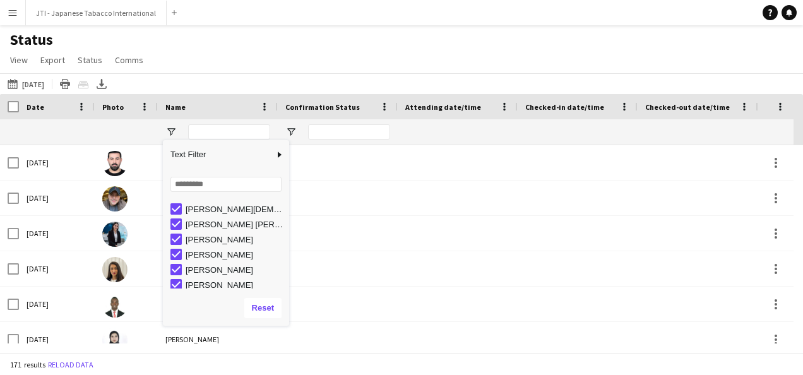
click at [117, 132] on div at bounding box center [126, 131] width 48 height 25
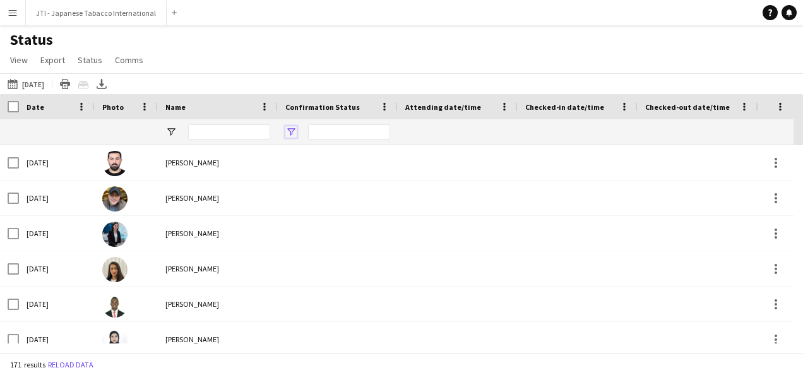
click at [296, 131] on span "Open Filter Menu" at bounding box center [290, 131] width 11 height 11
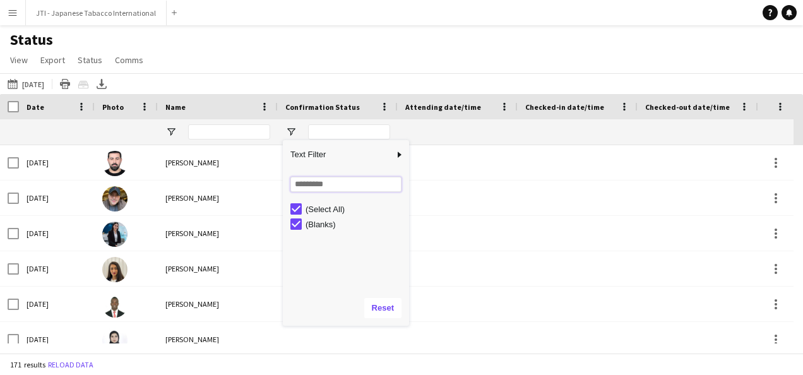
click at [335, 186] on input "Search filter values" at bounding box center [345, 184] width 111 height 15
type input "*"
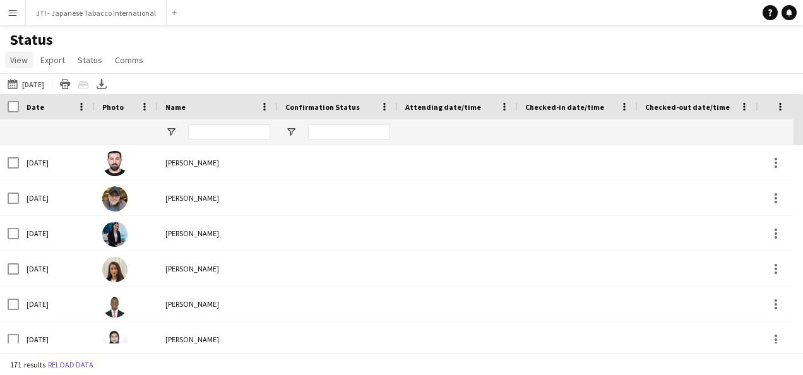
click at [21, 61] on span "View" at bounding box center [19, 59] width 18 height 11
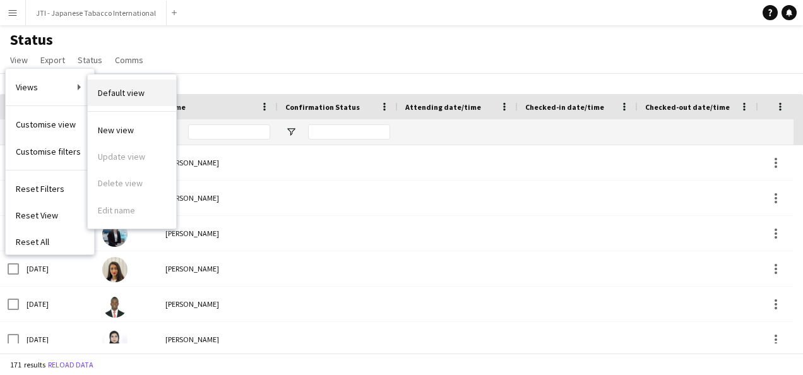
click at [128, 96] on span "Default view" at bounding box center [121, 92] width 47 height 11
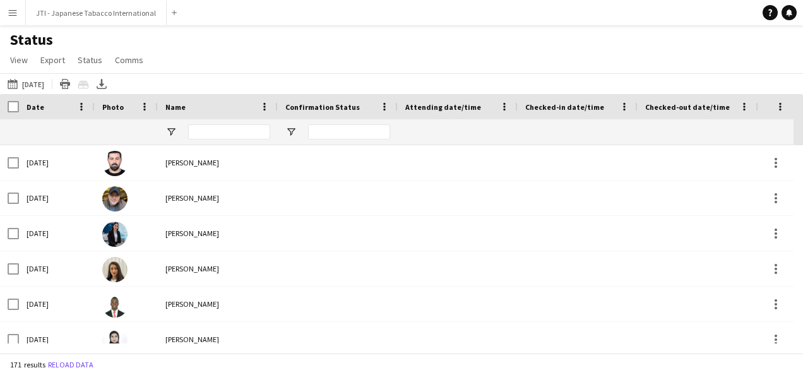
click at [15, 12] on app-icon "Menu" at bounding box center [13, 13] width 10 height 10
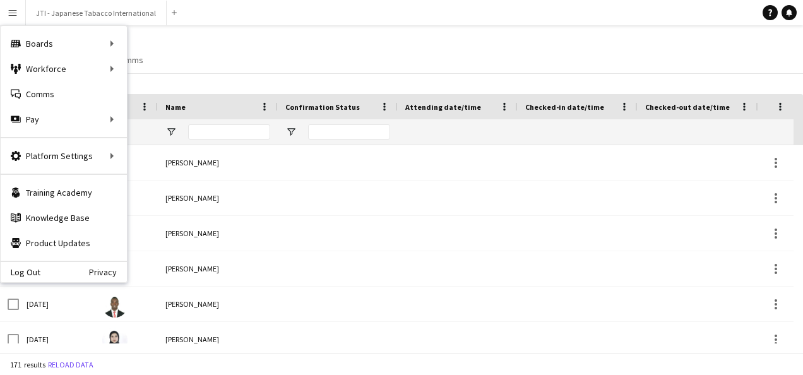
click at [324, 42] on div "Status View Views Default view New view Update view Delete view Edit name Custo…" at bounding box center [401, 51] width 803 height 43
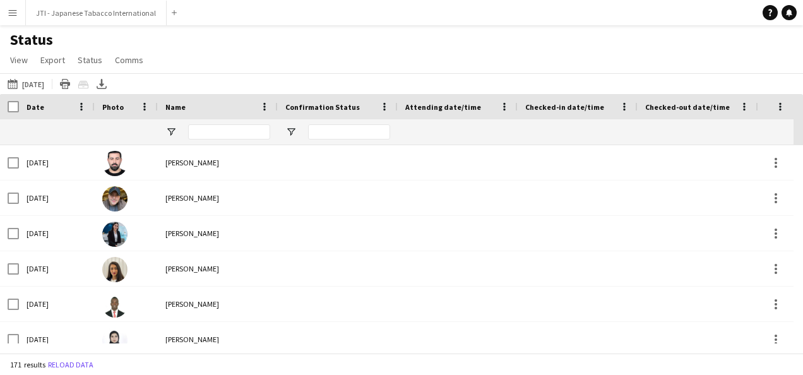
click at [5, 14] on button "Menu" at bounding box center [12, 12] width 25 height 25
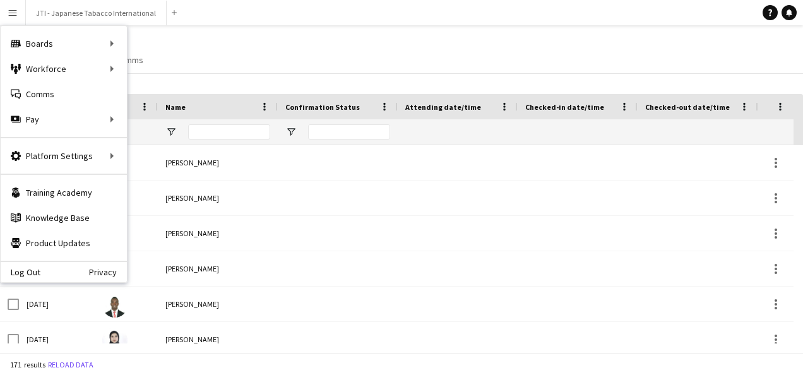
click at [234, 49] on div "Status View Views Default view New view Update view Delete view Edit name Custo…" at bounding box center [401, 51] width 803 height 43
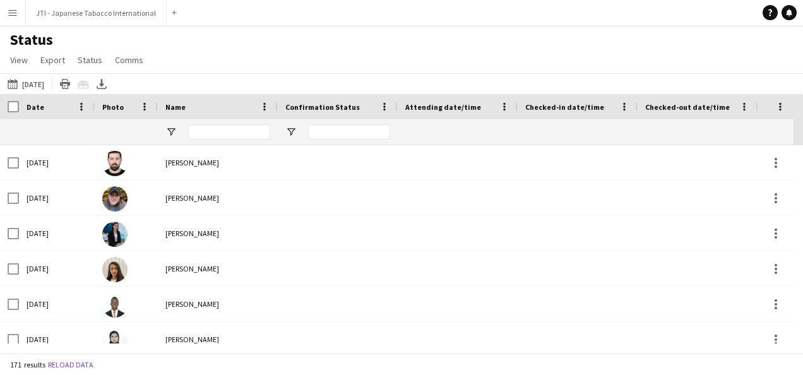
click at [4, 15] on button "Menu" at bounding box center [12, 12] width 25 height 25
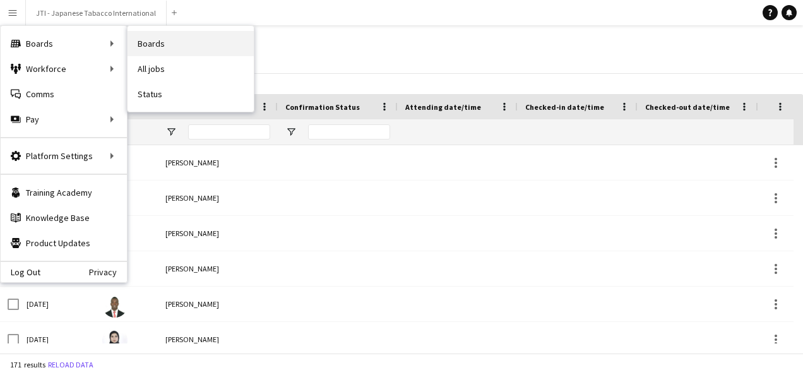
click at [145, 44] on link "Boards" at bounding box center [191, 43] width 126 height 25
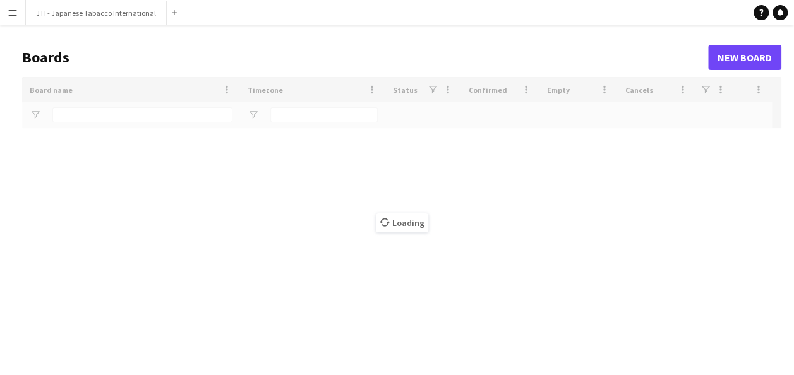
type input "***"
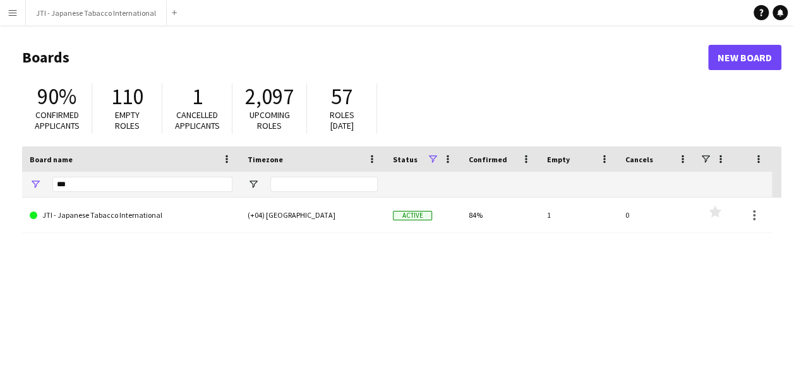
click at [15, 16] on app-icon "Menu" at bounding box center [13, 13] width 10 height 10
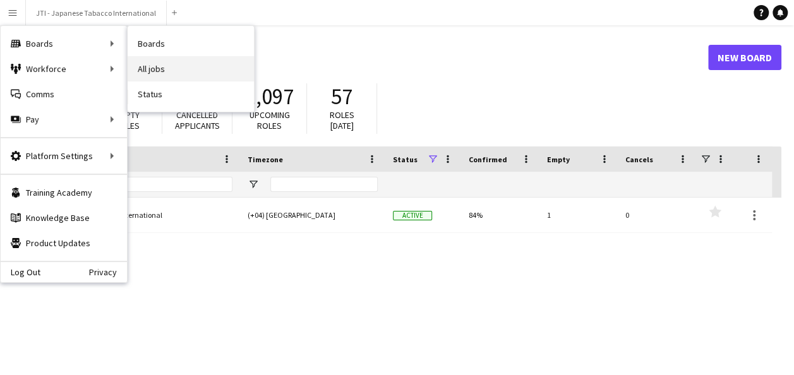
click at [147, 68] on link "All jobs" at bounding box center [191, 68] width 126 height 25
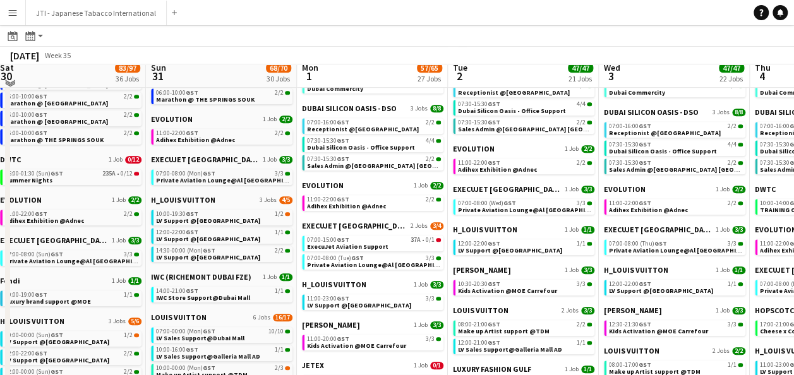
scroll to position [296, 0]
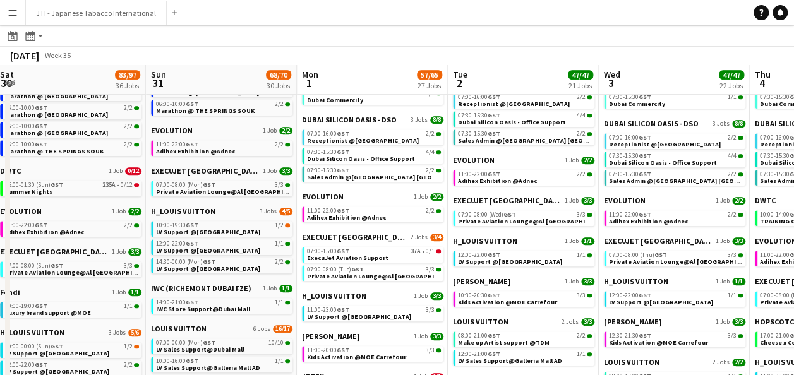
click at [340, 232] on div "EVOLUTION 1 Job 2/2 11:00-22:00 GST 2/2 Adihex Exhibition @Adnec" at bounding box center [372, 212] width 141 height 40
click at [342, 234] on span "EXECUJET [GEOGRAPHIC_DATA]" at bounding box center [355, 236] width 106 height 9
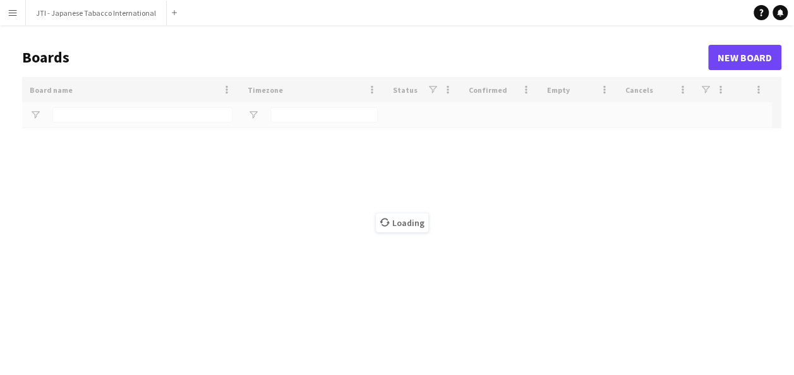
type input "***"
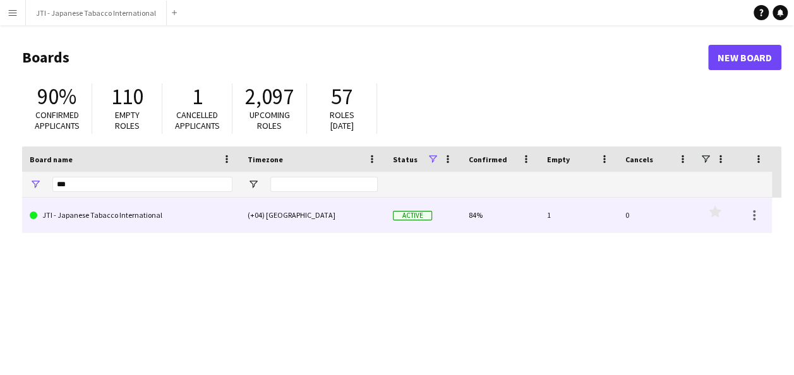
click at [90, 219] on link "JTI - Japanese Tabacco International" at bounding box center [131, 215] width 203 height 35
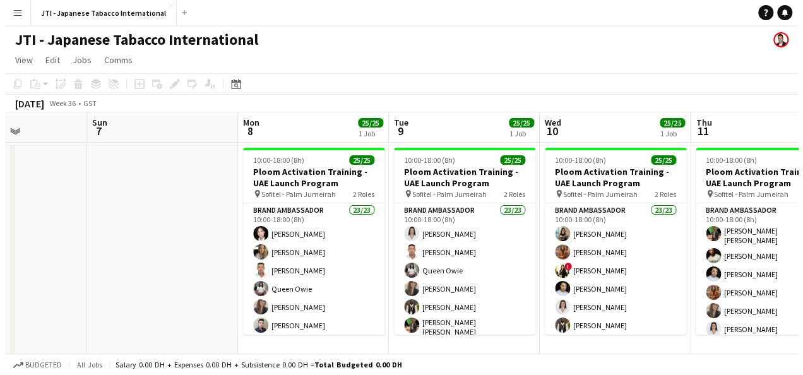
scroll to position [0, 522]
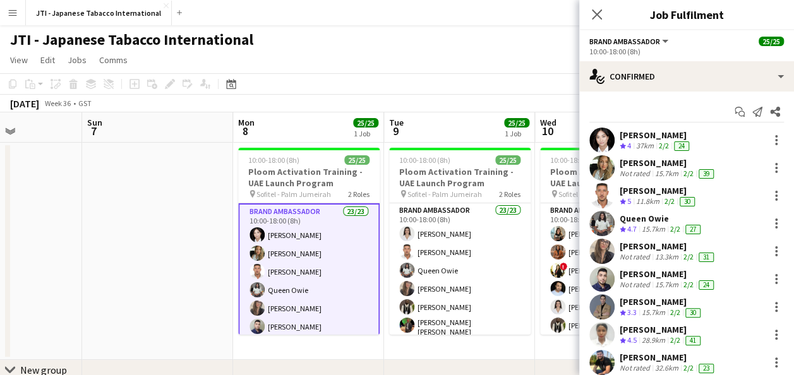
click at [14, 12] on app-icon "Menu" at bounding box center [13, 13] width 10 height 10
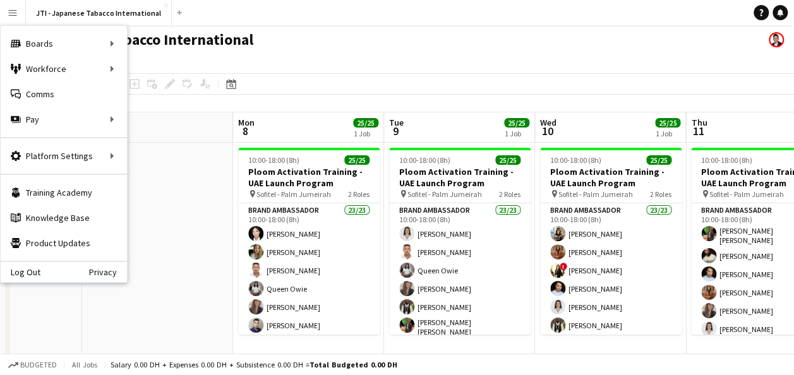
click at [307, 51] on app-page-menu "View Day view expanded Day view collapsed Month view Date picker Jump to today …" at bounding box center [397, 61] width 794 height 24
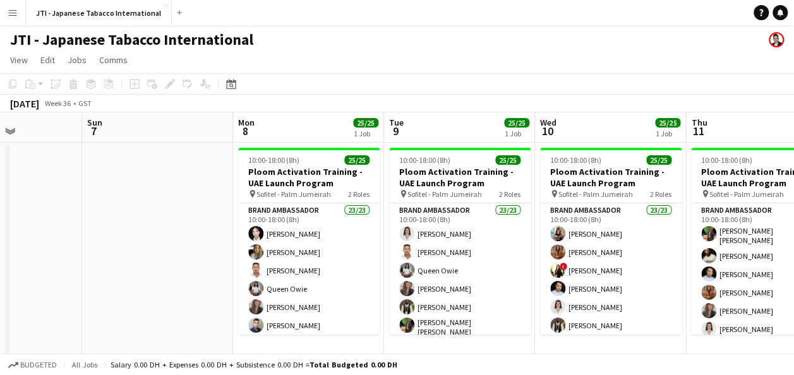
click at [12, 8] on app-icon "Menu" at bounding box center [13, 13] width 10 height 10
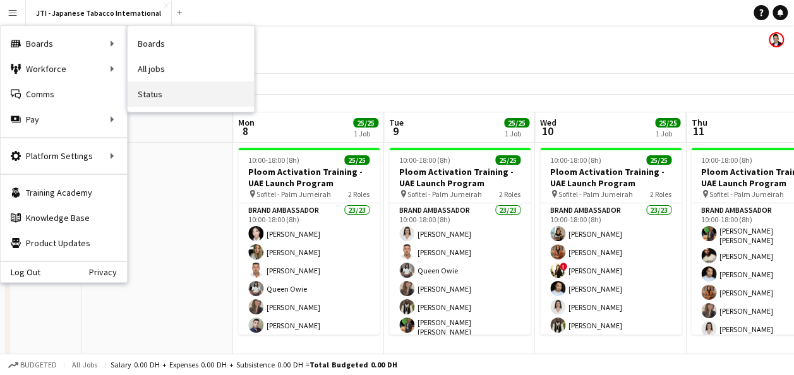
click at [154, 93] on link "Status" at bounding box center [191, 93] width 126 height 25
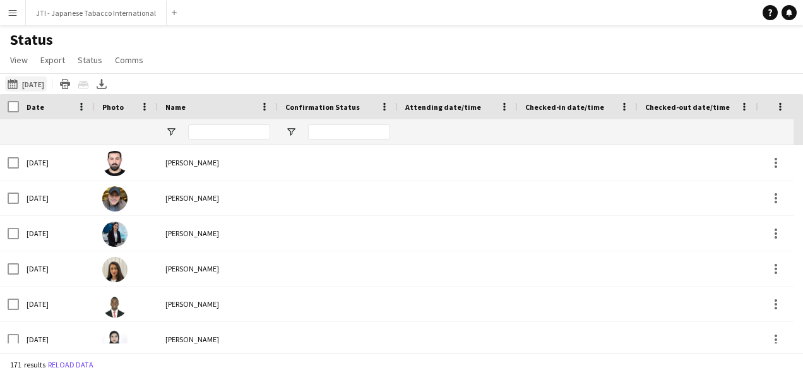
click at [47, 83] on button "08-09-2025 08-09-2025" at bounding box center [26, 83] width 42 height 15
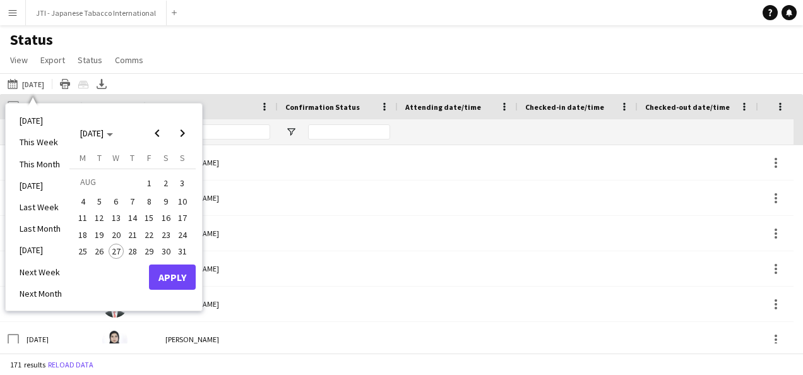
click at [218, 54] on div "Status View Views Default view New view Update view Delete view Edit name Custo…" at bounding box center [401, 51] width 803 height 43
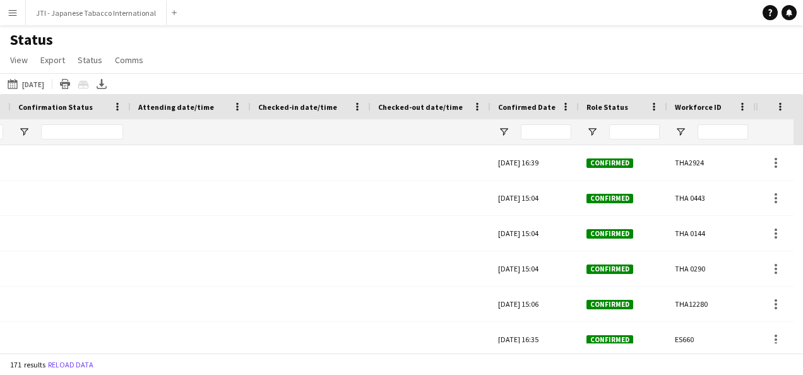
scroll to position [0, 352]
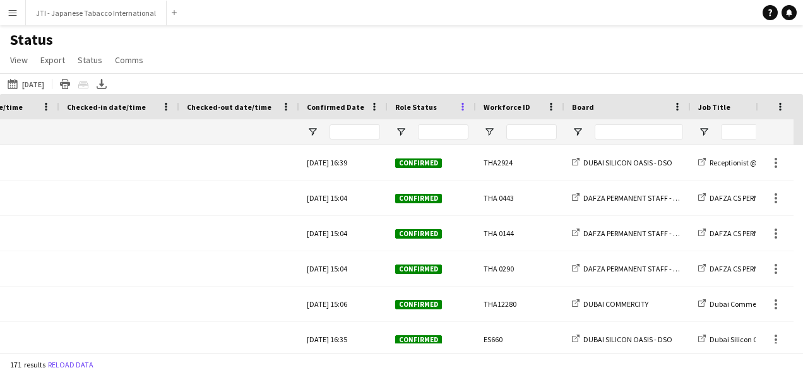
click at [462, 107] on span at bounding box center [462, 106] width 11 height 11
click at [541, 50] on div "Status View Views Default view New view Update view Delete view Edit name Custo…" at bounding box center [401, 51] width 803 height 43
click at [678, 105] on span at bounding box center [677, 106] width 11 height 11
click at [628, 131] on input "Board Filter Input" at bounding box center [639, 131] width 88 height 15
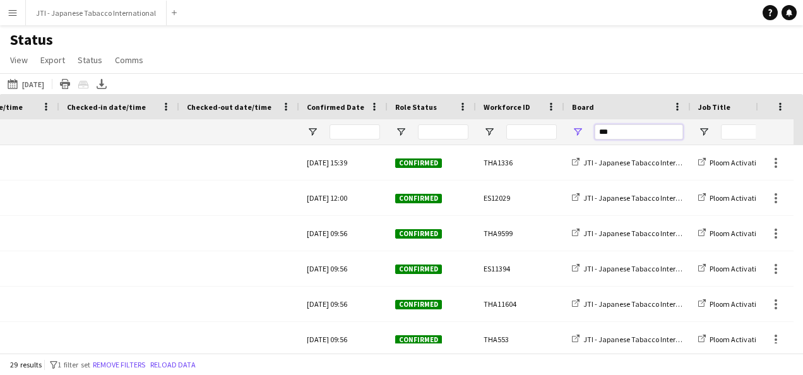
type input "***"
click at [698, 135] on div at bounding box center [754, 131] width 126 height 25
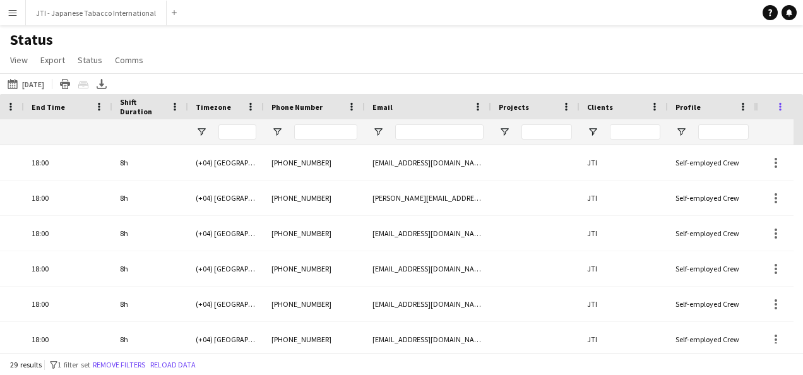
click at [781, 109] on span at bounding box center [780, 106] width 11 height 11
click at [733, 83] on div "08-09-2025 08-09-2025 Today This Week This Month Yesterday Last Week Last Month…" at bounding box center [401, 83] width 803 height 21
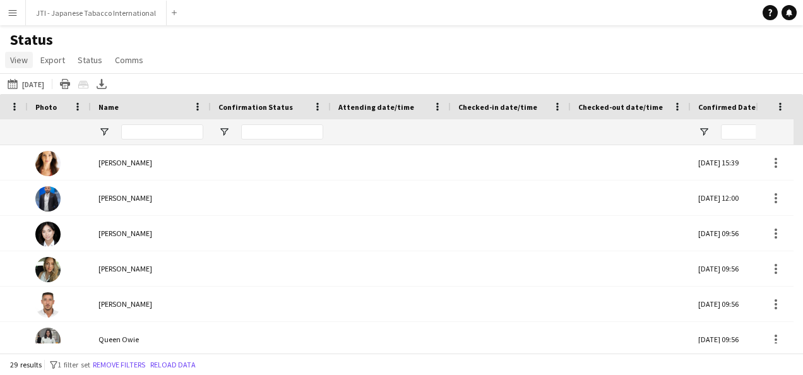
click at [24, 61] on span "View" at bounding box center [19, 59] width 18 height 11
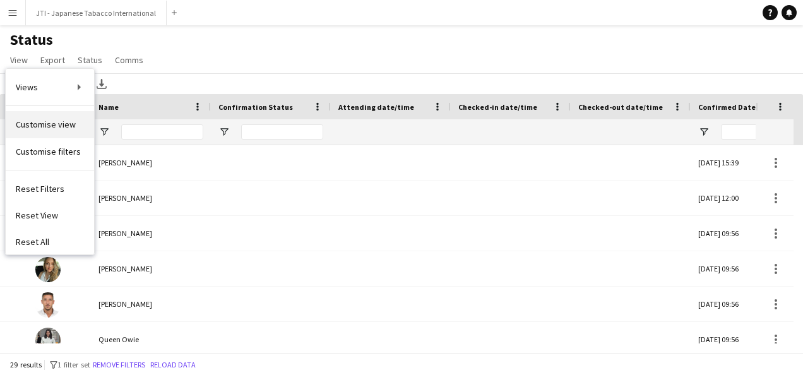
click at [57, 121] on span "Customise view" at bounding box center [46, 124] width 60 height 11
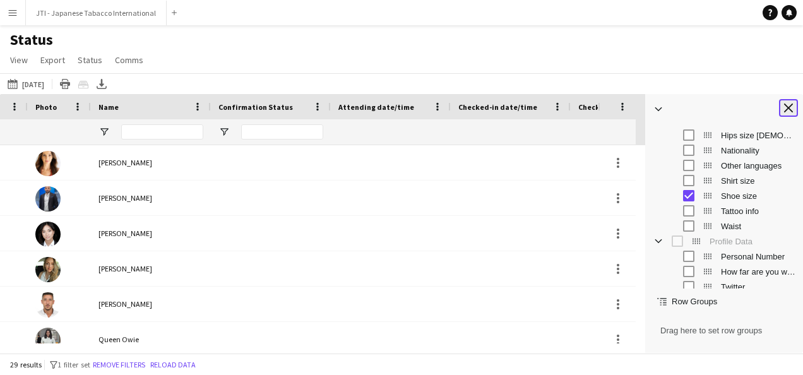
click at [793, 109] on app-icon "Close tool panel" at bounding box center [788, 108] width 9 height 9
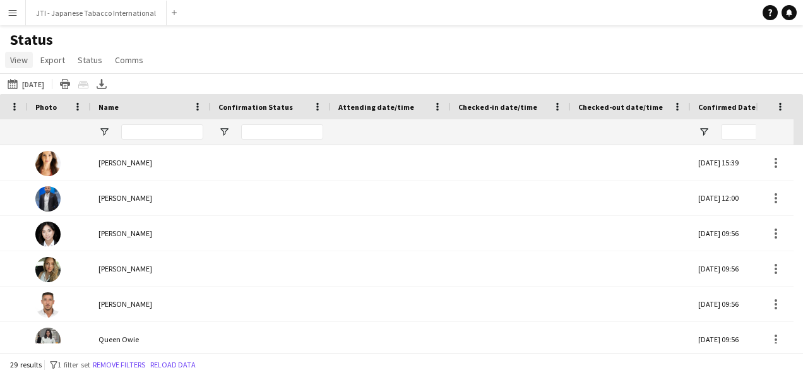
click at [18, 64] on span "View" at bounding box center [19, 59] width 18 height 11
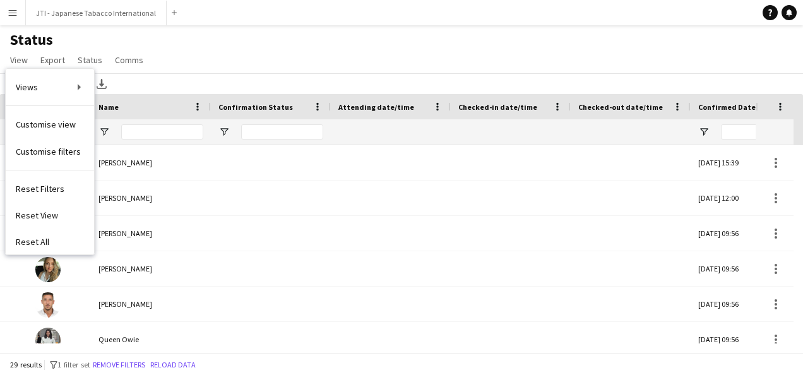
click at [35, 123] on span "Customise view" at bounding box center [46, 124] width 60 height 11
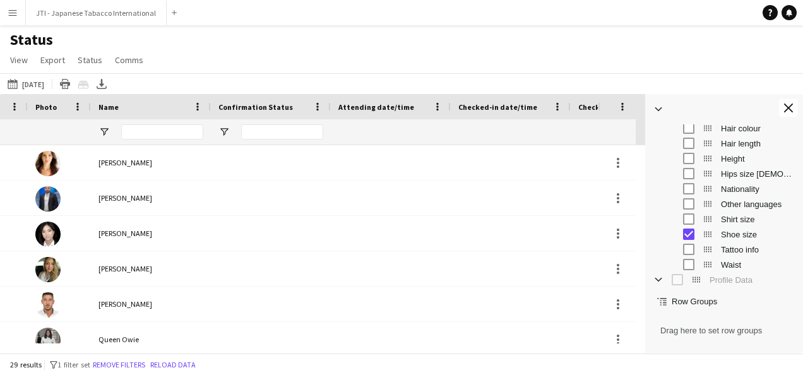
scroll to position [720, 0]
click at [793, 111] on app-icon "Close tool panel" at bounding box center [788, 108] width 9 height 9
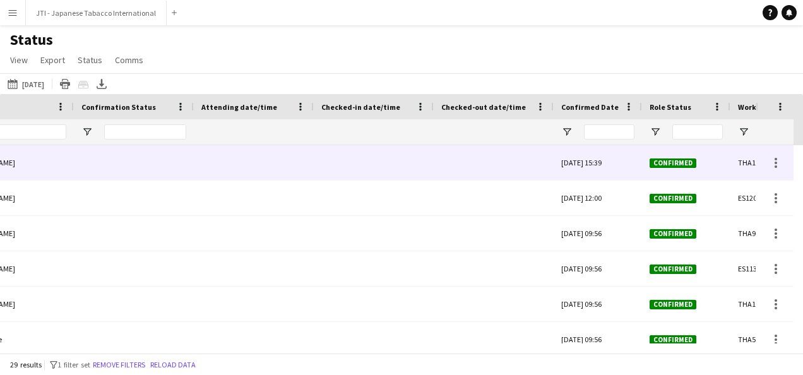
scroll to position [0, 217]
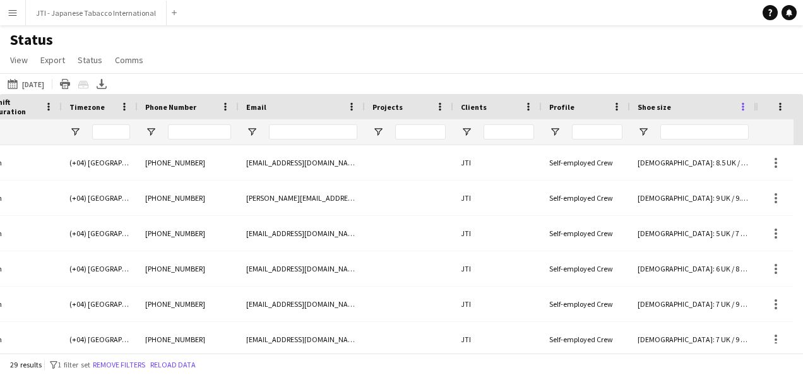
click at [743, 106] on span at bounding box center [743, 106] width 11 height 11
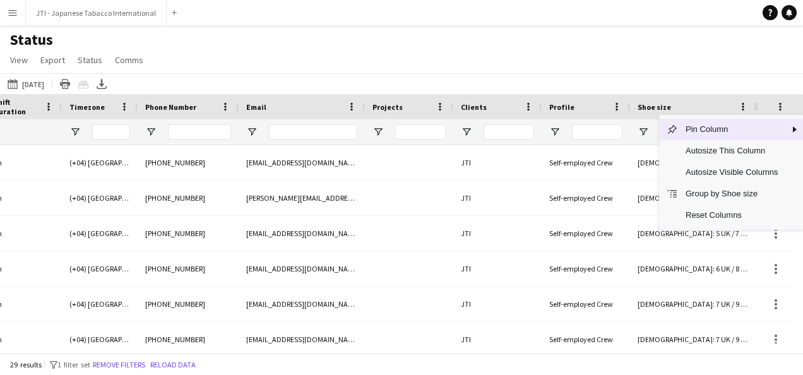
click at [711, 108] on div "Shoe size" at bounding box center [686, 106] width 96 height 19
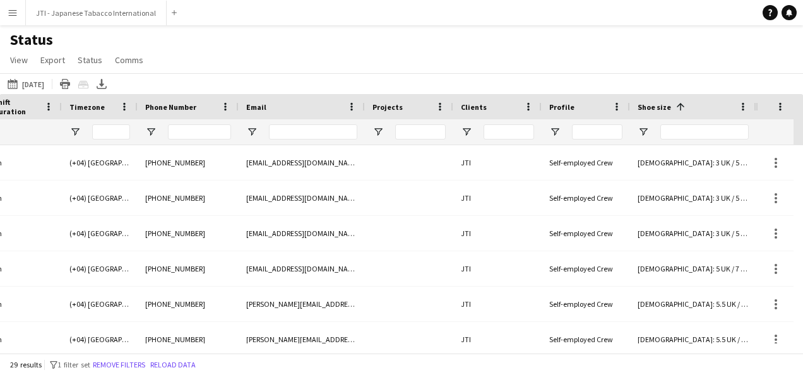
click at [711, 108] on div "Shoe size 1" at bounding box center [686, 106] width 96 height 19
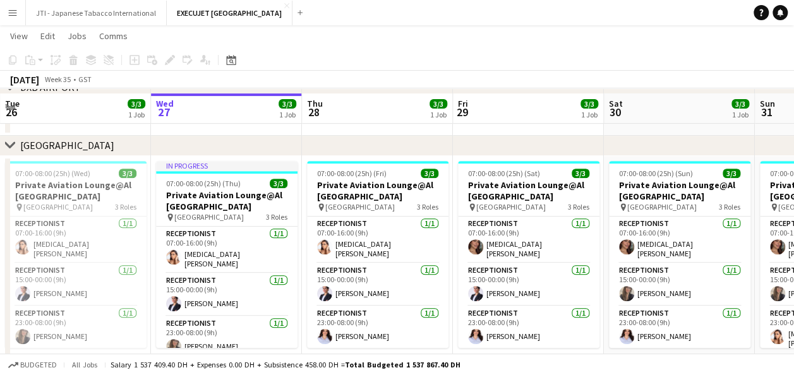
scroll to position [211, 0]
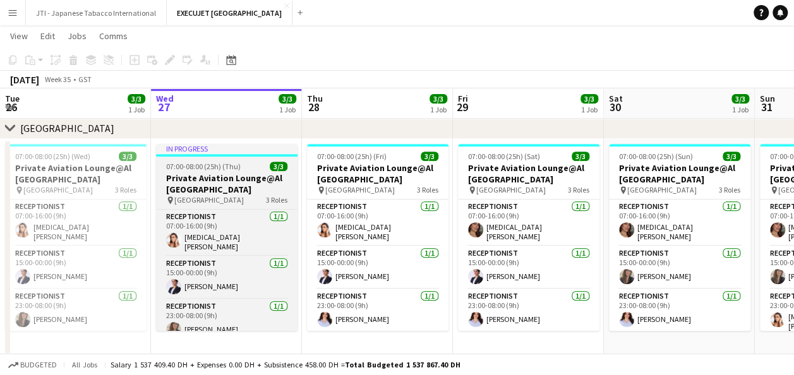
click at [243, 195] on div "pin [GEOGRAPHIC_DATA] 3 Roles" at bounding box center [226, 200] width 141 height 10
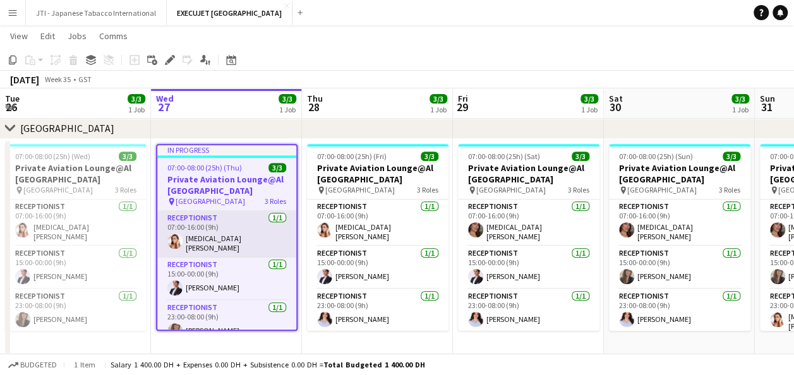
click at [208, 236] on app-card-role "Receptionist [DATE] 07:00-16:00 (9h) [MEDICAL_DATA][PERSON_NAME]" at bounding box center [226, 234] width 139 height 47
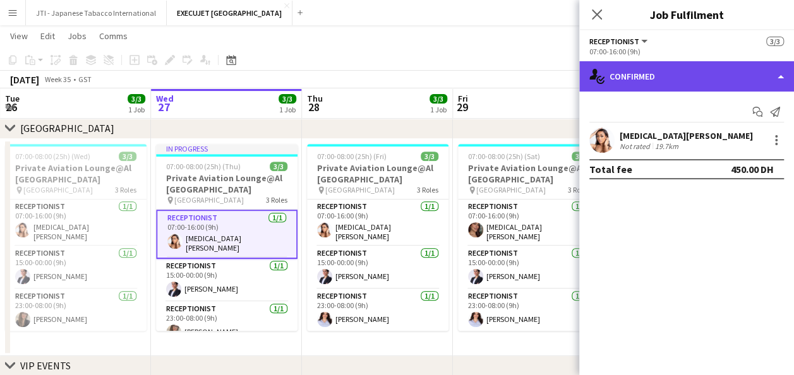
click at [714, 80] on div "single-neutral-actions-check-2 Confirmed" at bounding box center [686, 76] width 215 height 30
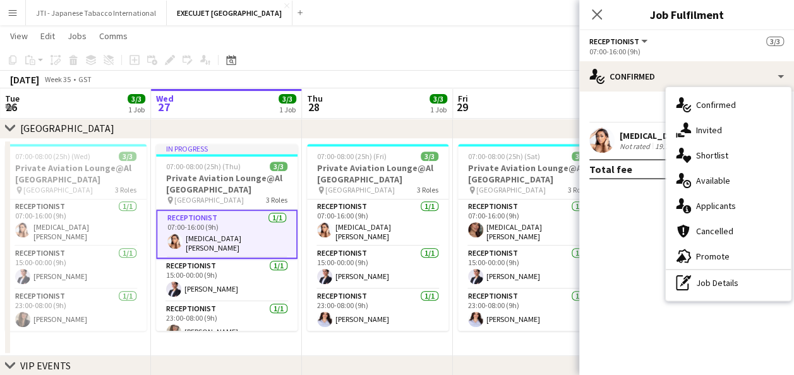
click at [227, 232] on app-card-role "Receptionist [DATE] 07:00-16:00 (9h) [MEDICAL_DATA][PERSON_NAME]" at bounding box center [226, 234] width 141 height 49
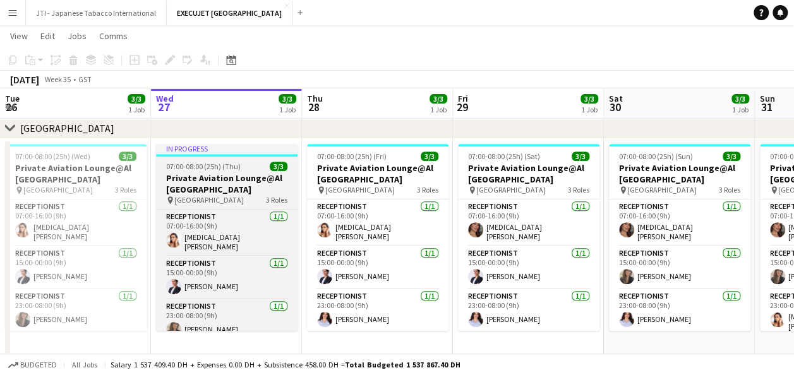
click at [215, 191] on h3 "Private Aviation Lounge@Al [GEOGRAPHIC_DATA]" at bounding box center [226, 183] width 141 height 23
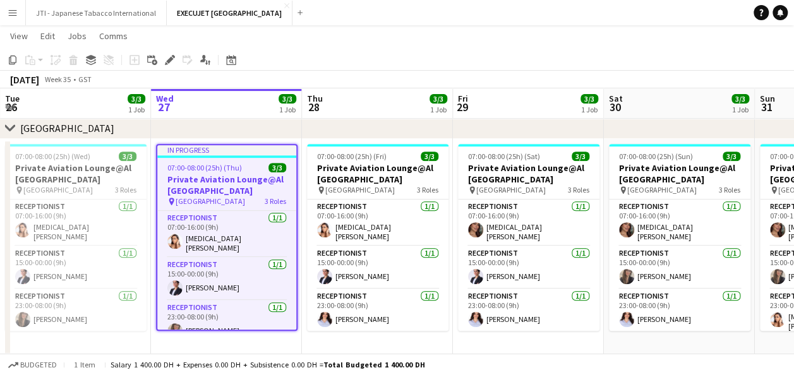
click at [205, 182] on h3 "Private Aviation Lounge@Al [GEOGRAPHIC_DATA]" at bounding box center [226, 185] width 139 height 23
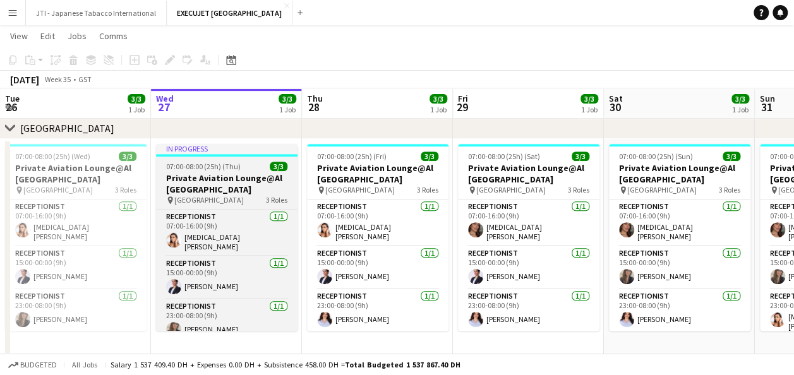
click at [206, 179] on h3 "Private Aviation Lounge@Al [GEOGRAPHIC_DATA]" at bounding box center [226, 183] width 141 height 23
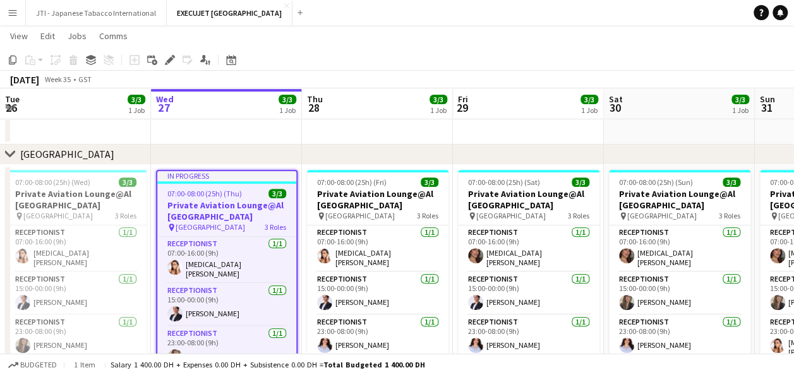
scroll to position [184, 0]
click at [216, 128] on app-date-cell at bounding box center [226, 126] width 151 height 38
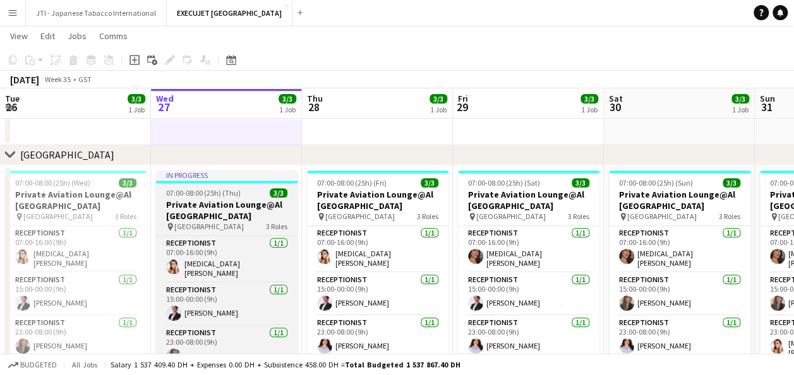
click at [223, 212] on h3 "Private Aviation Lounge@Al [GEOGRAPHIC_DATA]" at bounding box center [226, 210] width 141 height 23
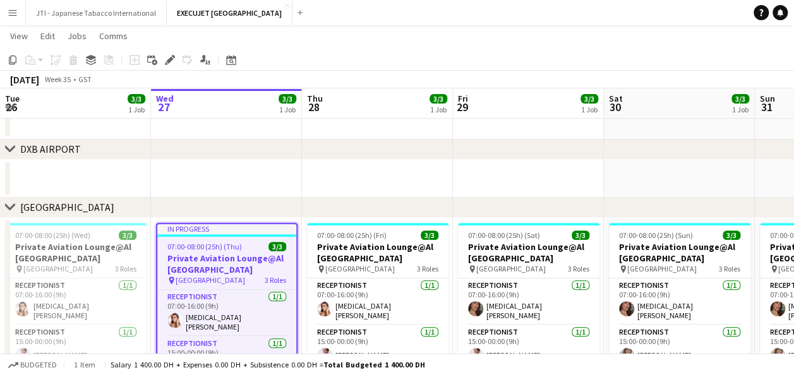
scroll to position [131, 0]
click at [213, 264] on h3 "Private Aviation Lounge@Al [GEOGRAPHIC_DATA]" at bounding box center [226, 264] width 139 height 23
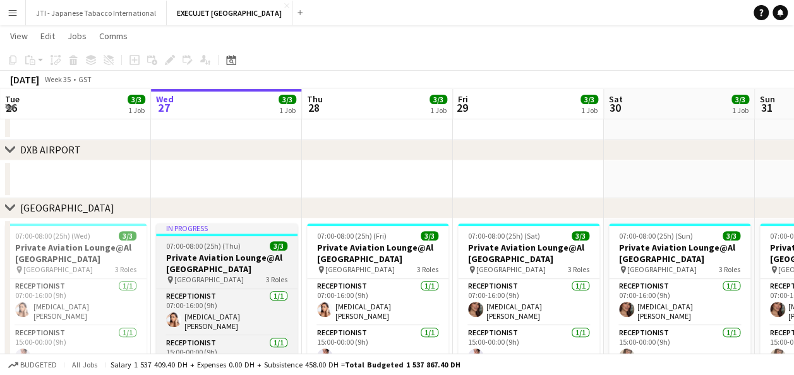
click at [213, 264] on h3 "Private Aviation Lounge@Al [GEOGRAPHIC_DATA]" at bounding box center [226, 263] width 141 height 23
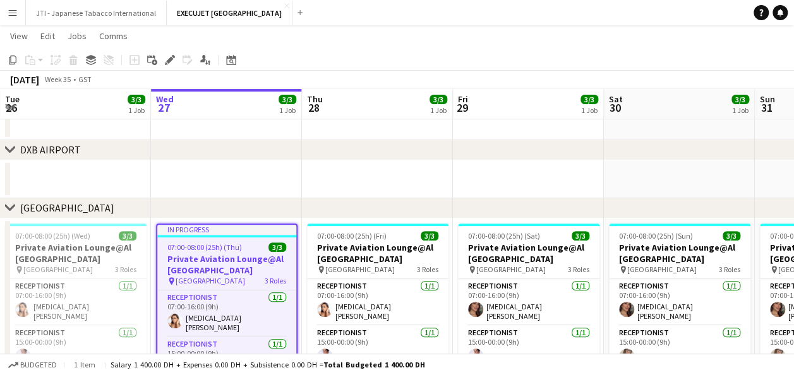
click at [213, 264] on h3 "Private Aviation Lounge@Al [GEOGRAPHIC_DATA]" at bounding box center [226, 264] width 139 height 23
